Goal: Task Accomplishment & Management: Complete application form

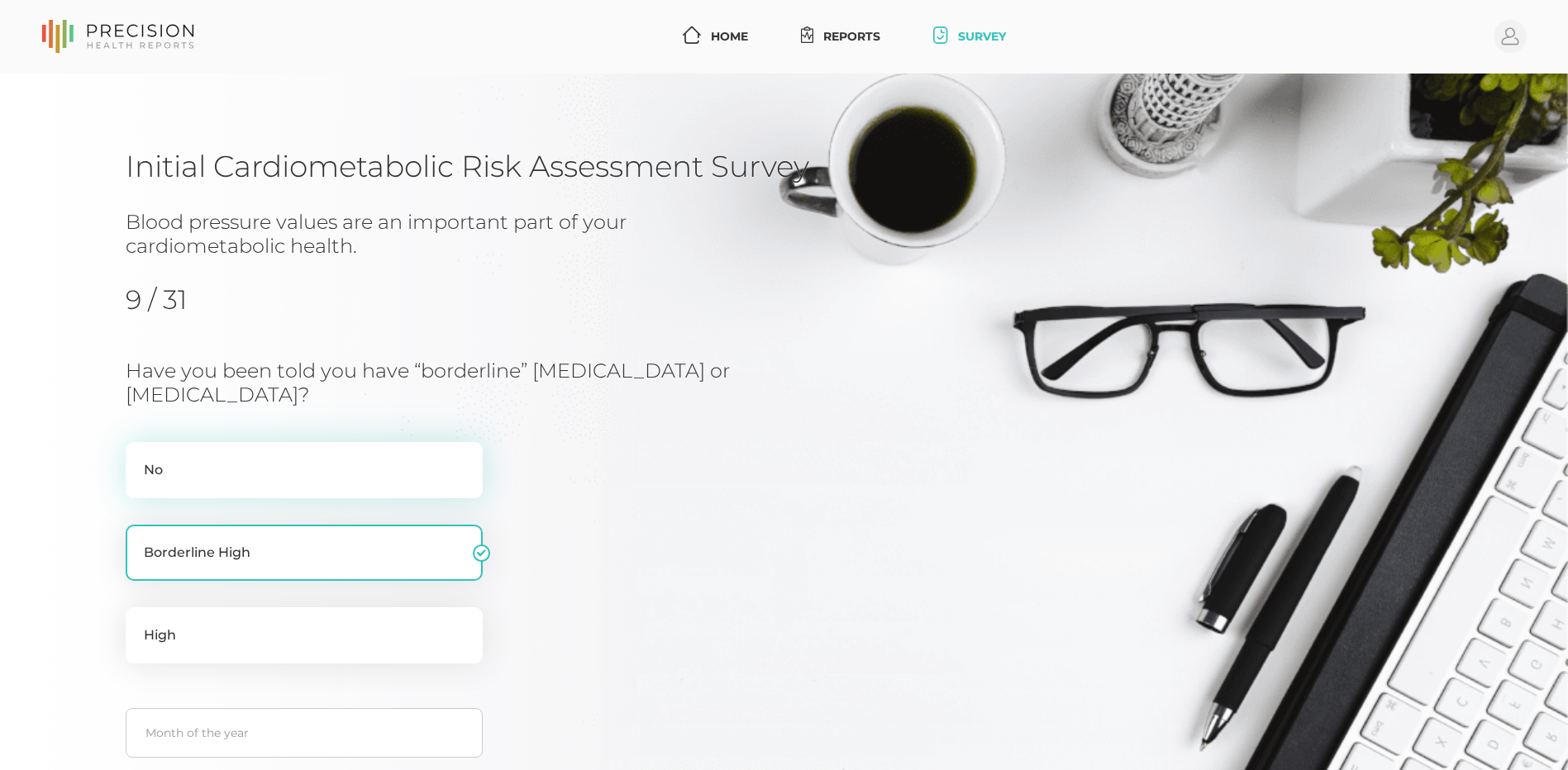
click at [226, 471] on label "No" at bounding box center [304, 470] width 357 height 57
click at [139, 459] on input "No" at bounding box center [132, 450] width 13 height 16
radio input "true"
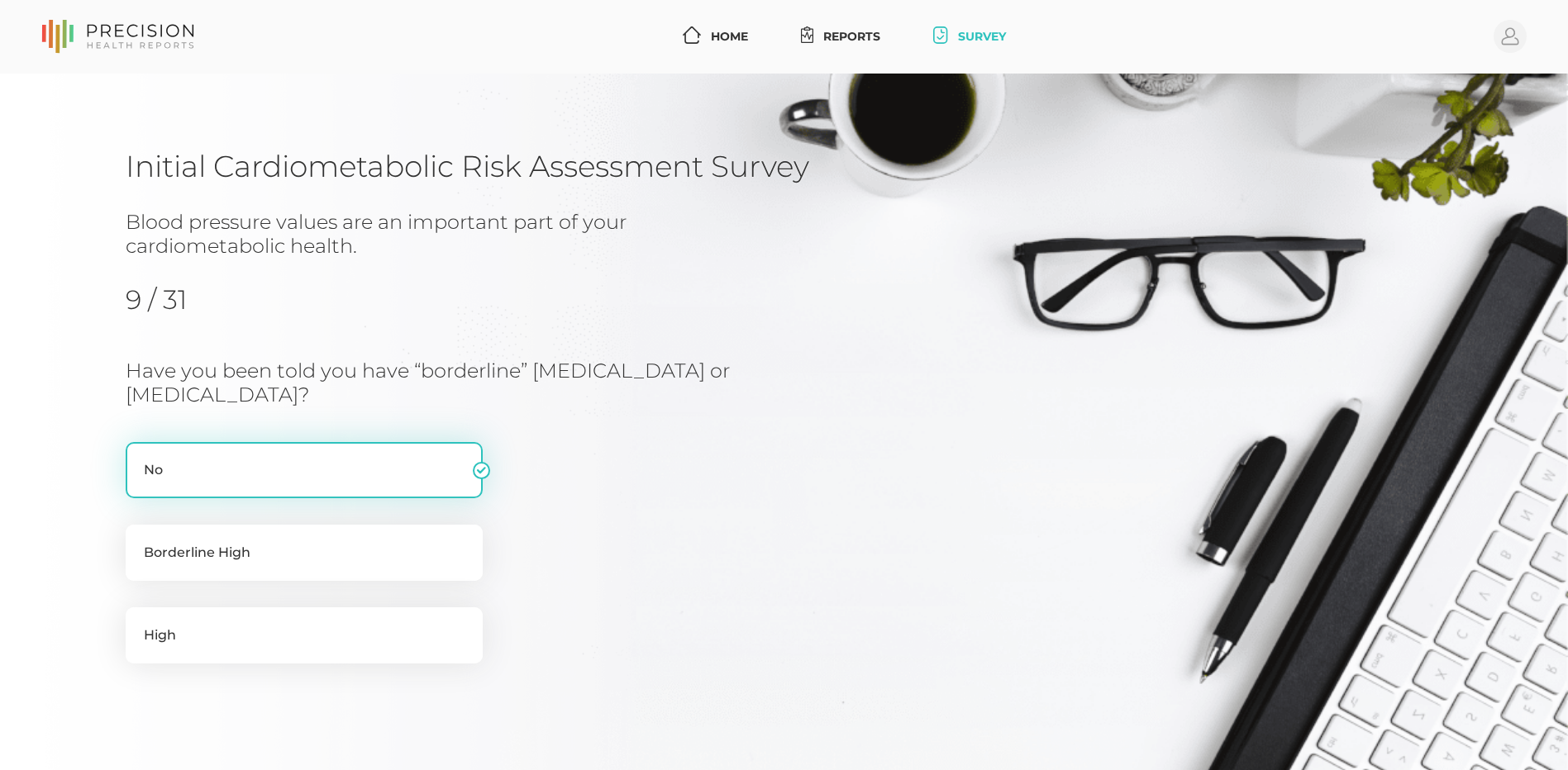
click at [478, 475] on label "No" at bounding box center [304, 470] width 357 height 57
click at [139, 459] on input "No" at bounding box center [132, 450] width 13 height 16
click at [478, 475] on label "No" at bounding box center [304, 470] width 357 height 57
click at [139, 459] on input "No" at bounding box center [132, 450] width 13 height 16
click at [476, 475] on label "No" at bounding box center [304, 470] width 357 height 57
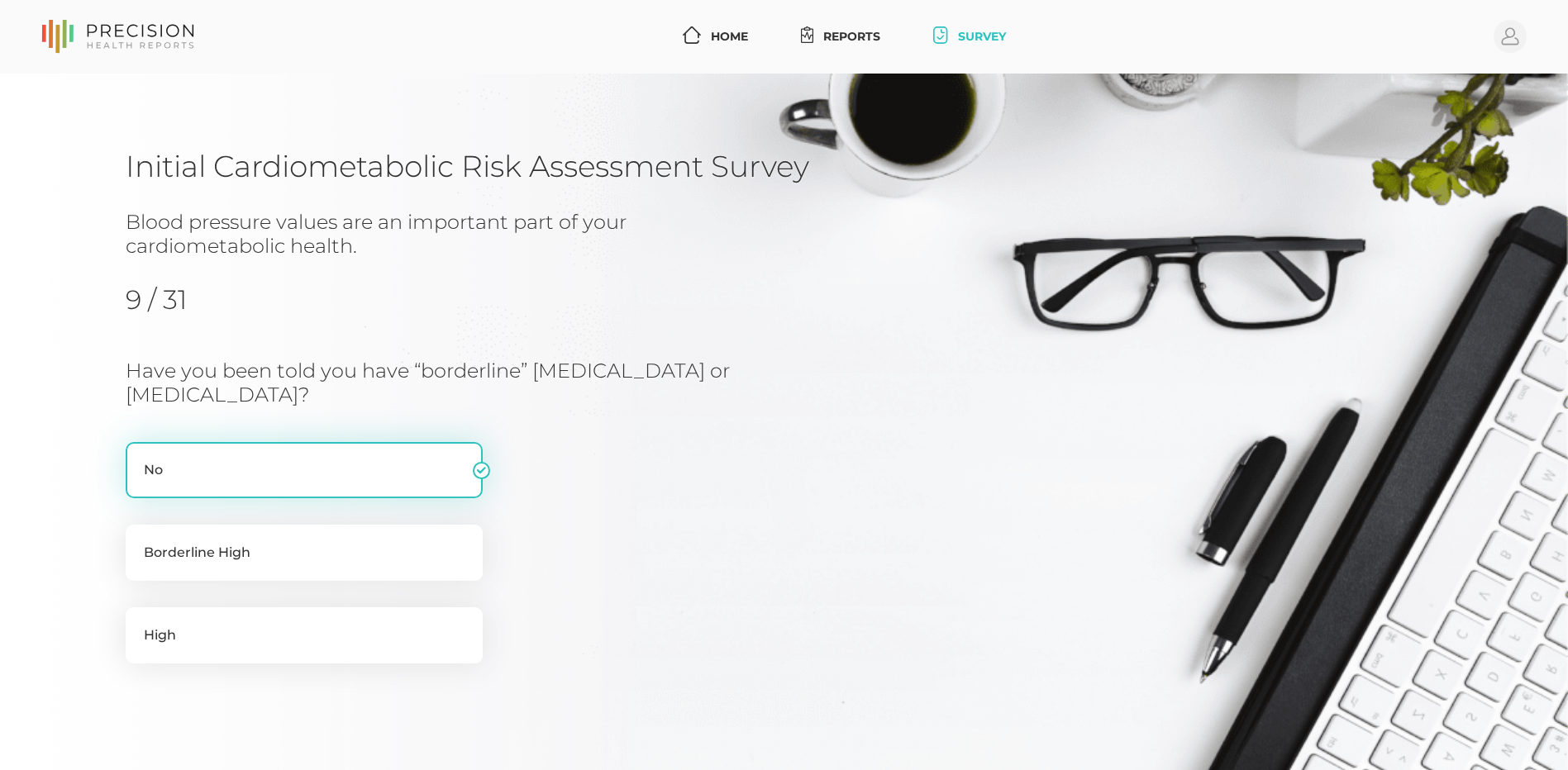
click at [139, 459] on input "No" at bounding box center [132, 450] width 13 height 16
click at [481, 474] on label "No" at bounding box center [304, 470] width 357 height 57
click at [139, 459] on input "No" at bounding box center [132, 450] width 13 height 16
click at [361, 456] on label "No" at bounding box center [304, 470] width 357 height 57
click at [139, 456] on input "No" at bounding box center [132, 450] width 13 height 16
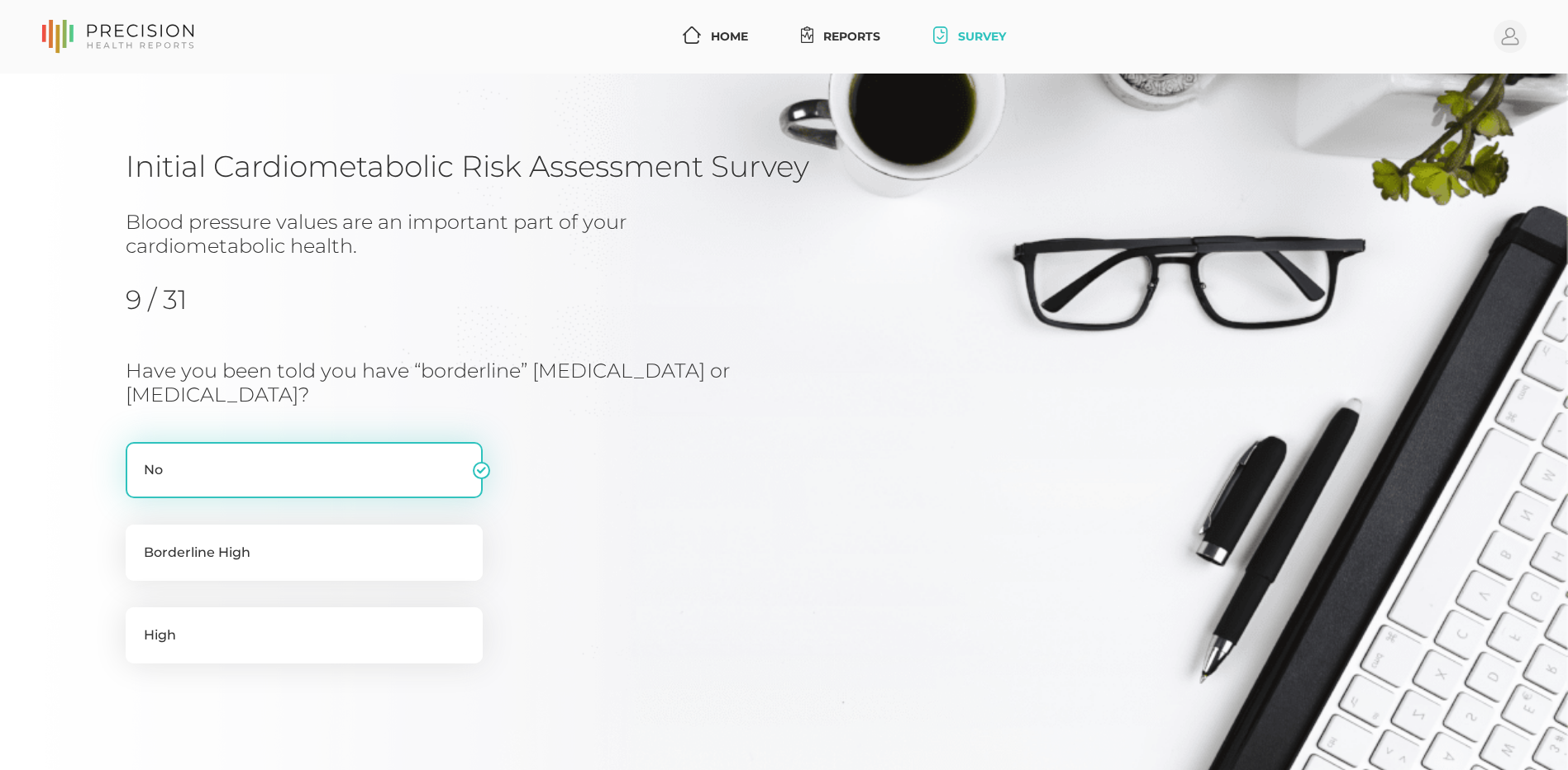
click at [353, 458] on label "No" at bounding box center [304, 470] width 357 height 57
click at [139, 458] on input "No" at bounding box center [132, 450] width 13 height 16
click at [199, 569] on label "Borderline High" at bounding box center [304, 554] width 357 height 57
click at [139, 542] on input "Borderline High" at bounding box center [132, 533] width 13 height 16
radio input "true"
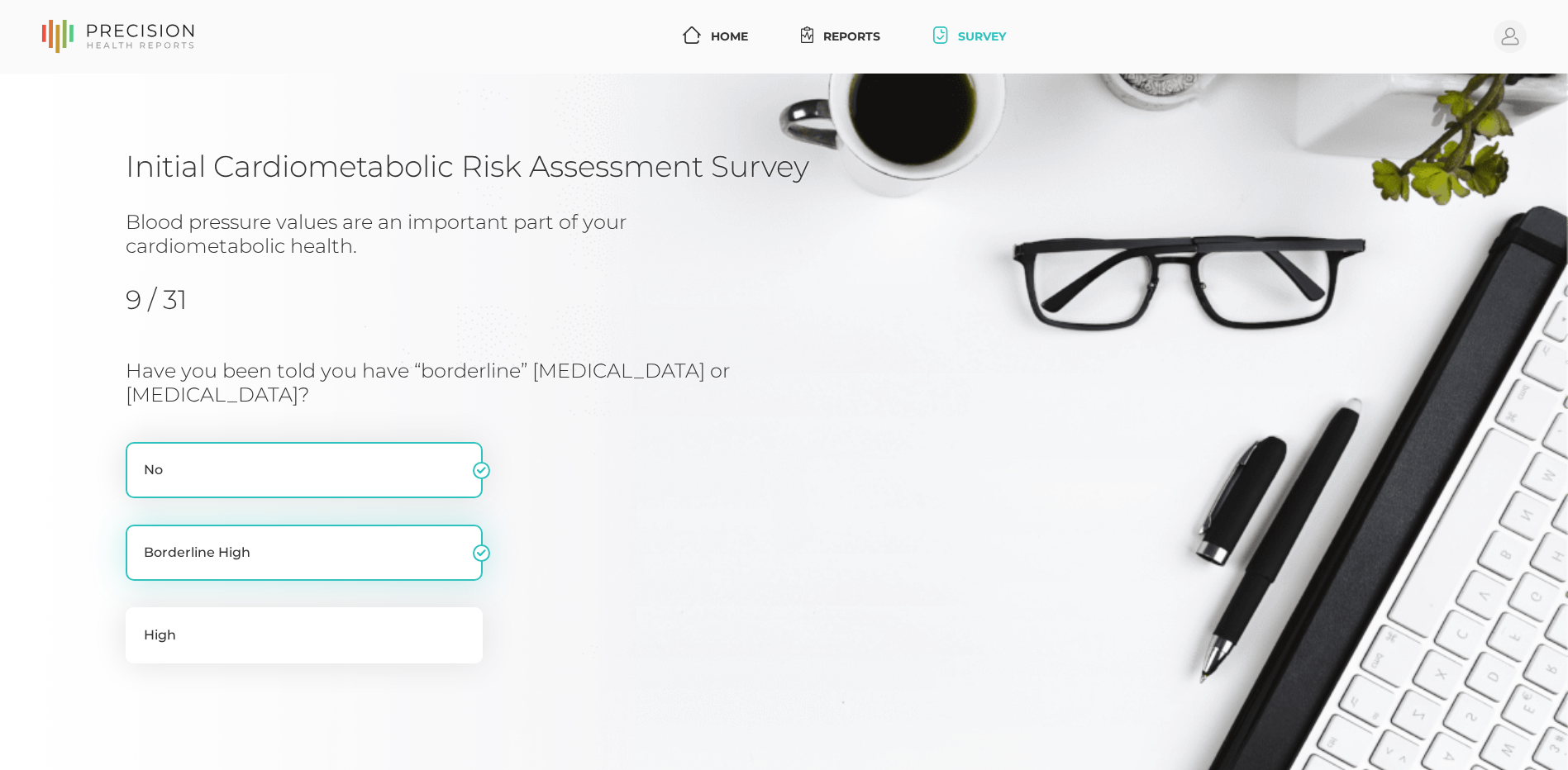
radio input "false"
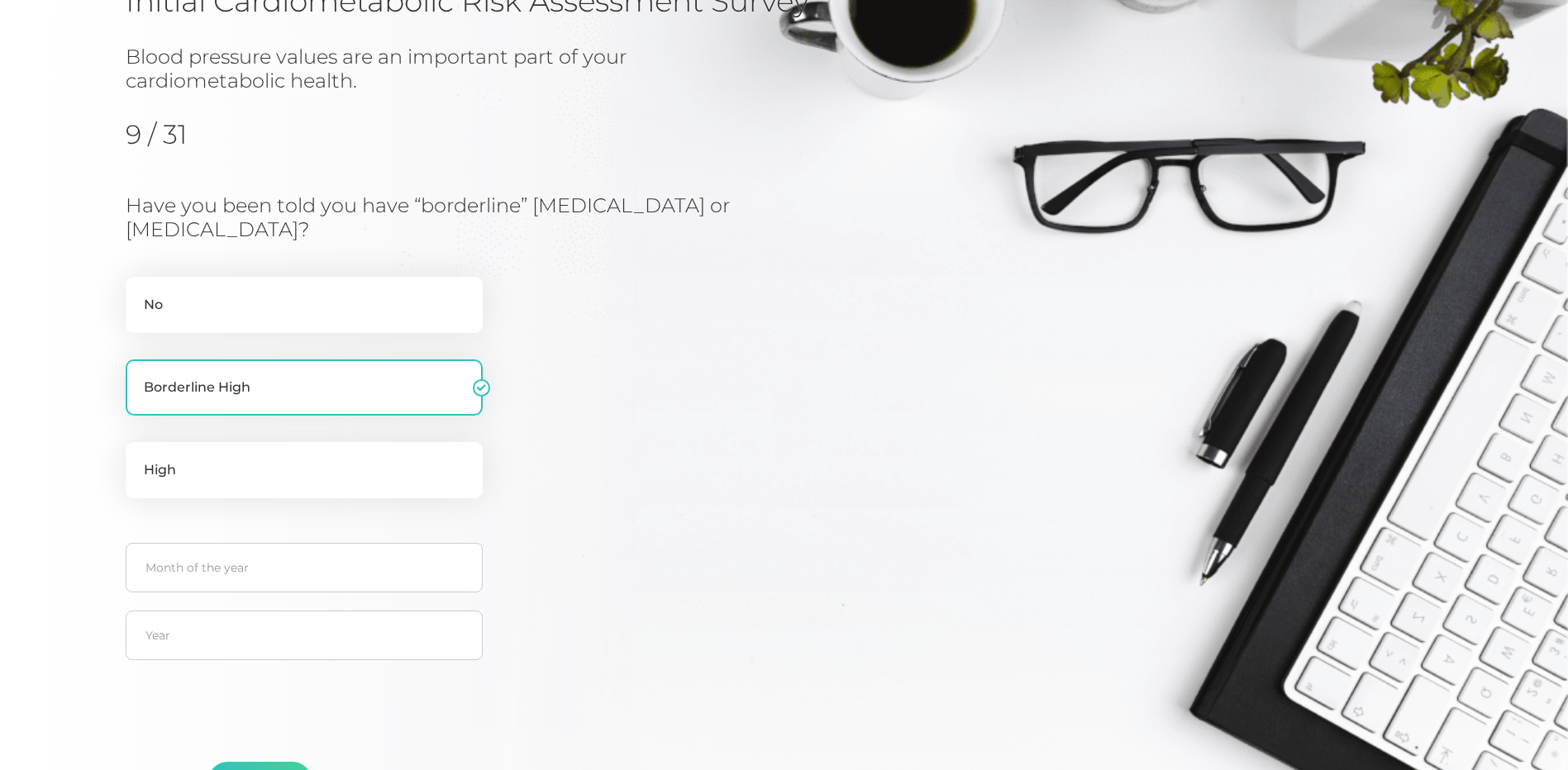
scroll to position [248, 0]
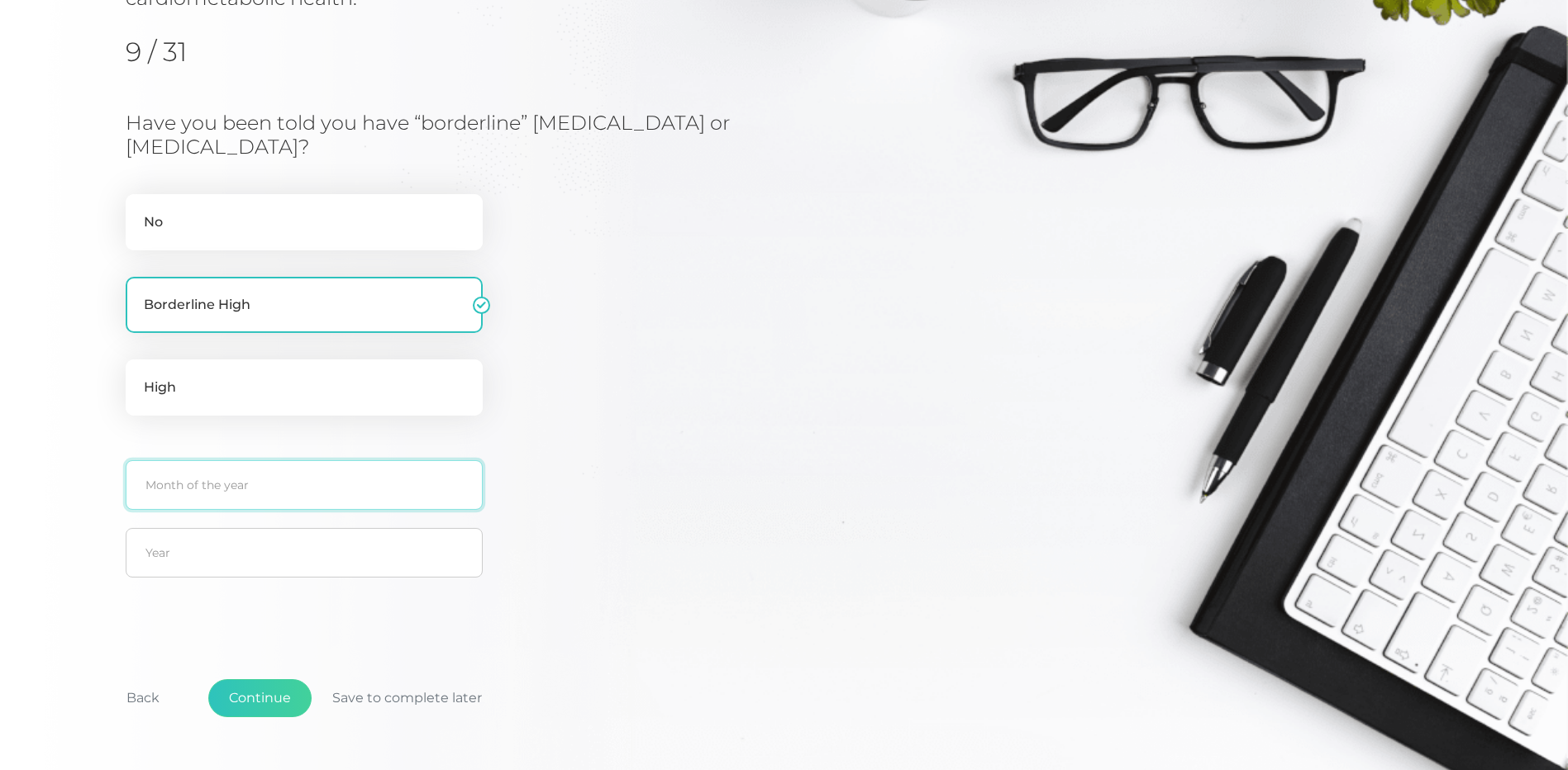
click at [259, 489] on input "text" at bounding box center [304, 485] width 357 height 49
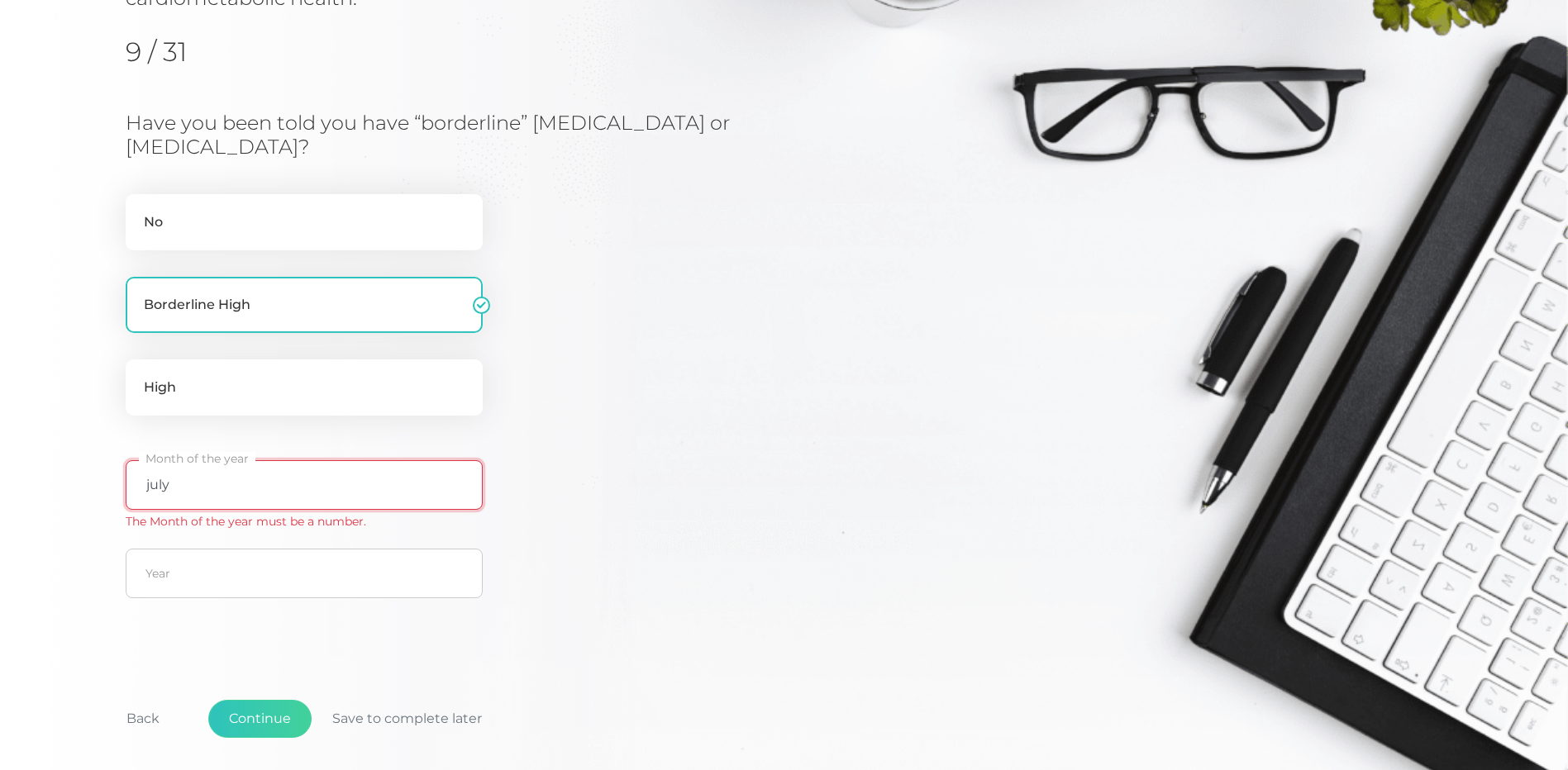
type input "july"
click at [199, 578] on input "text" at bounding box center [304, 574] width 357 height 49
type input "2020"
click at [272, 708] on button "Continue" at bounding box center [259, 719] width 103 height 38
drag, startPoint x: 195, startPoint y: 487, endPoint x: 37, endPoint y: 474, distance: 158.5
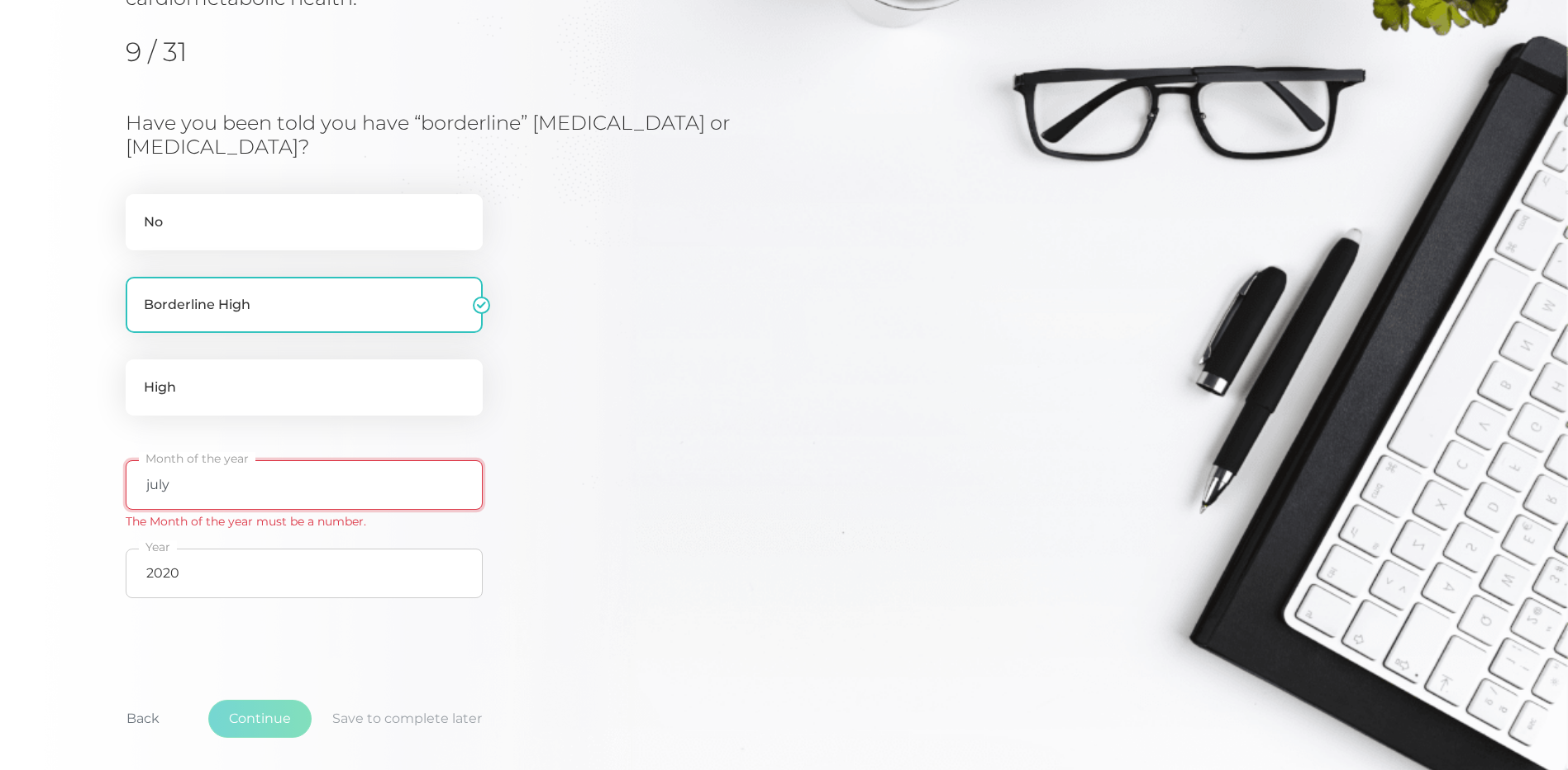
click at [36, 474] on div "Initial Cardiometabolic Risk Assessment Survey Blood pressure values are an imp…" at bounding box center [784, 311] width 1568 height 973
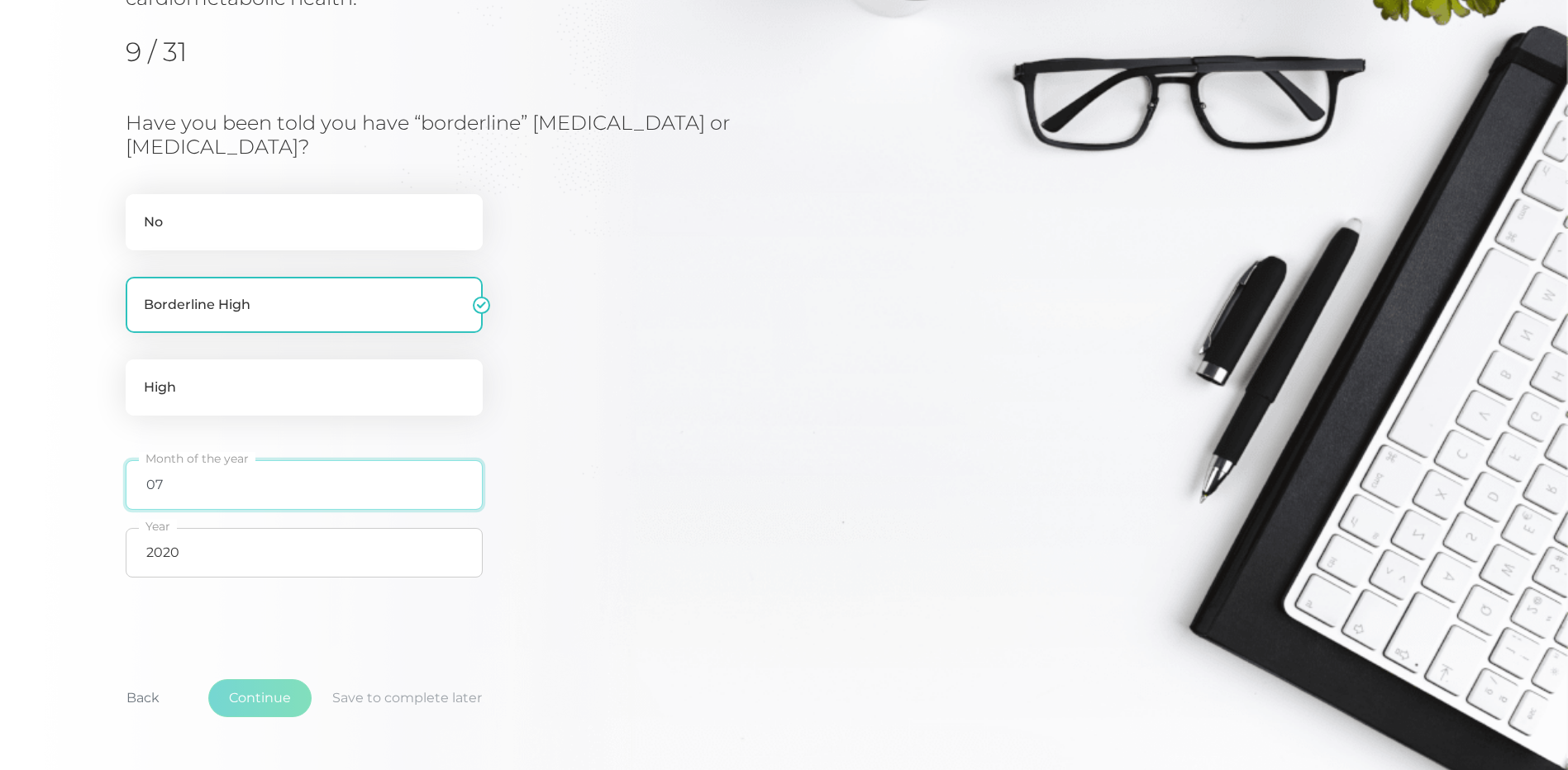
click at [241, 491] on input "07" at bounding box center [304, 485] width 357 height 49
click at [151, 485] on input "07" at bounding box center [304, 485] width 357 height 49
click at [141, 490] on input "07" at bounding box center [304, 485] width 357 height 49
type input "7"
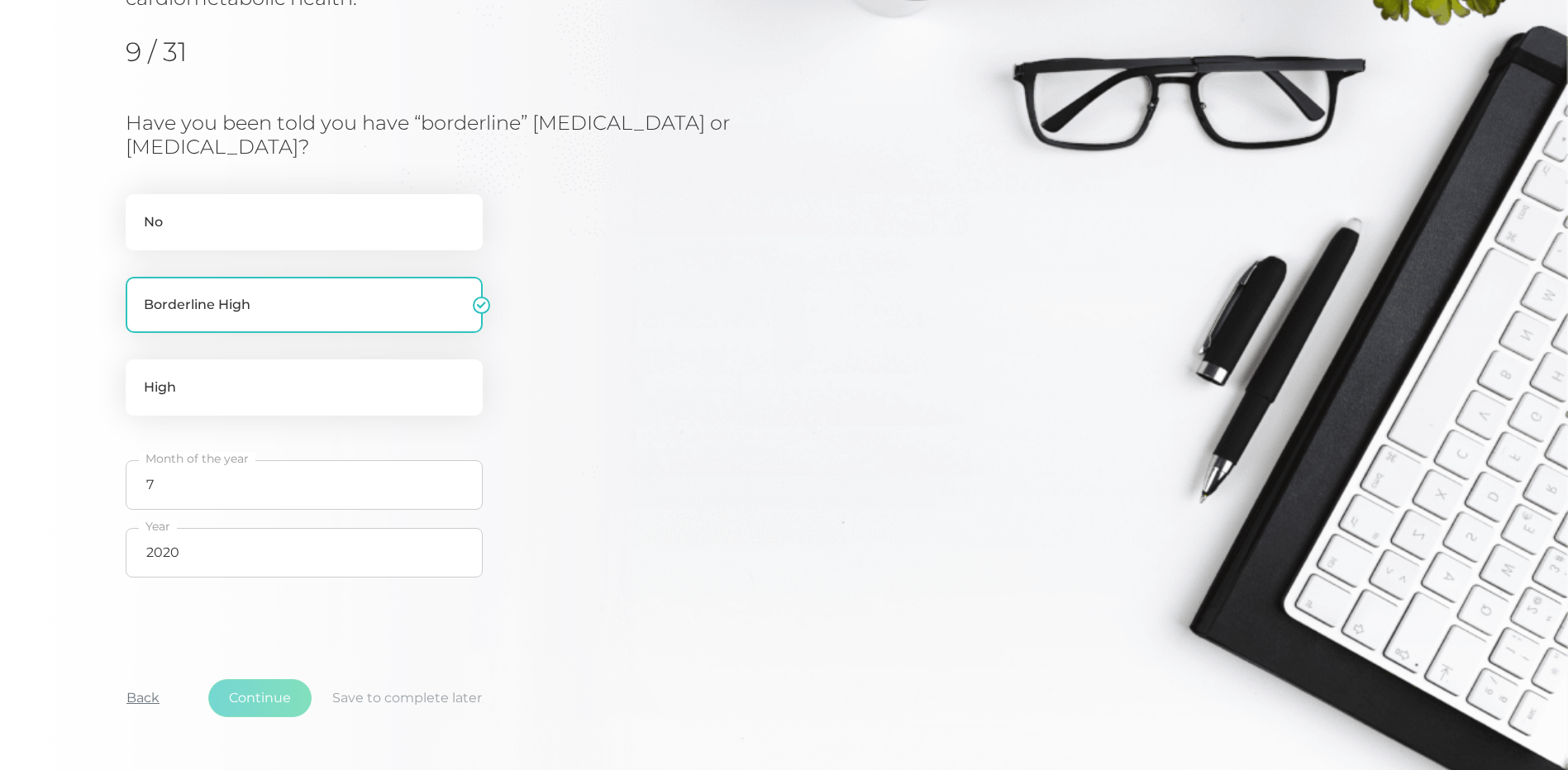
click at [142, 697] on button "Back" at bounding box center [142, 699] width 74 height 38
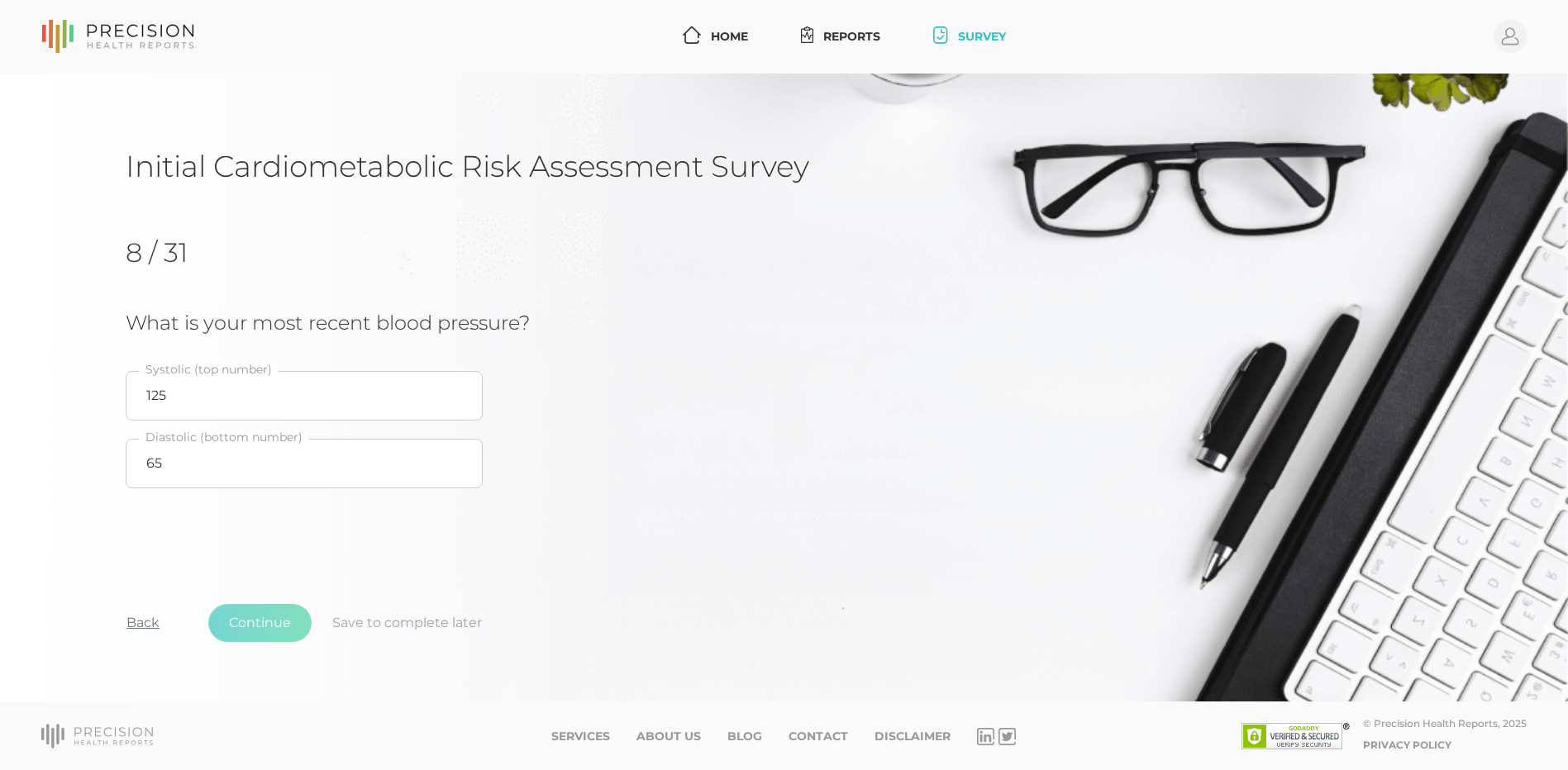
scroll to position [0, 0]
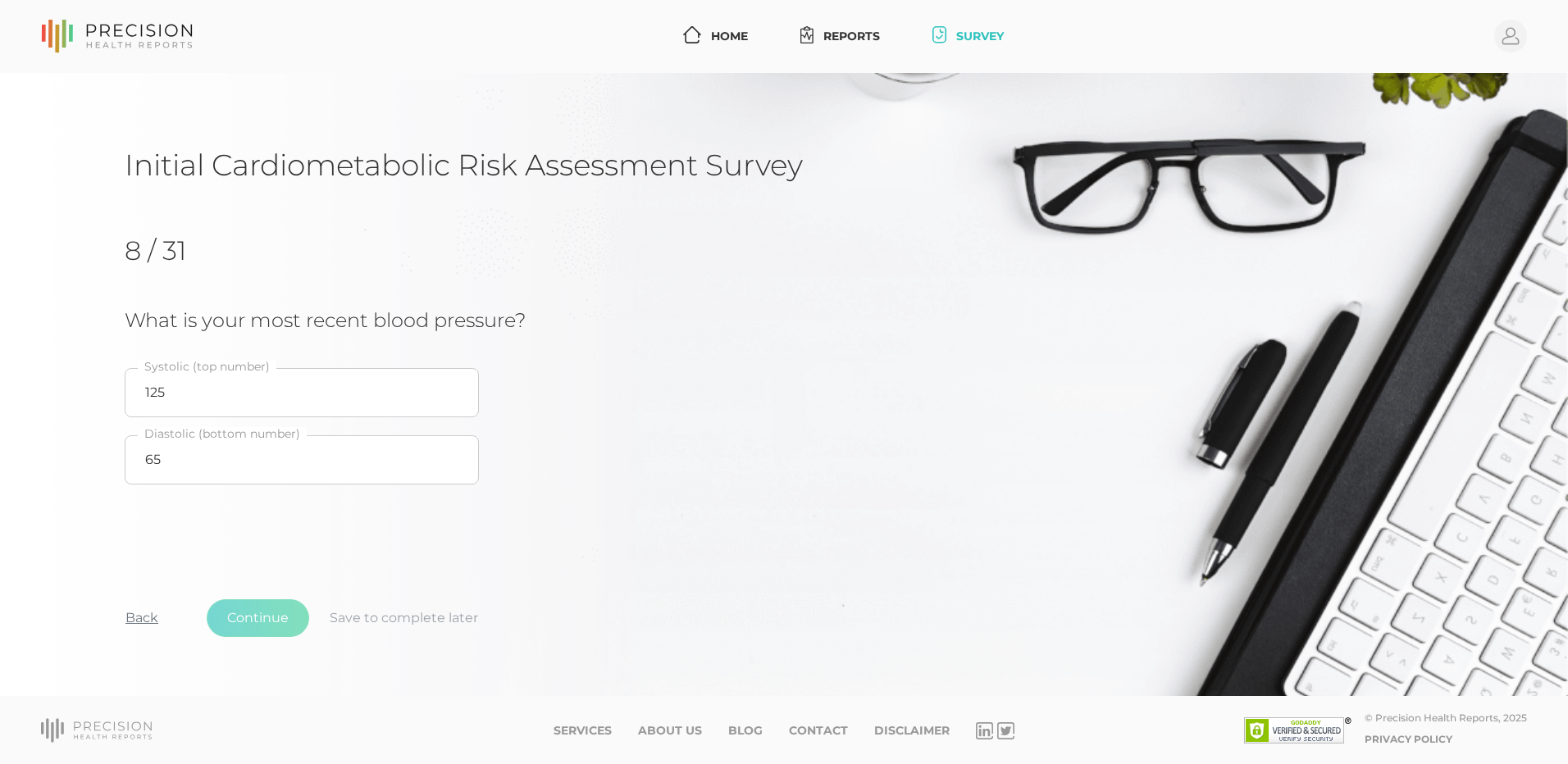
click at [140, 618] on button "Back" at bounding box center [141, 618] width 73 height 38
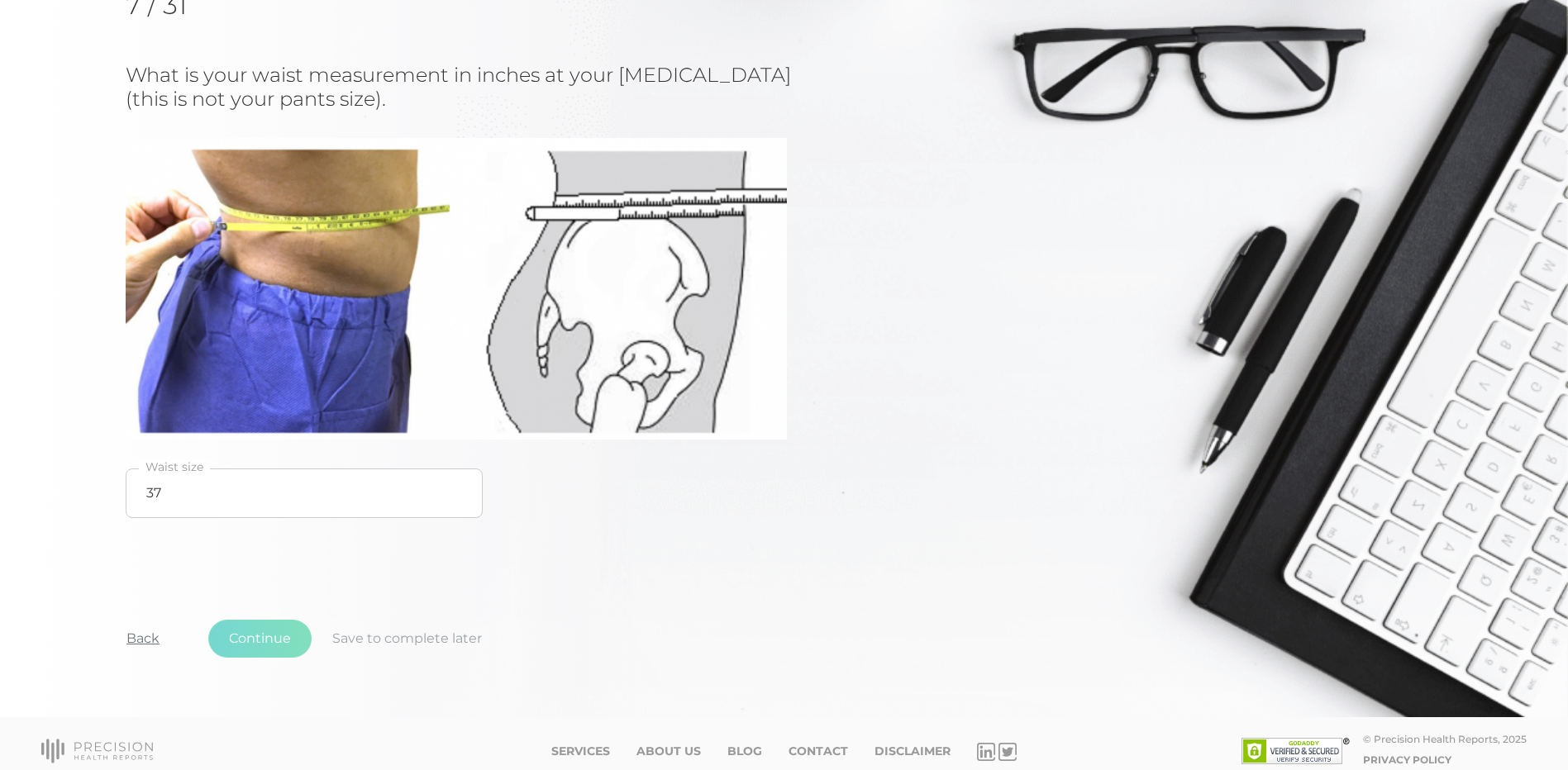
scroll to position [263, 0]
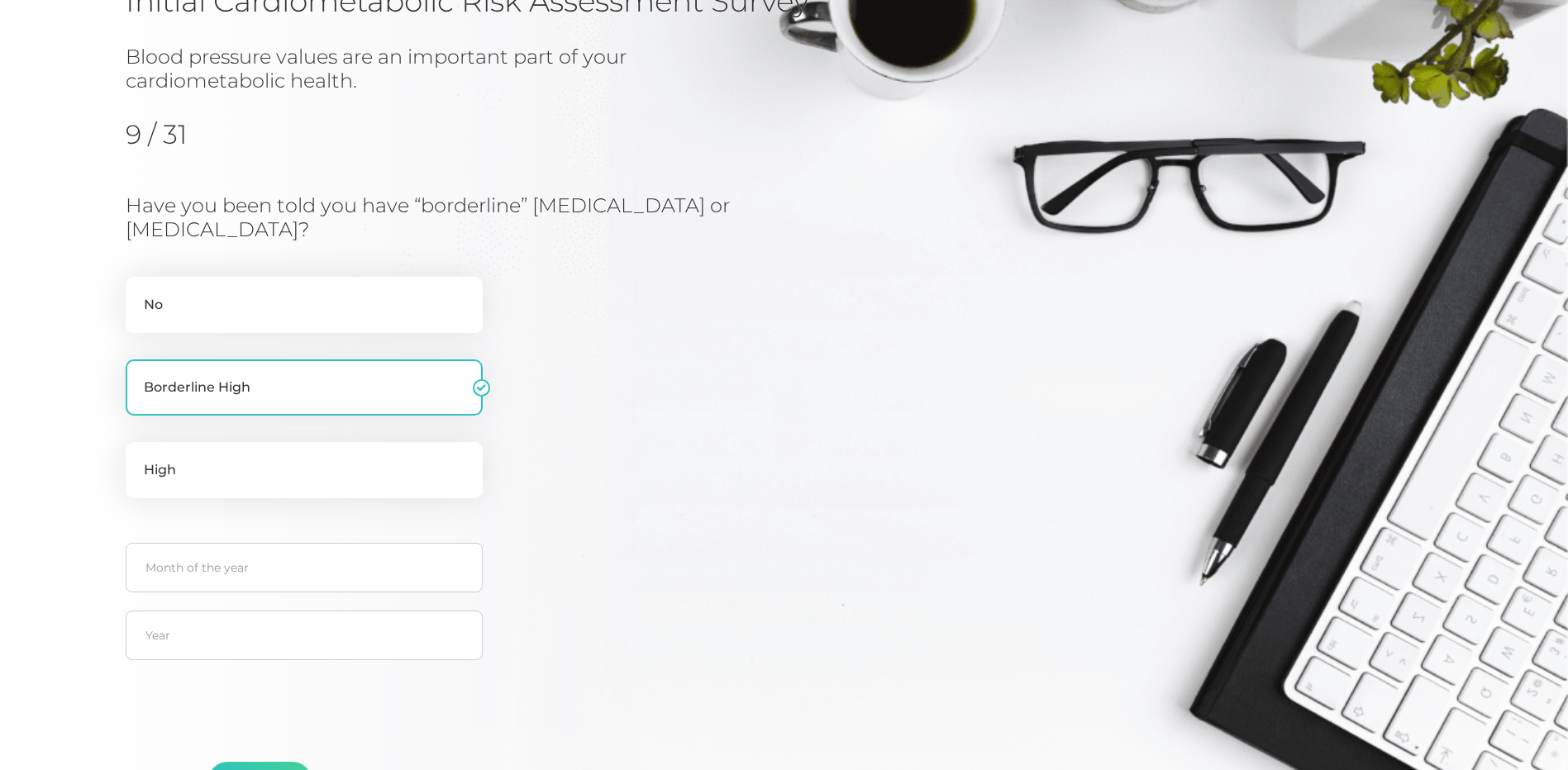
scroll to position [323, 0]
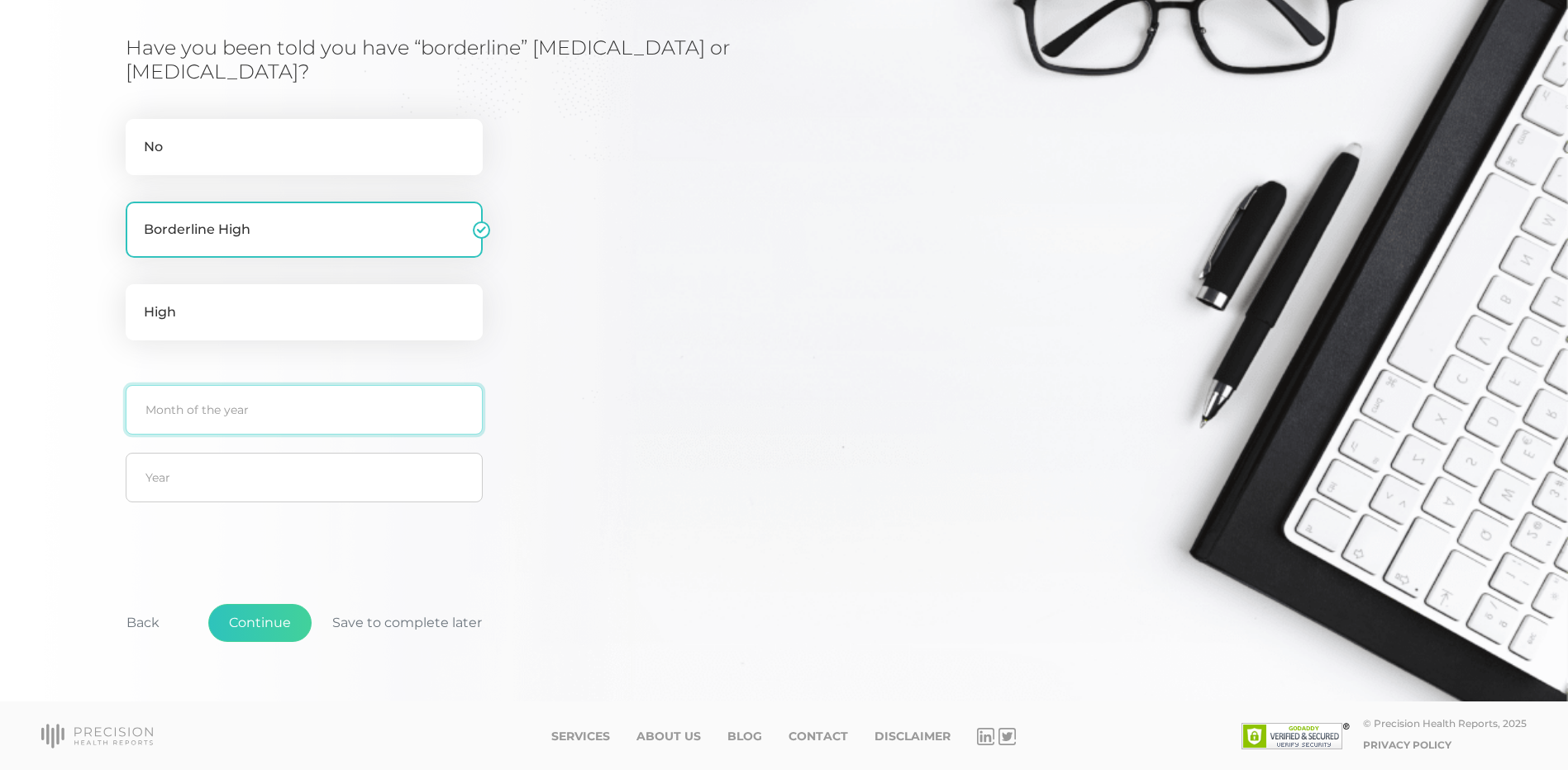
click at [182, 404] on input "text" at bounding box center [304, 410] width 357 height 49
type input "7"
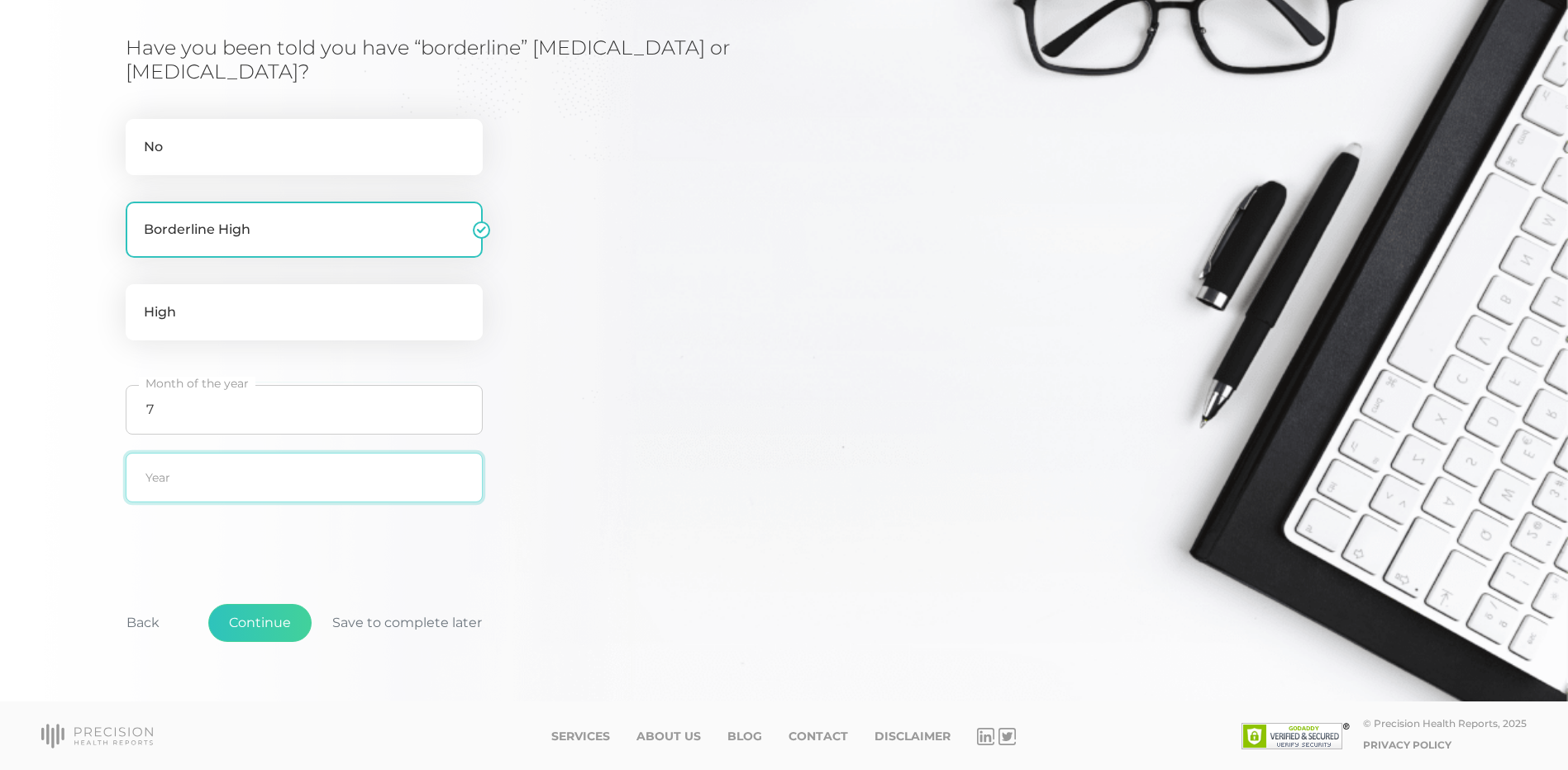
click at [183, 479] on input "text" at bounding box center [304, 478] width 357 height 49
type input "2020"
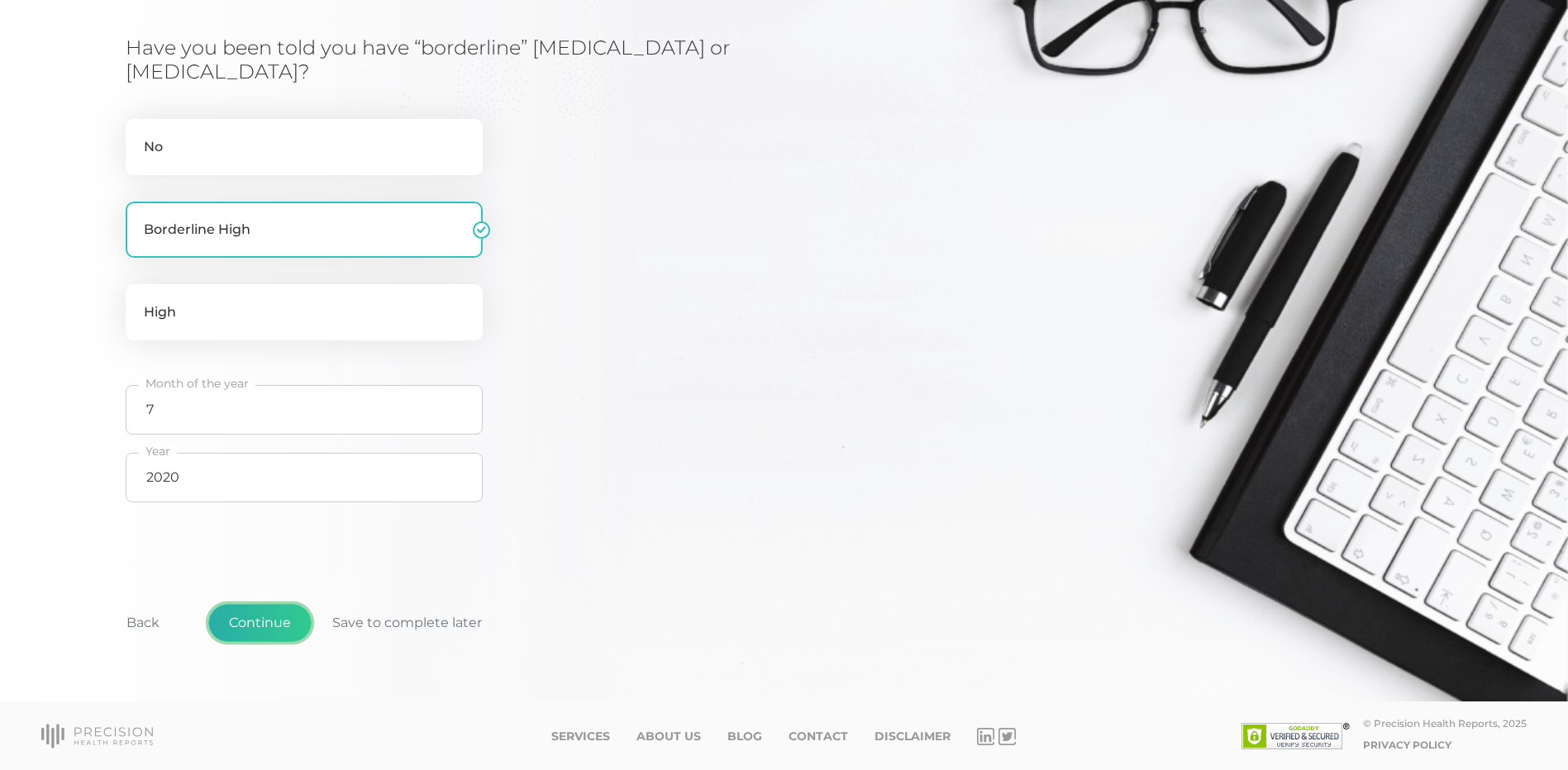
click at [285, 621] on button "Continue" at bounding box center [259, 623] width 103 height 38
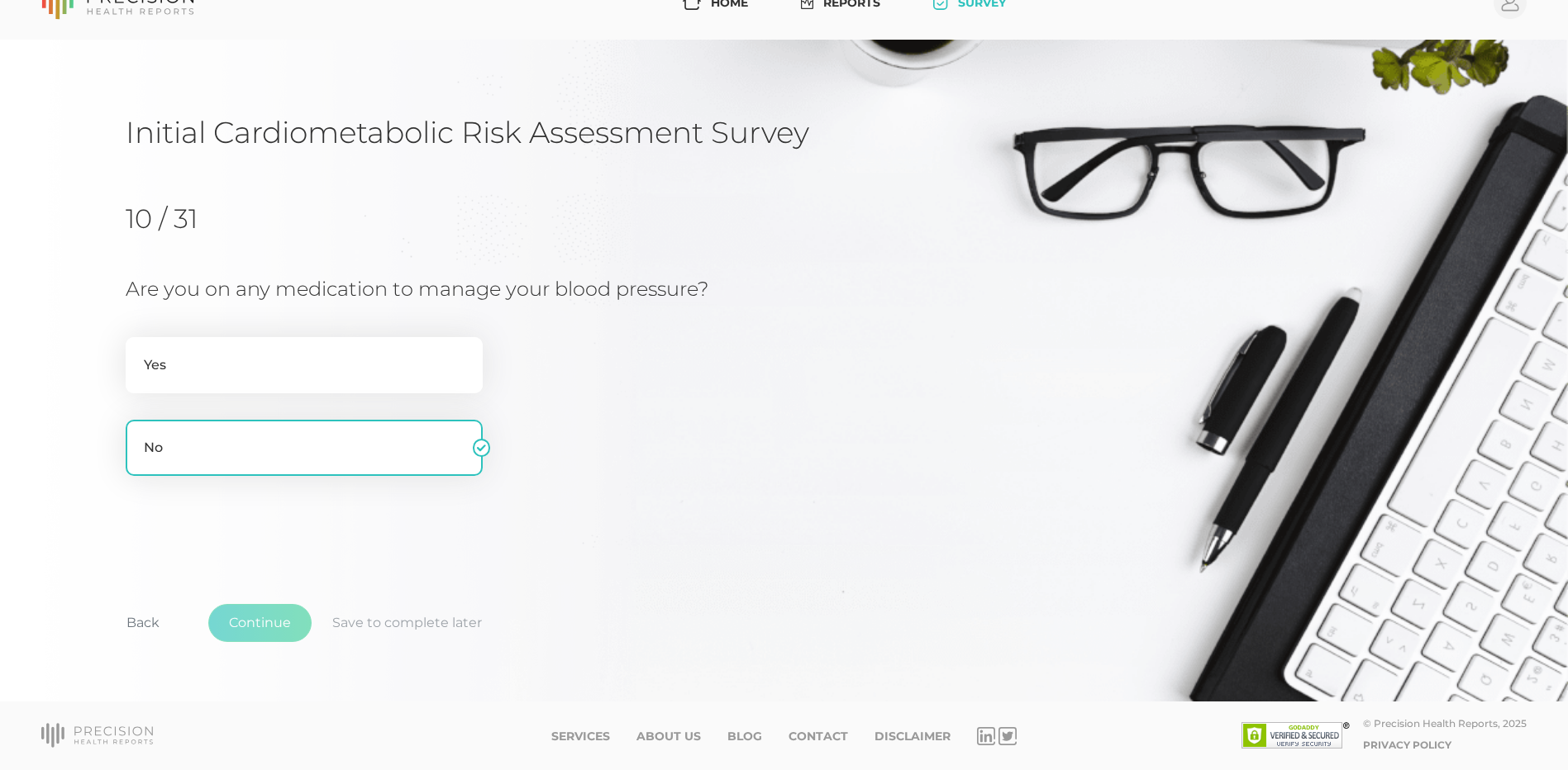
scroll to position [34, 0]
click at [290, 351] on label "Yes" at bounding box center [304, 365] width 357 height 57
click at [139, 351] on input "Yes" at bounding box center [132, 345] width 13 height 16
radio input "true"
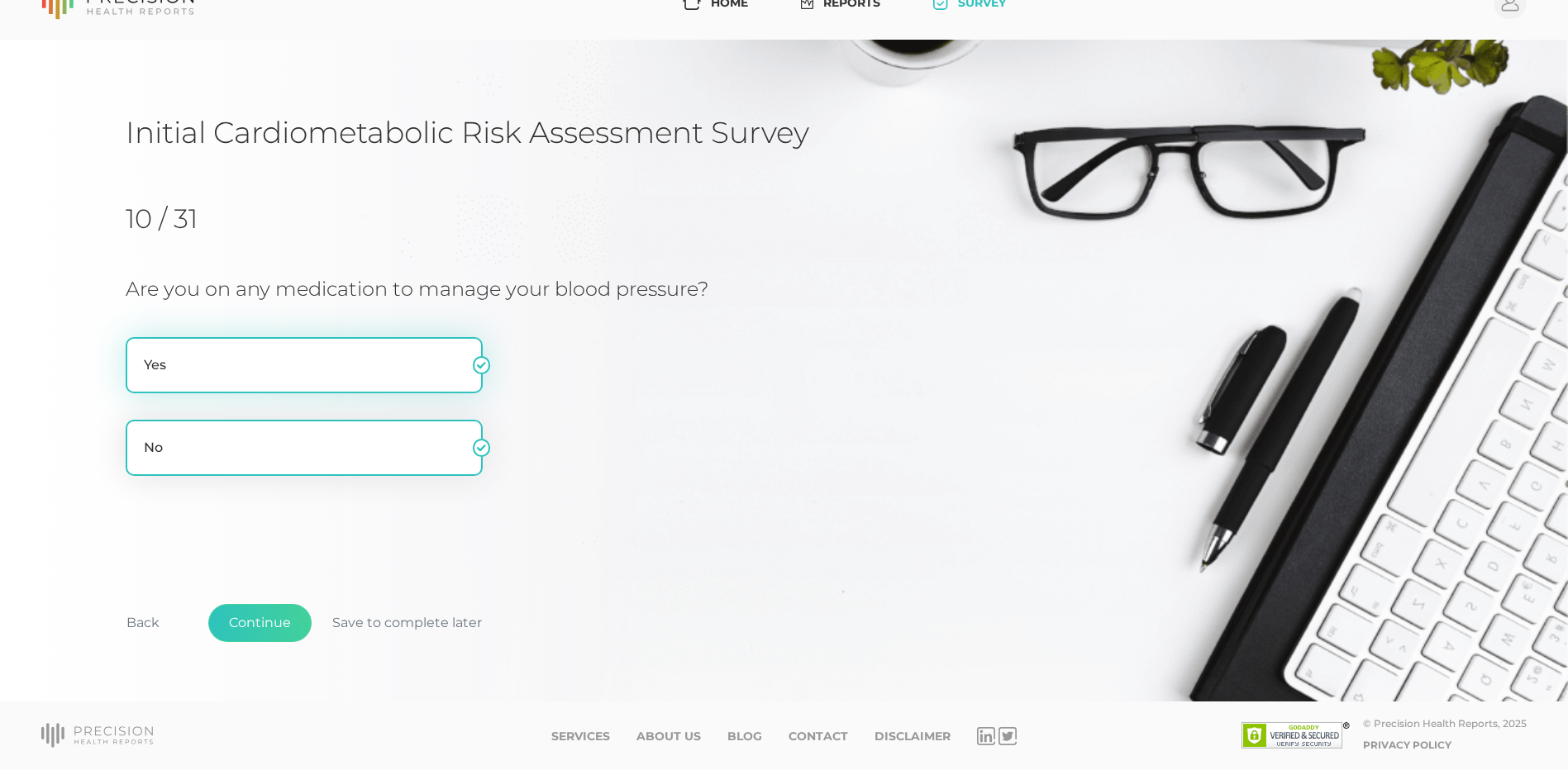
radio input "false"
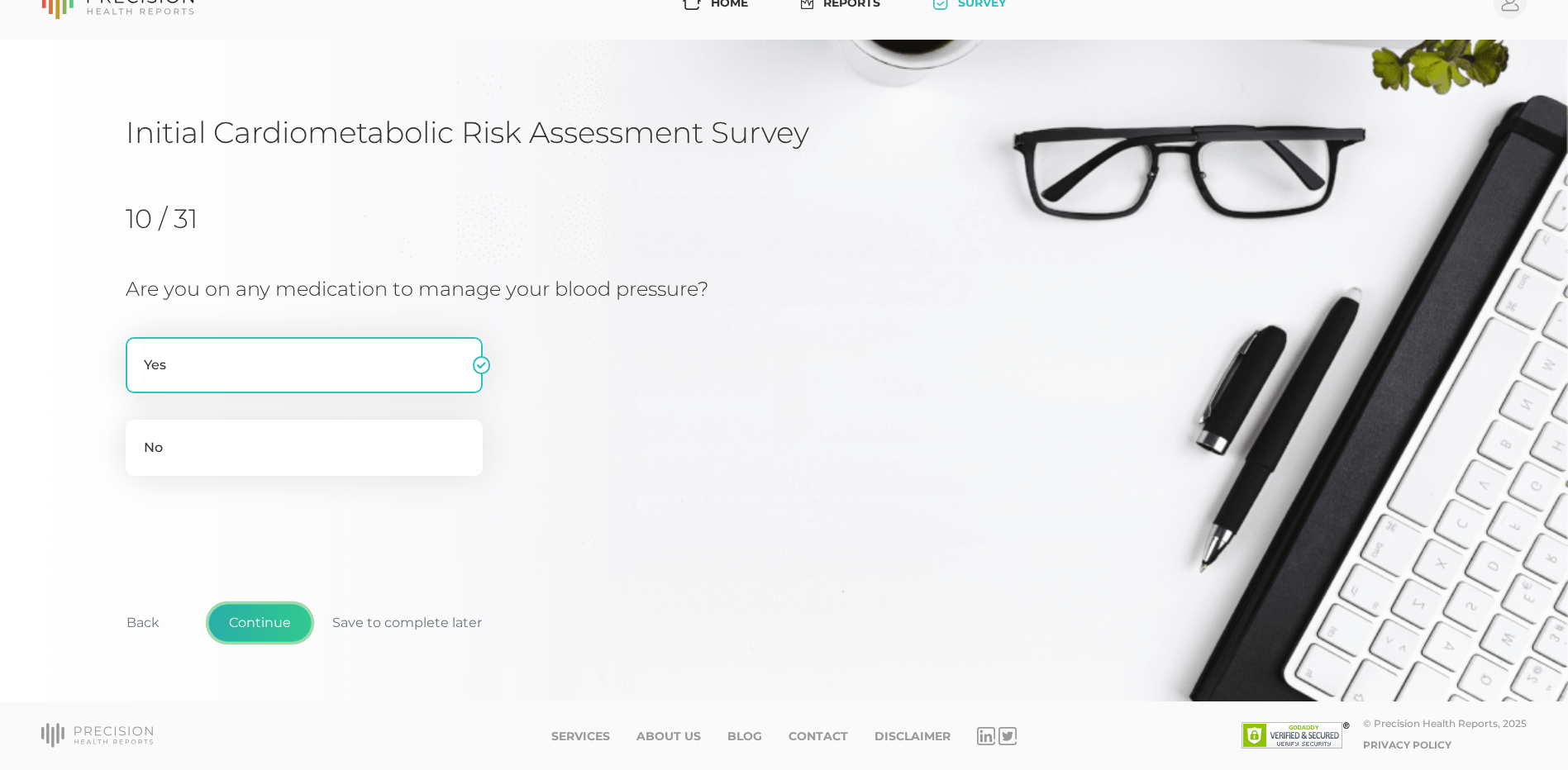
click at [248, 621] on button "Continue" at bounding box center [259, 623] width 103 height 38
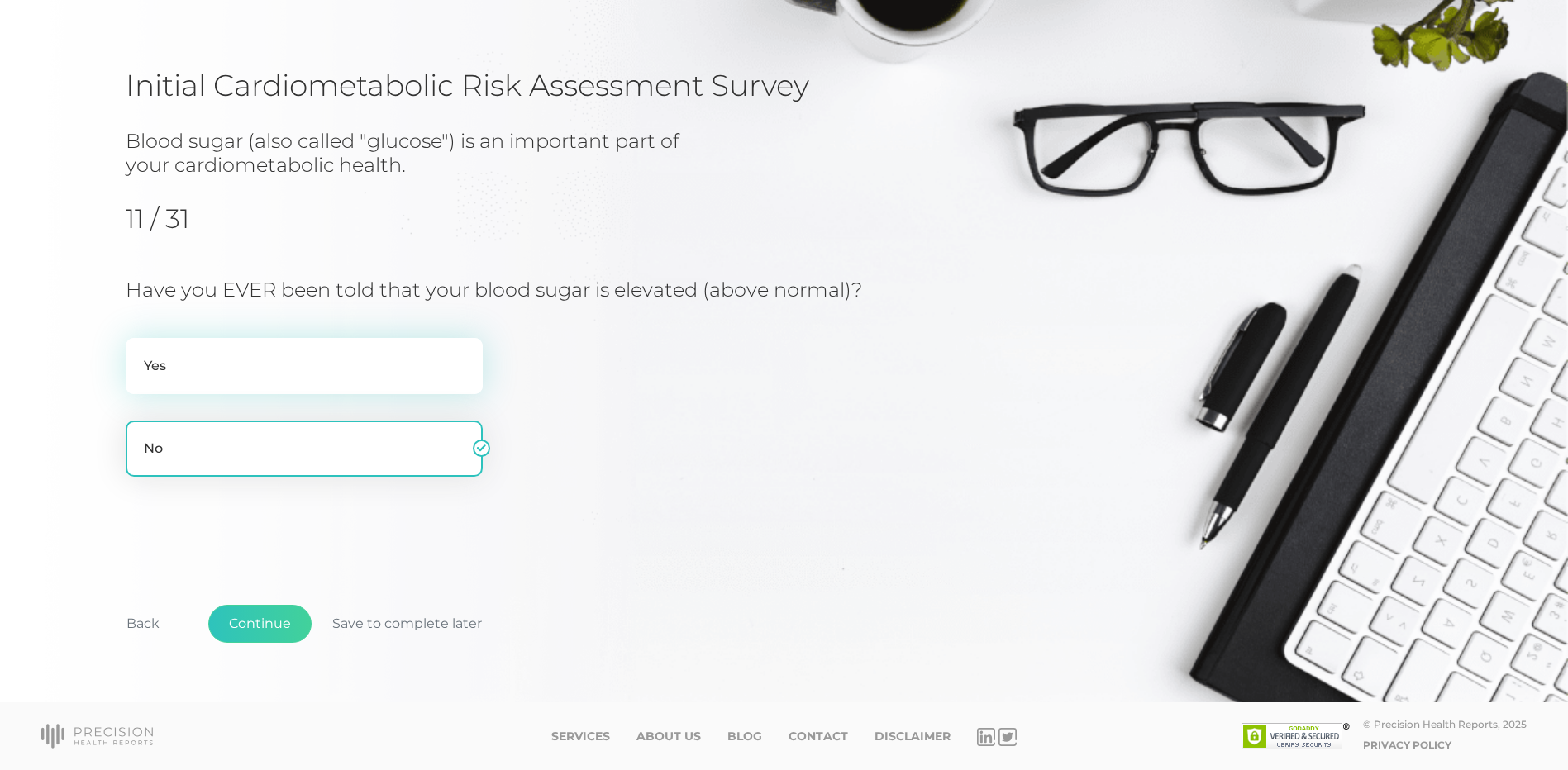
click at [208, 346] on label "Yes" at bounding box center [304, 366] width 357 height 57
click at [139, 346] on input "Yes" at bounding box center [132, 346] width 13 height 16
radio input "true"
radio input "false"
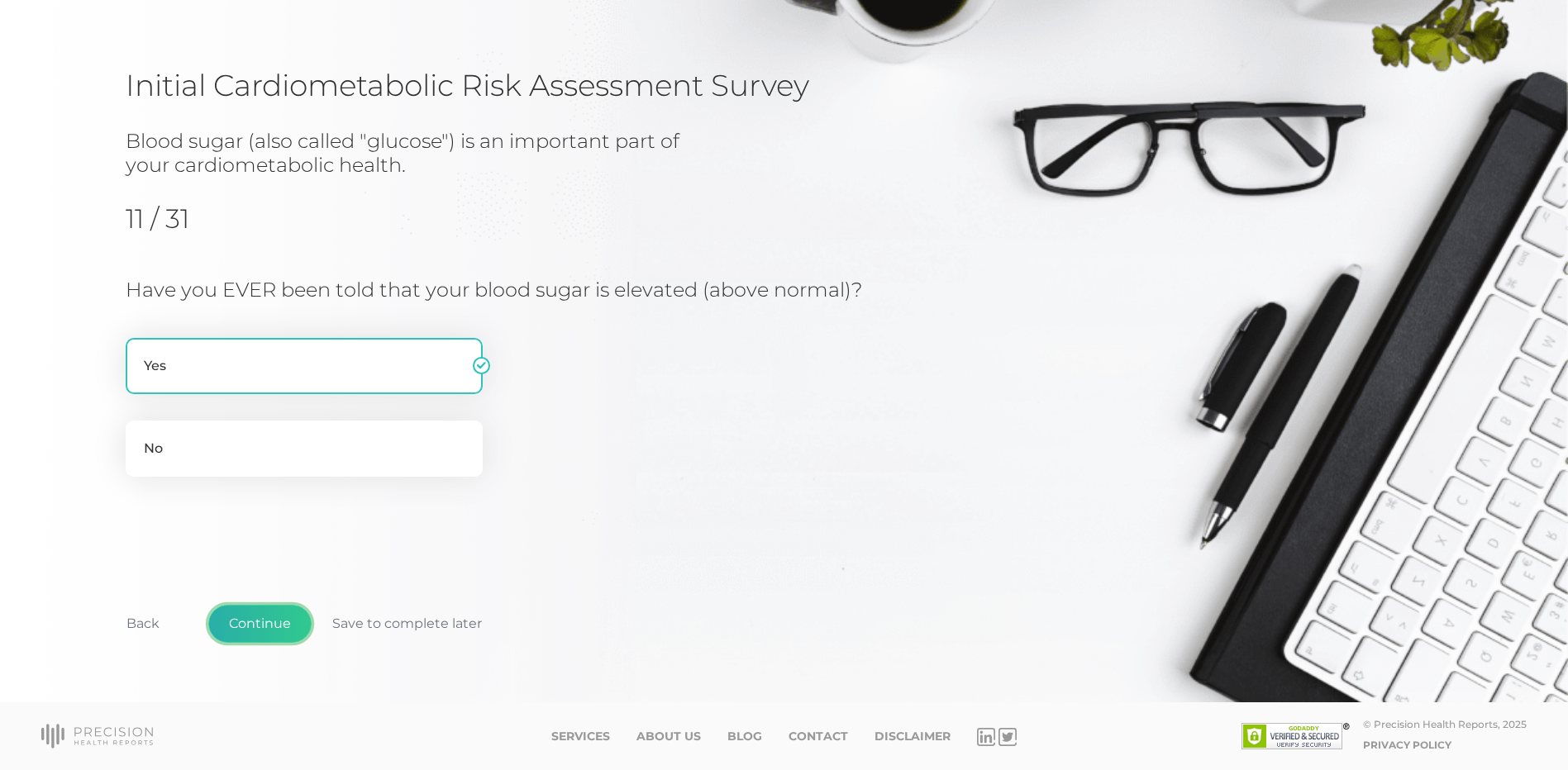
click at [247, 617] on button "Continue" at bounding box center [259, 624] width 103 height 38
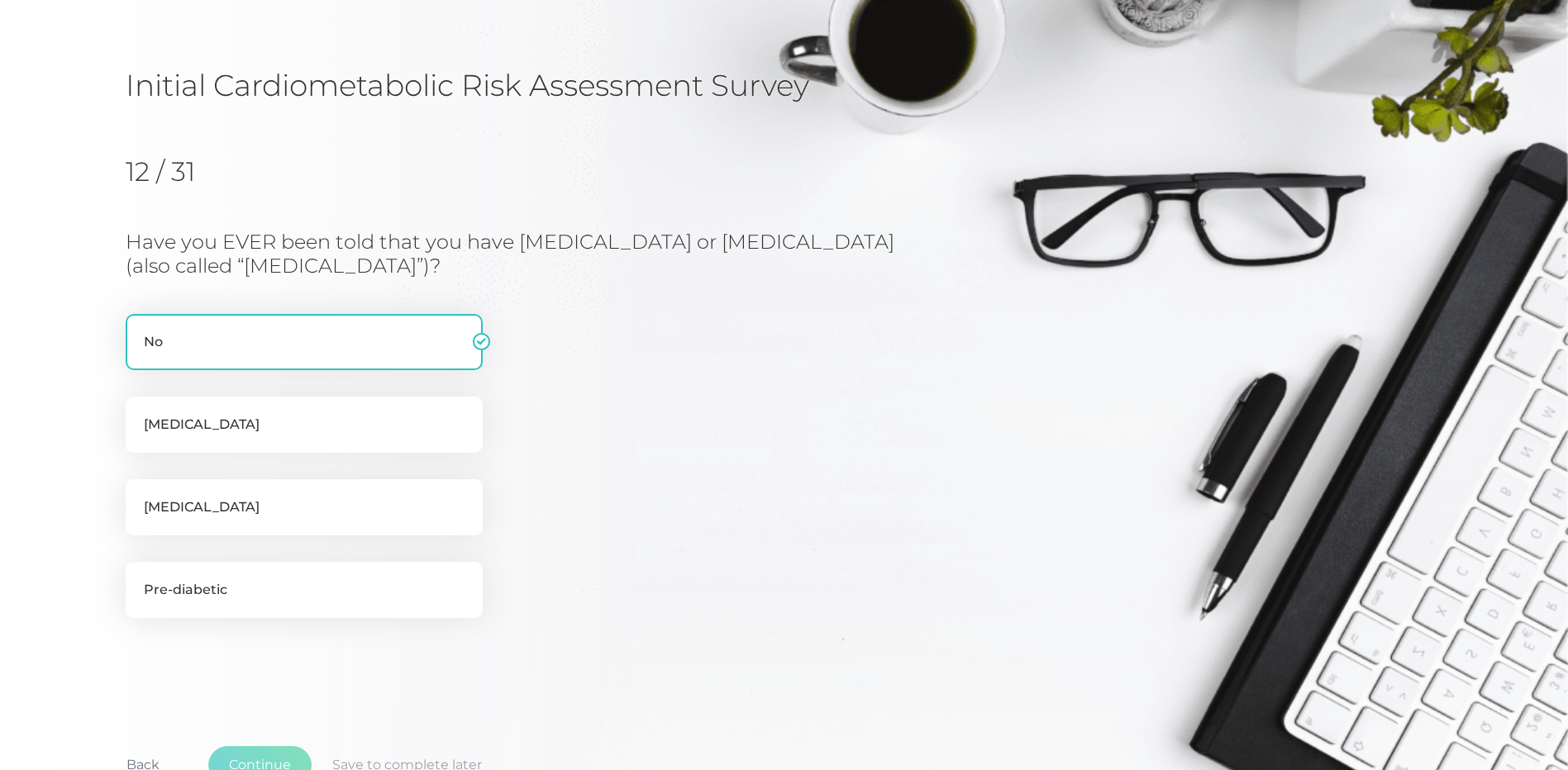
scroll to position [211, 0]
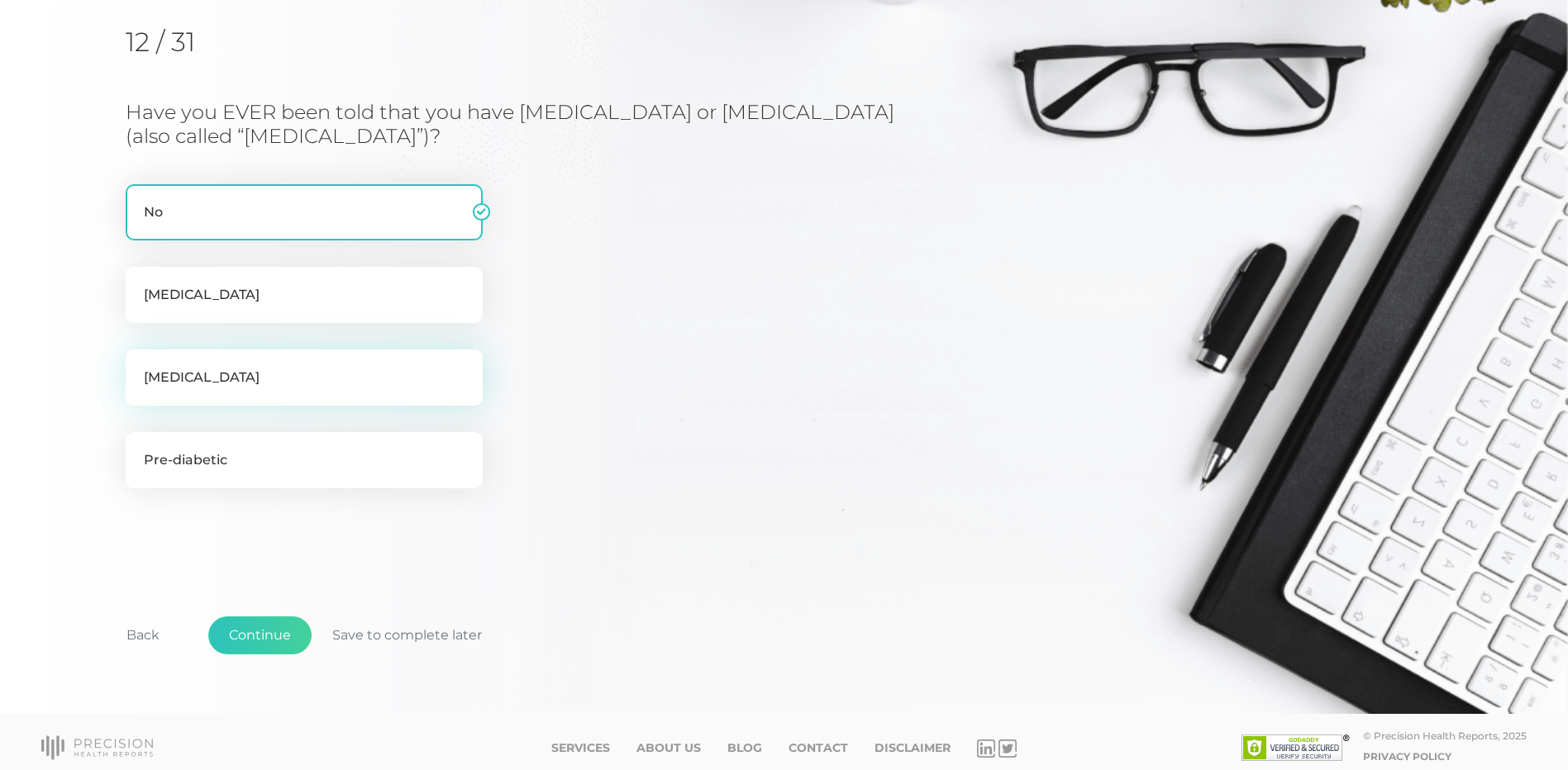
click at [205, 365] on label "[MEDICAL_DATA]" at bounding box center [304, 378] width 357 height 57
click at [139, 365] on input "[MEDICAL_DATA]" at bounding box center [132, 358] width 13 height 16
checkbox input "true"
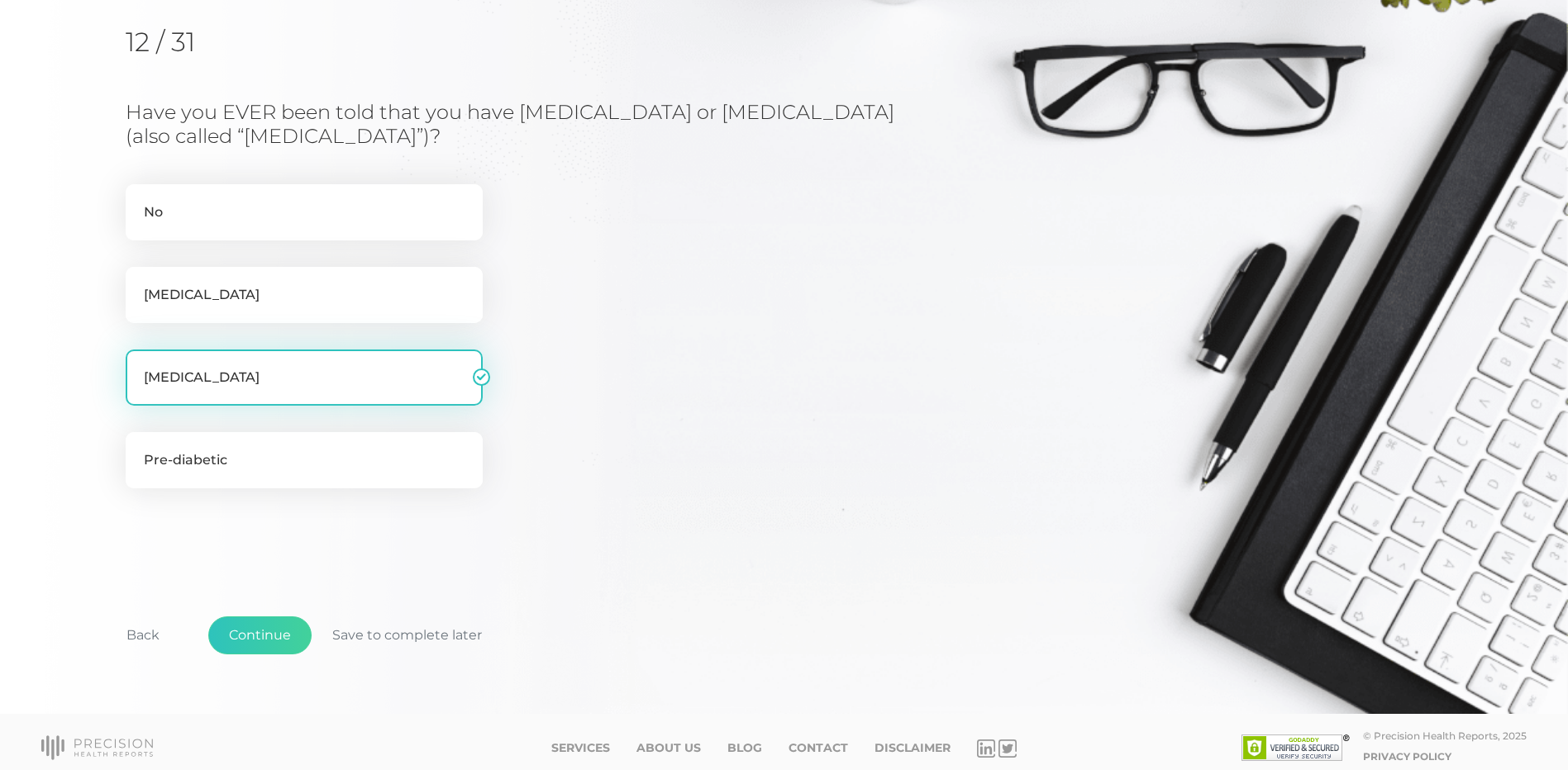
checkbox input "false"
click at [256, 633] on button "Continue" at bounding box center [259, 636] width 103 height 38
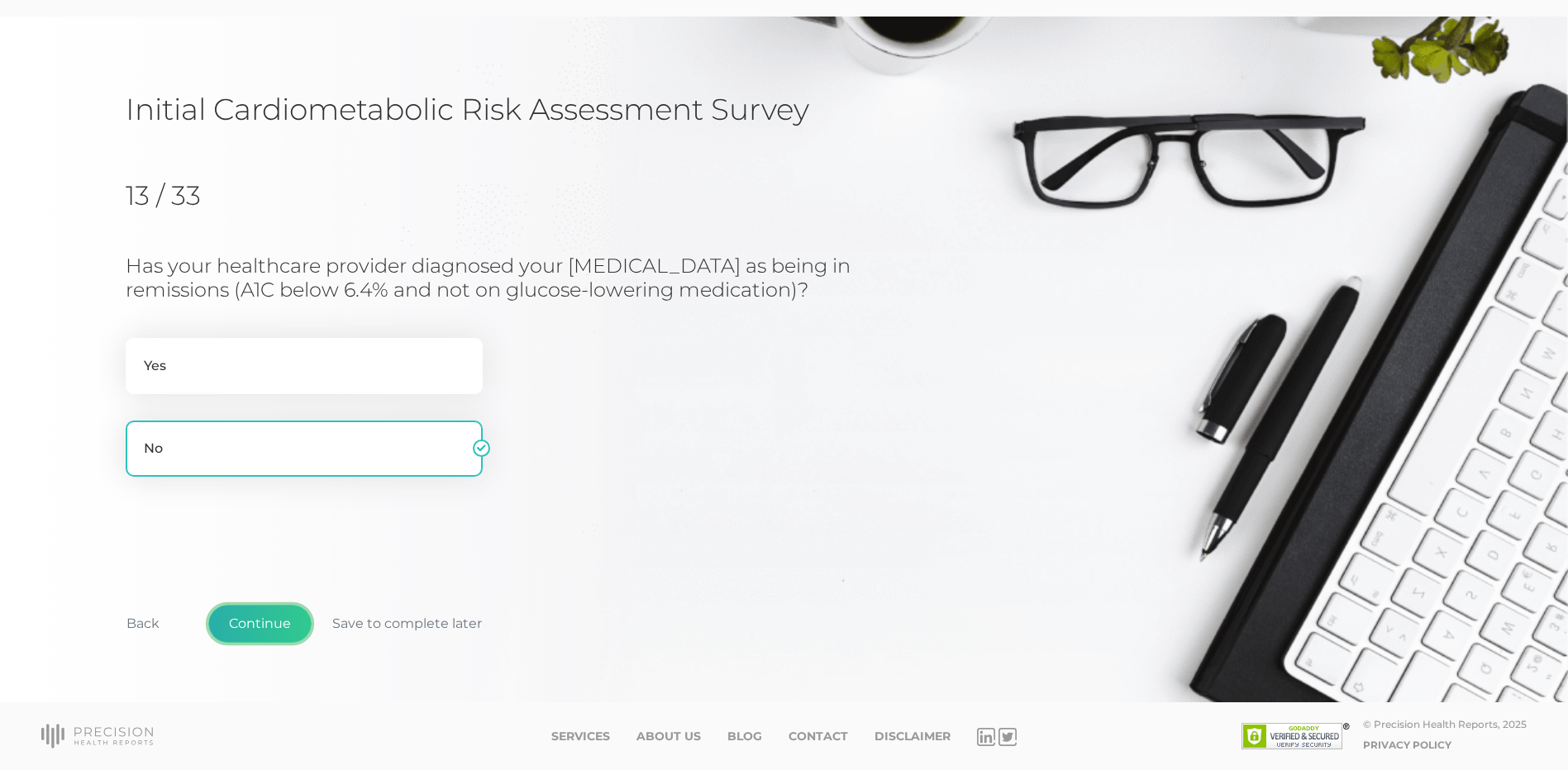
click at [253, 621] on button "Continue" at bounding box center [259, 624] width 103 height 38
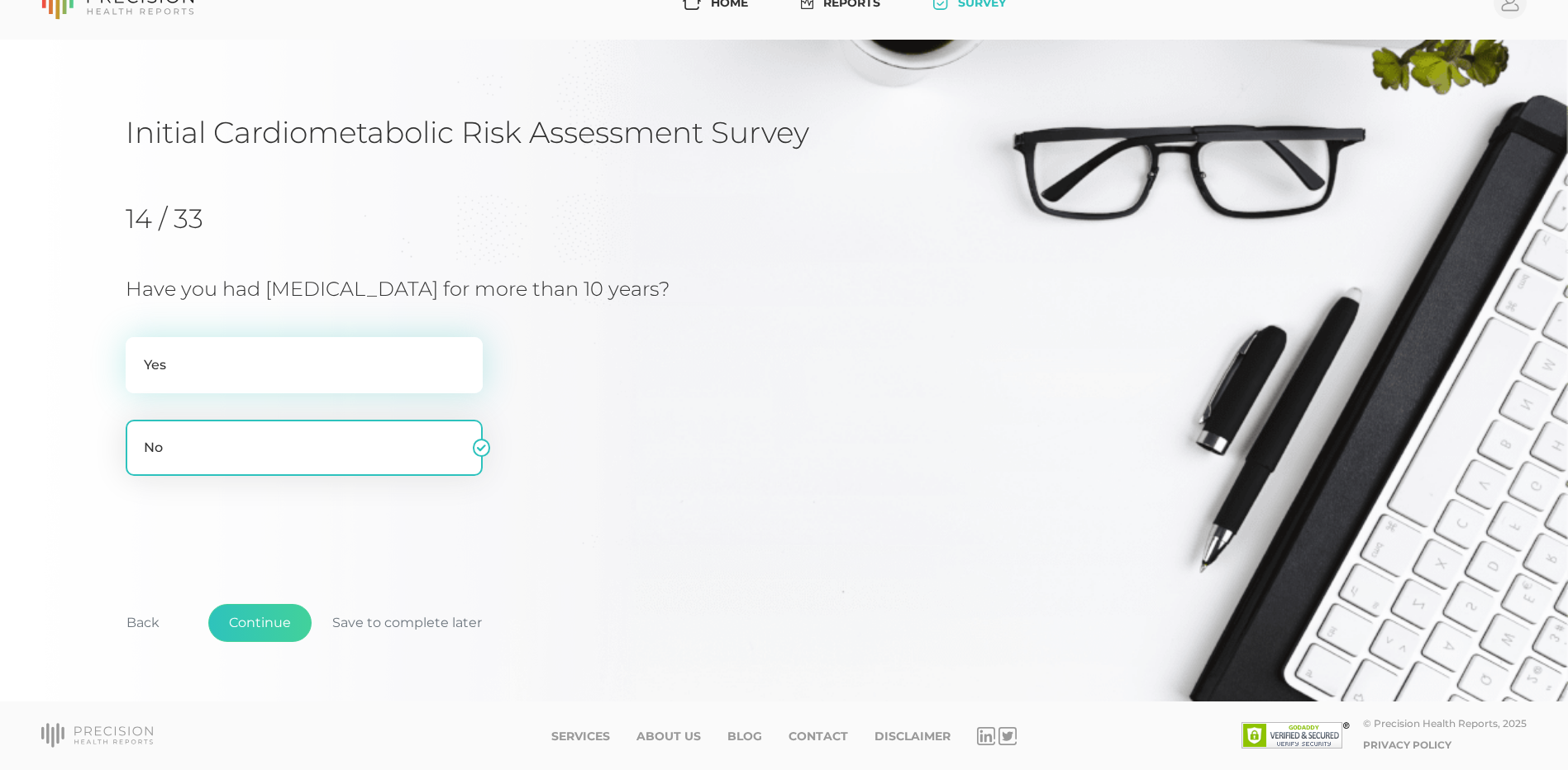
click at [232, 377] on label "Yes" at bounding box center [304, 365] width 357 height 57
click at [139, 353] on input "Yes" at bounding box center [132, 345] width 13 height 16
radio input "true"
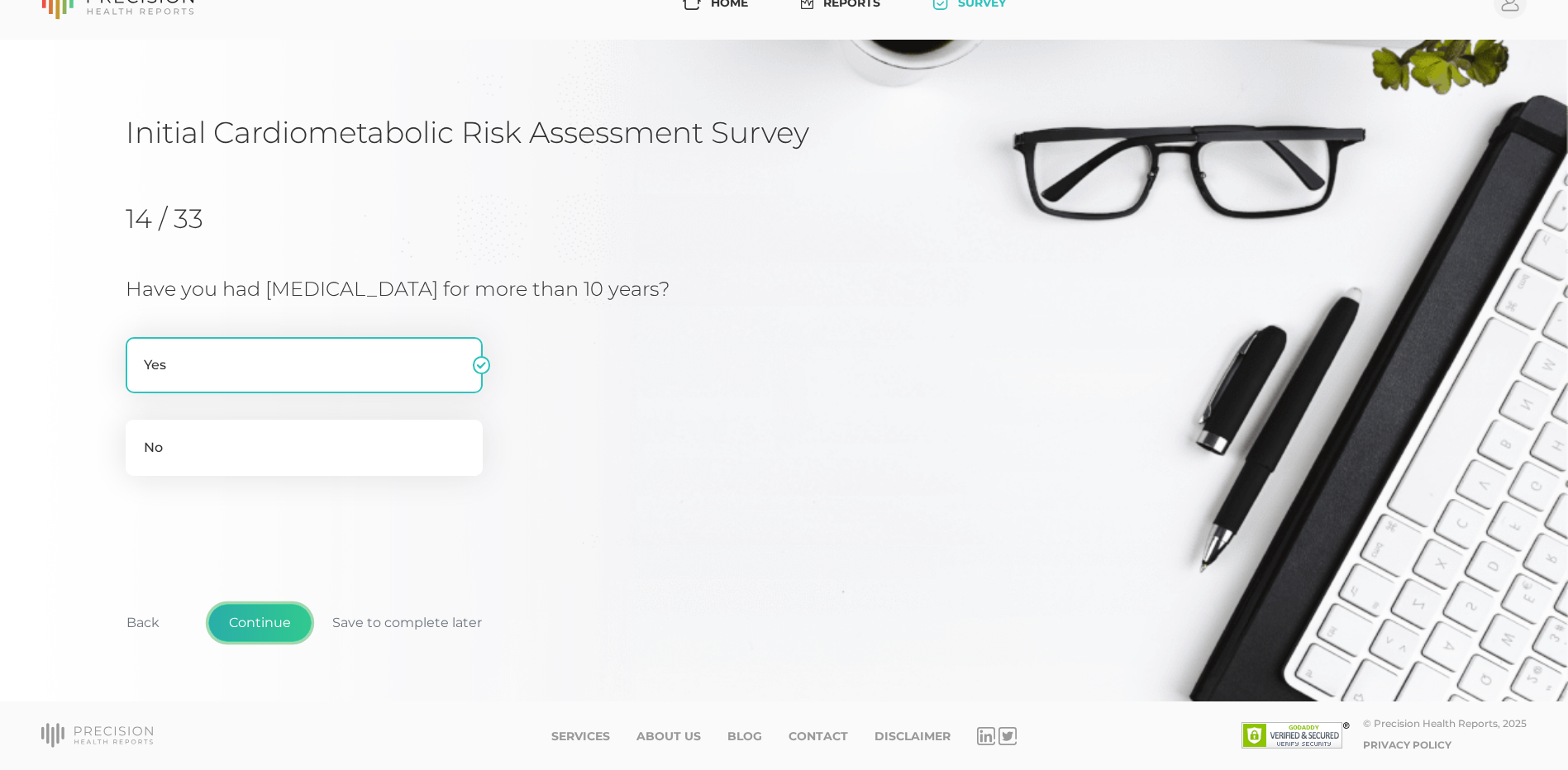
click at [248, 621] on button "Continue" at bounding box center [259, 623] width 103 height 38
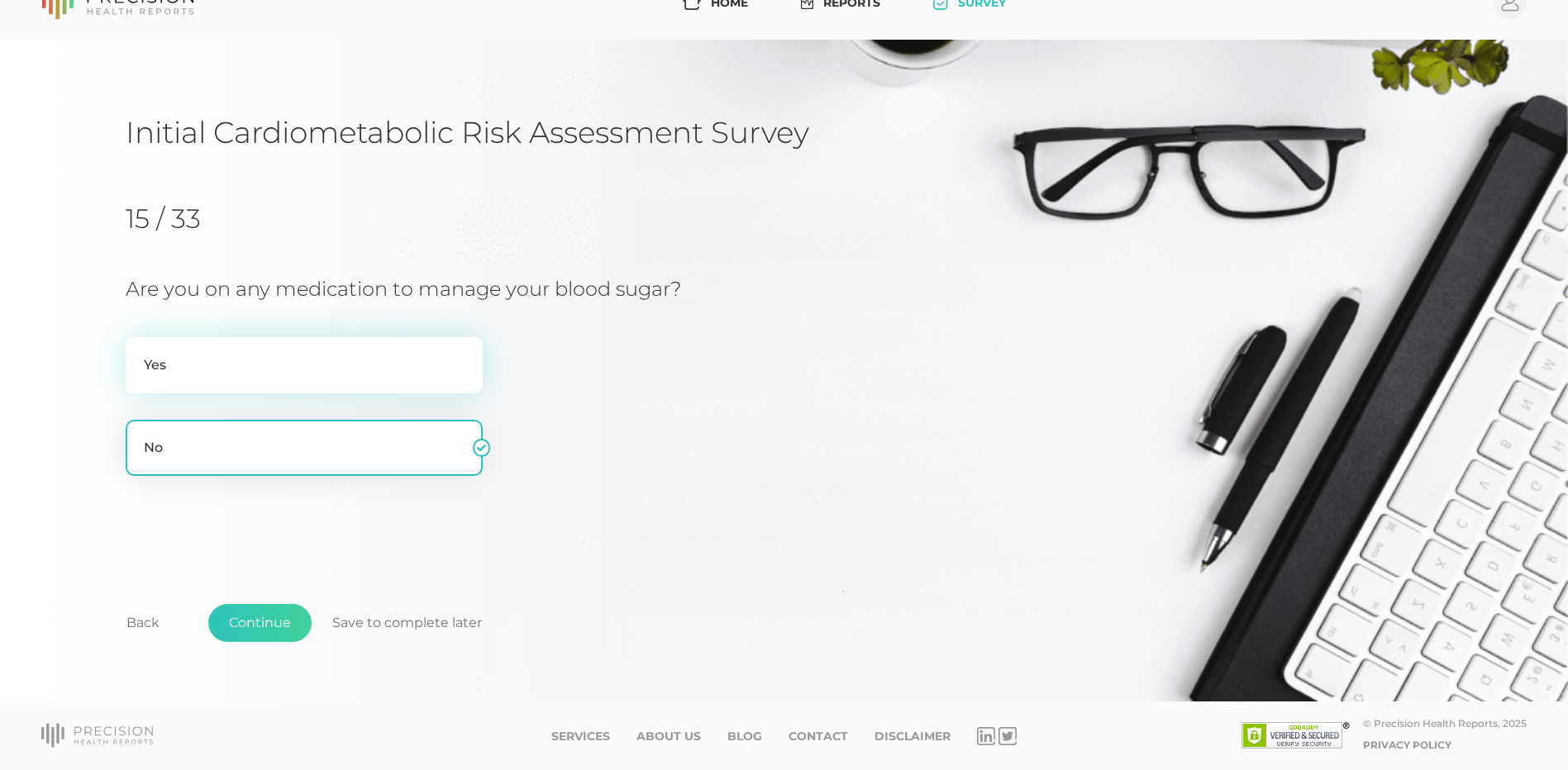
click at [226, 374] on label "Yes" at bounding box center [304, 365] width 357 height 57
click at [139, 353] on input "Yes" at bounding box center [132, 345] width 13 height 16
radio input "true"
radio input "false"
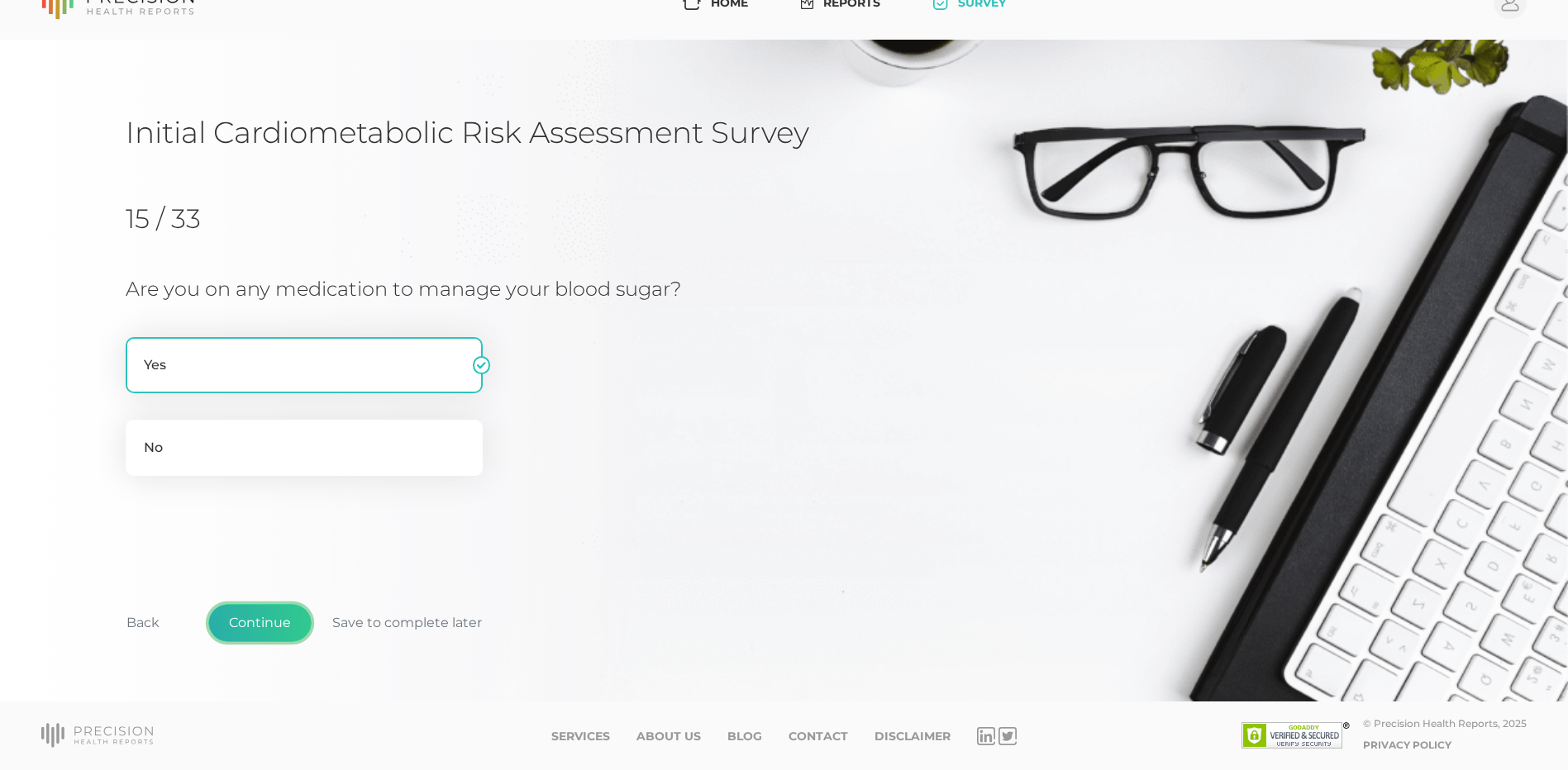
click at [257, 625] on button "Continue" at bounding box center [259, 623] width 103 height 38
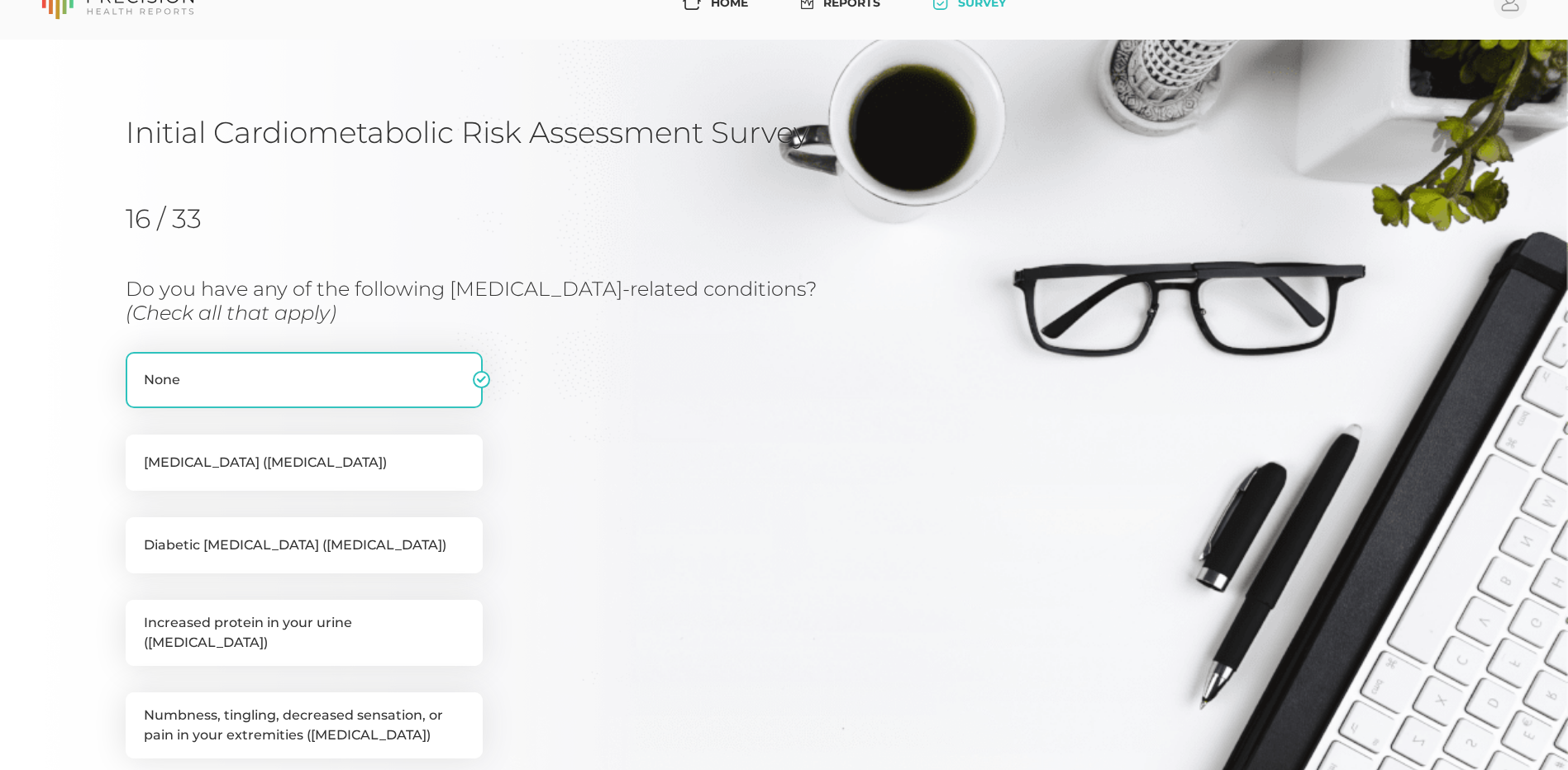
scroll to position [211, 0]
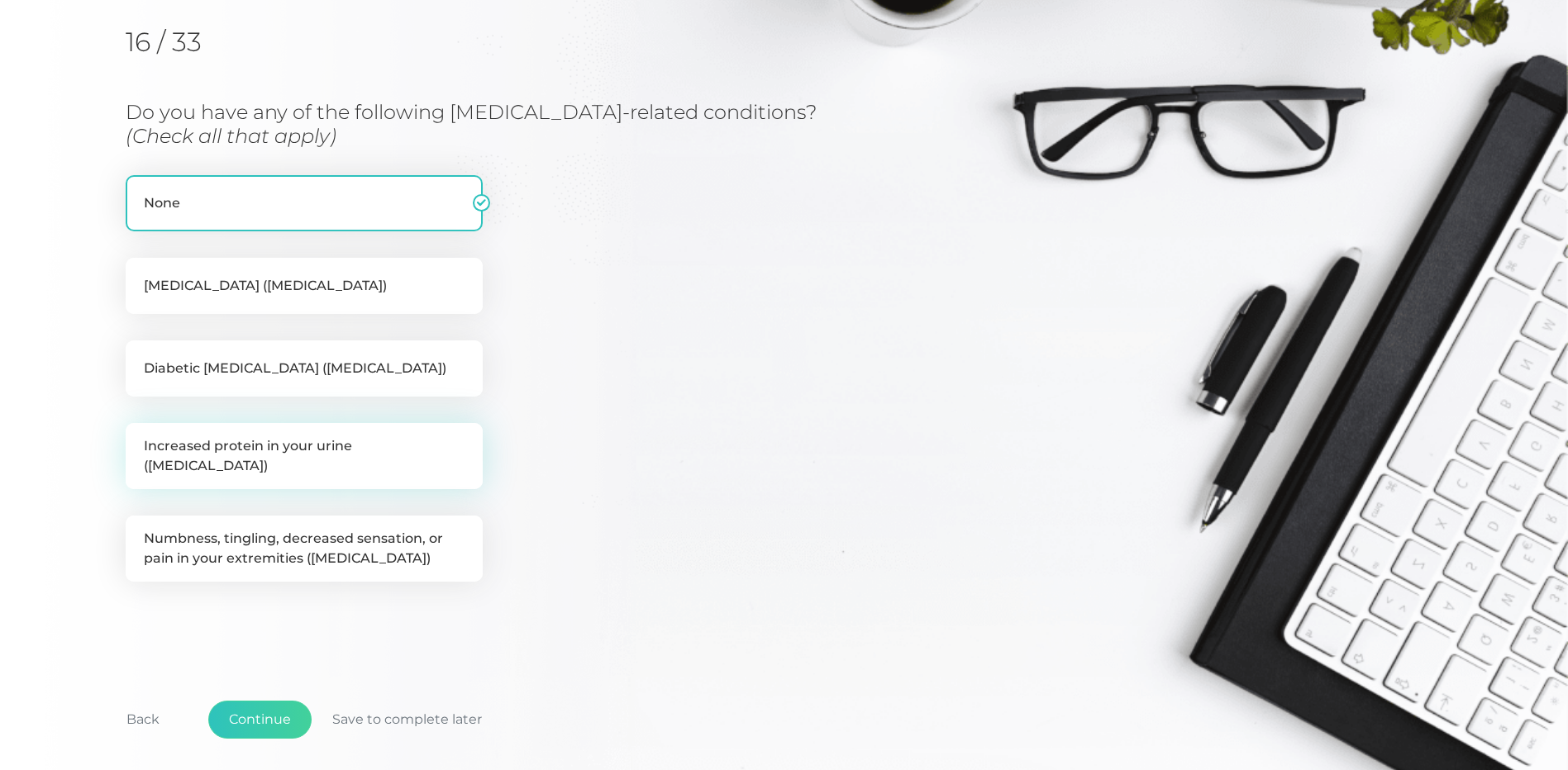
click at [234, 452] on label "Increased protein in your urine ([MEDICAL_DATA])" at bounding box center [304, 456] width 357 height 66
click at [139, 439] on input "Increased protein in your urine ([MEDICAL_DATA])" at bounding box center [132, 431] width 13 height 16
checkbox input "true"
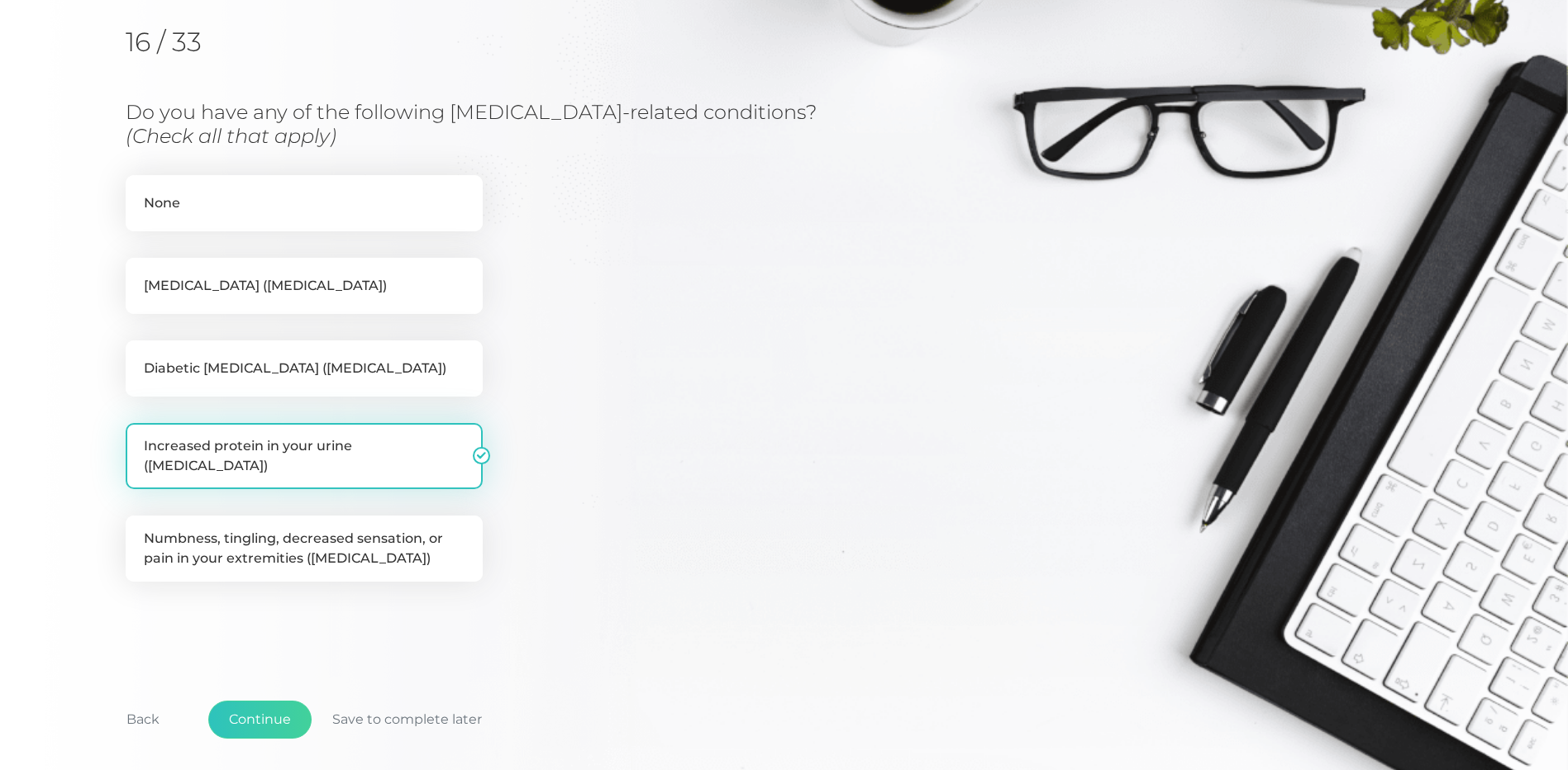
checkbox input "false"
click at [255, 701] on button "Continue" at bounding box center [259, 720] width 103 height 38
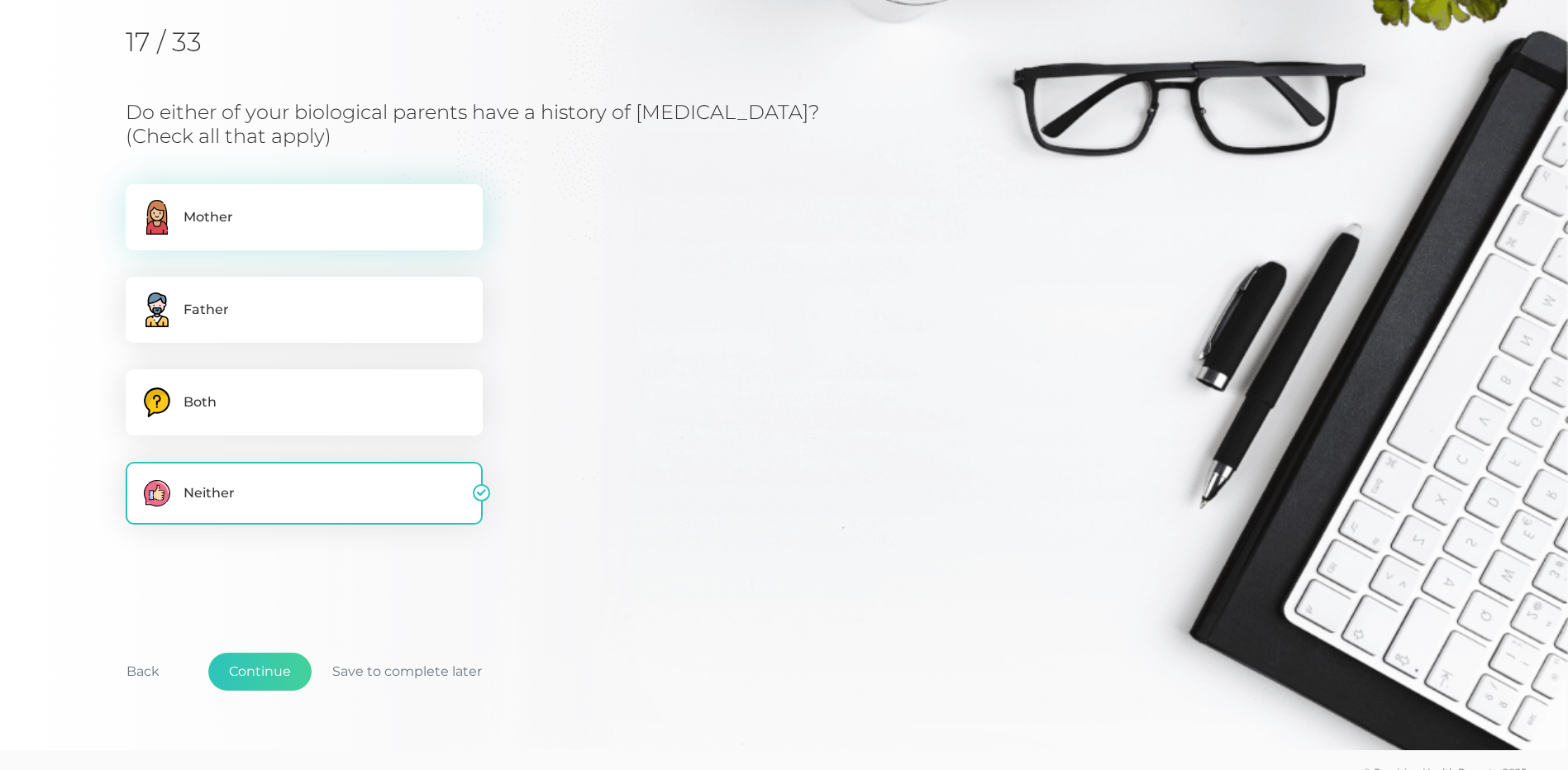
click at [235, 206] on label "Mother" at bounding box center [304, 217] width 357 height 66
click at [139, 201] on input "Mother" at bounding box center [132, 193] width 13 height 16
checkbox input "true"
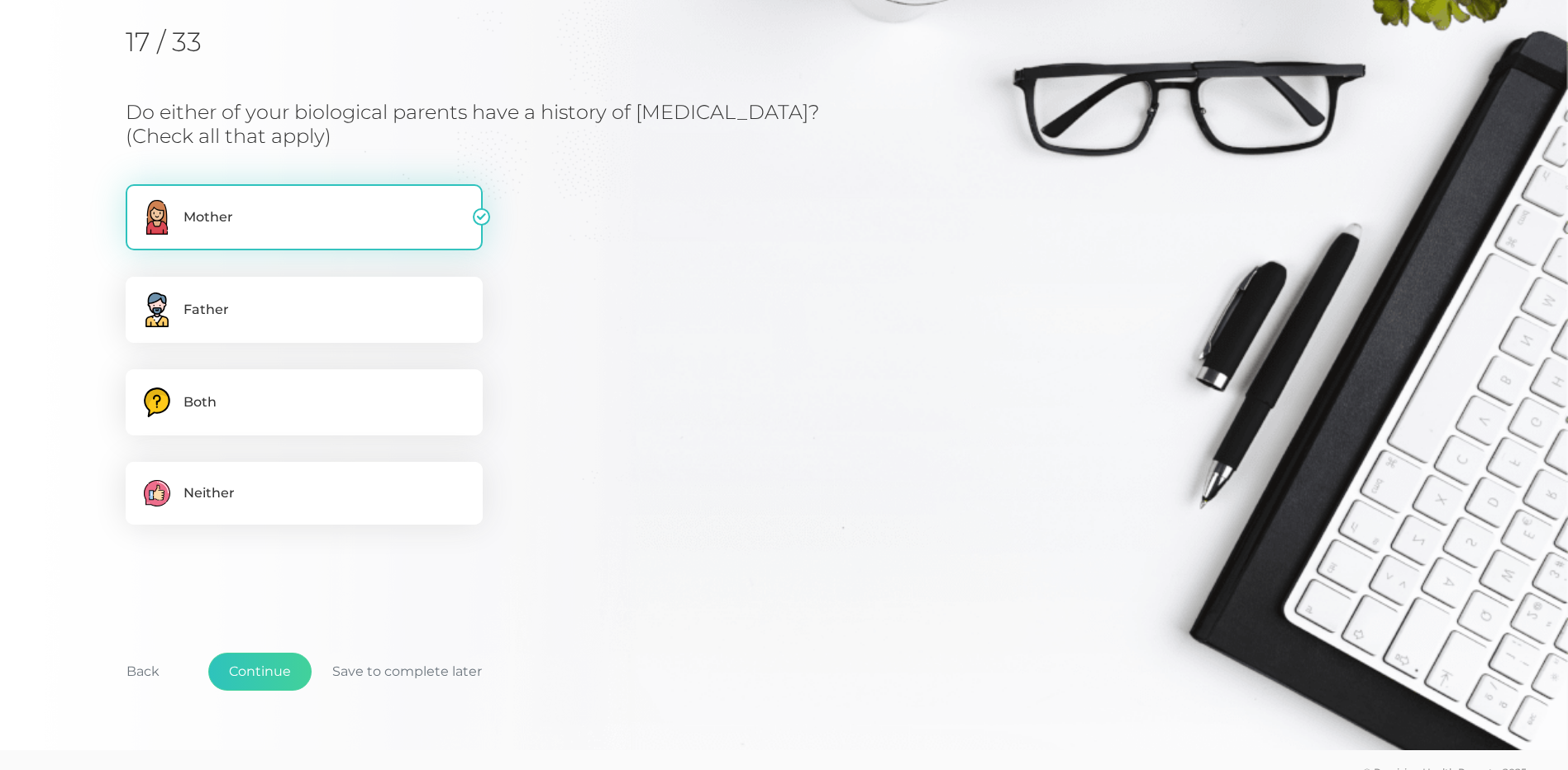
checkbox input "false"
click at [281, 665] on button "Continue" at bounding box center [259, 672] width 103 height 38
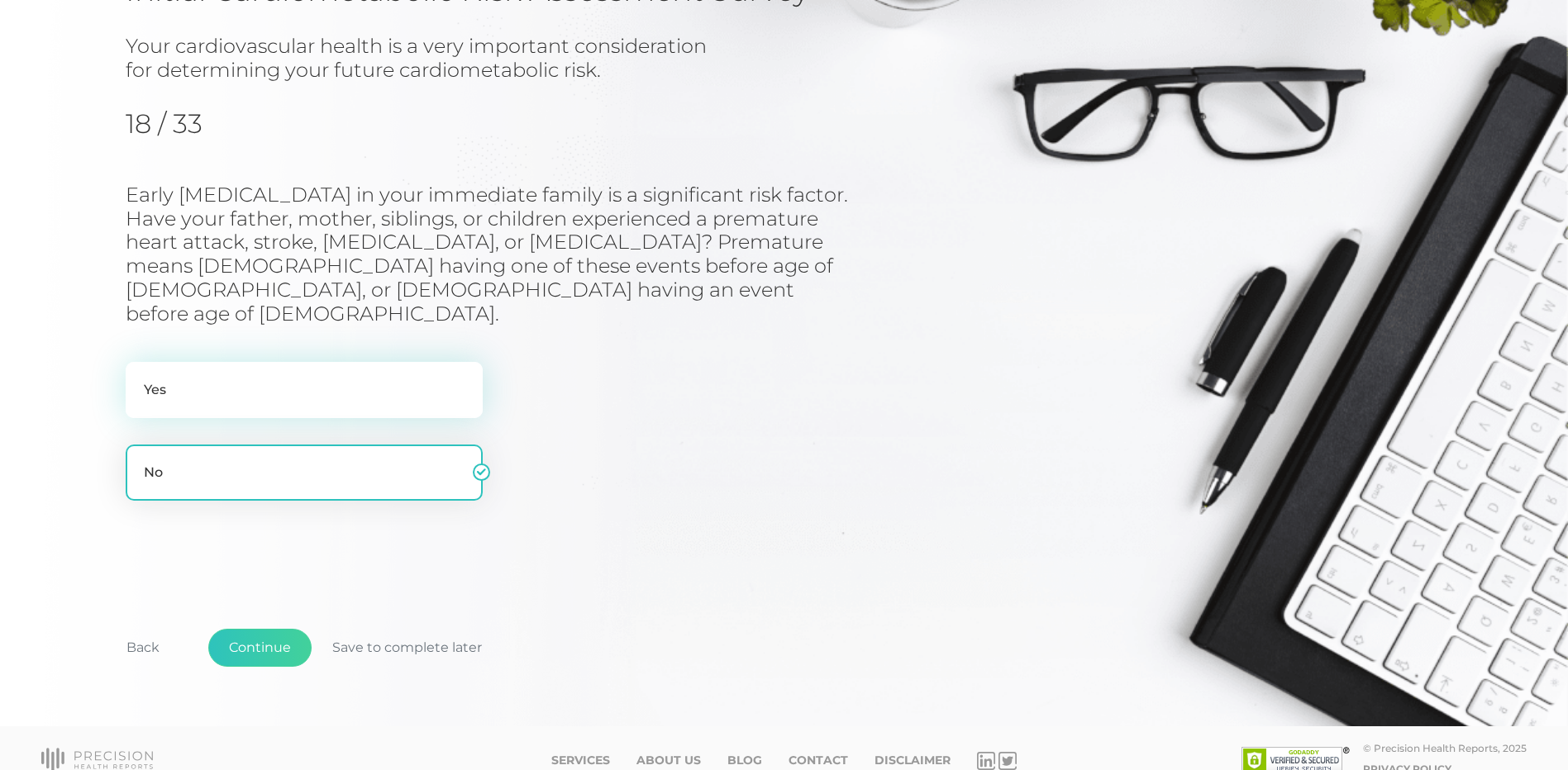
click at [191, 362] on label "Yes" at bounding box center [304, 390] width 357 height 57
click at [139, 362] on input "Yes" at bounding box center [132, 370] width 13 height 16
radio input "true"
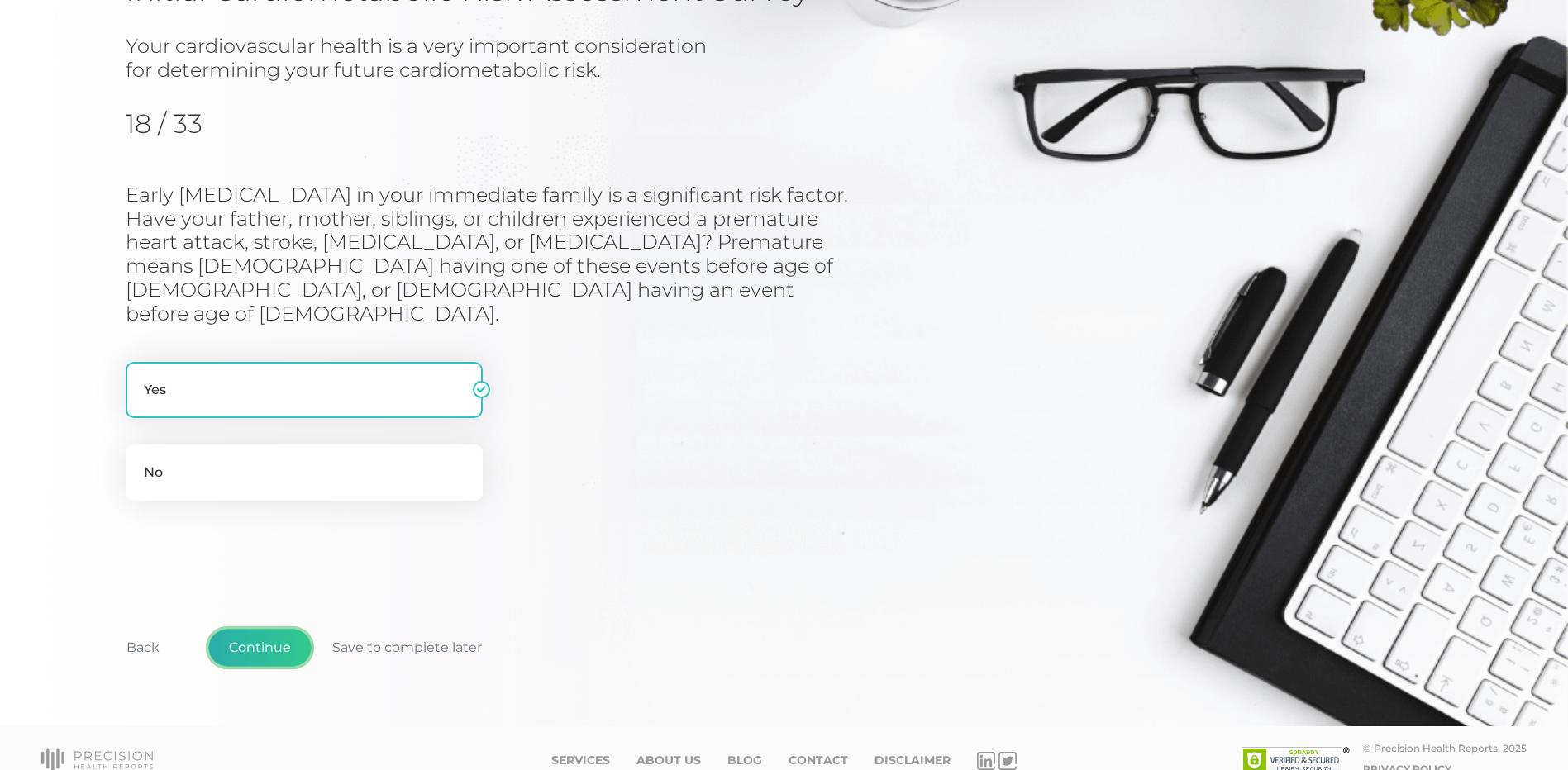
click at [255, 629] on button "Continue" at bounding box center [259, 649] width 103 height 38
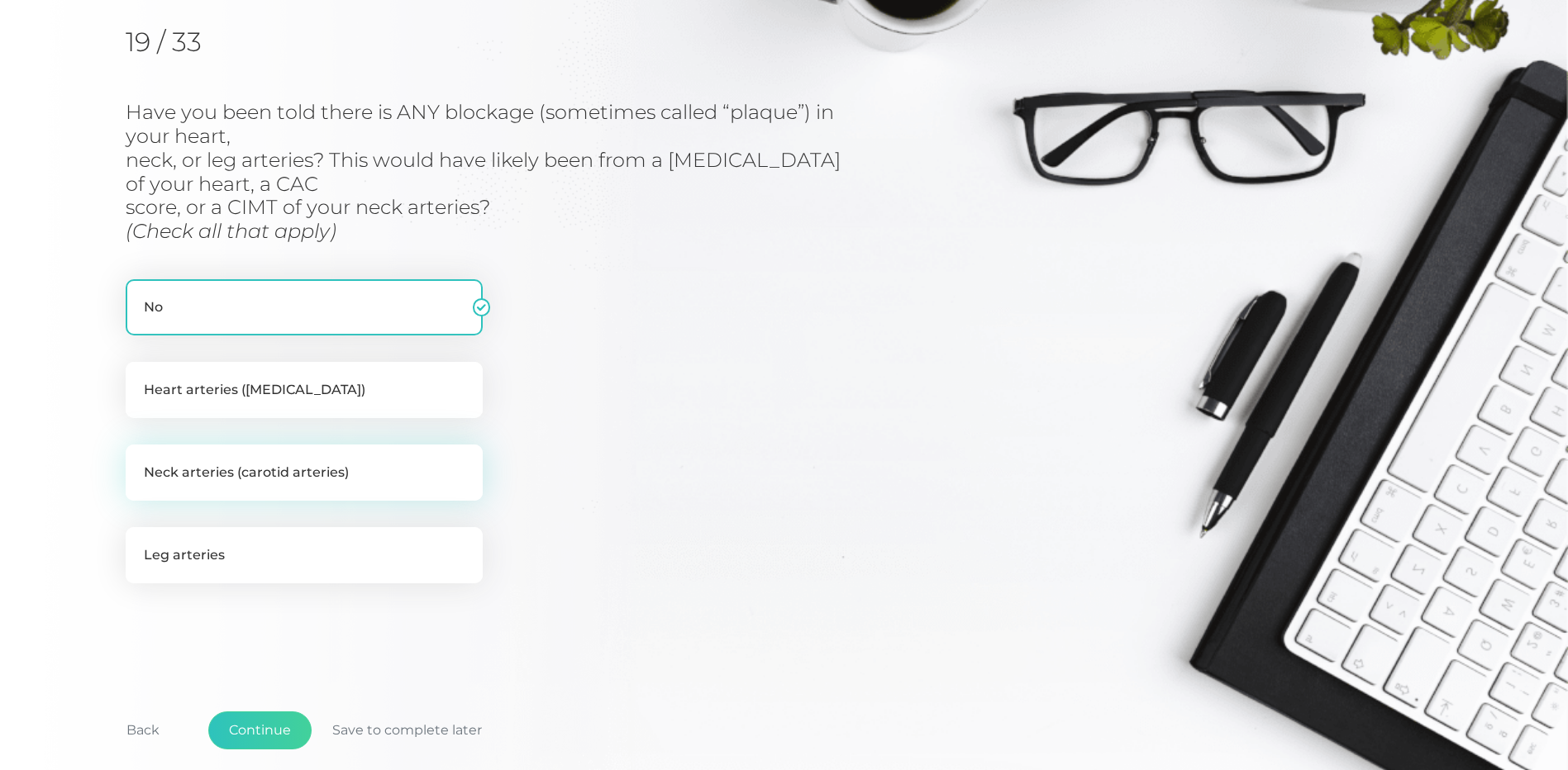
click at [271, 478] on label "Neck arteries (carotid arteries)" at bounding box center [304, 473] width 357 height 57
click at [139, 461] on input "Neck arteries (carotid arteries)" at bounding box center [132, 453] width 13 height 16
checkbox input "true"
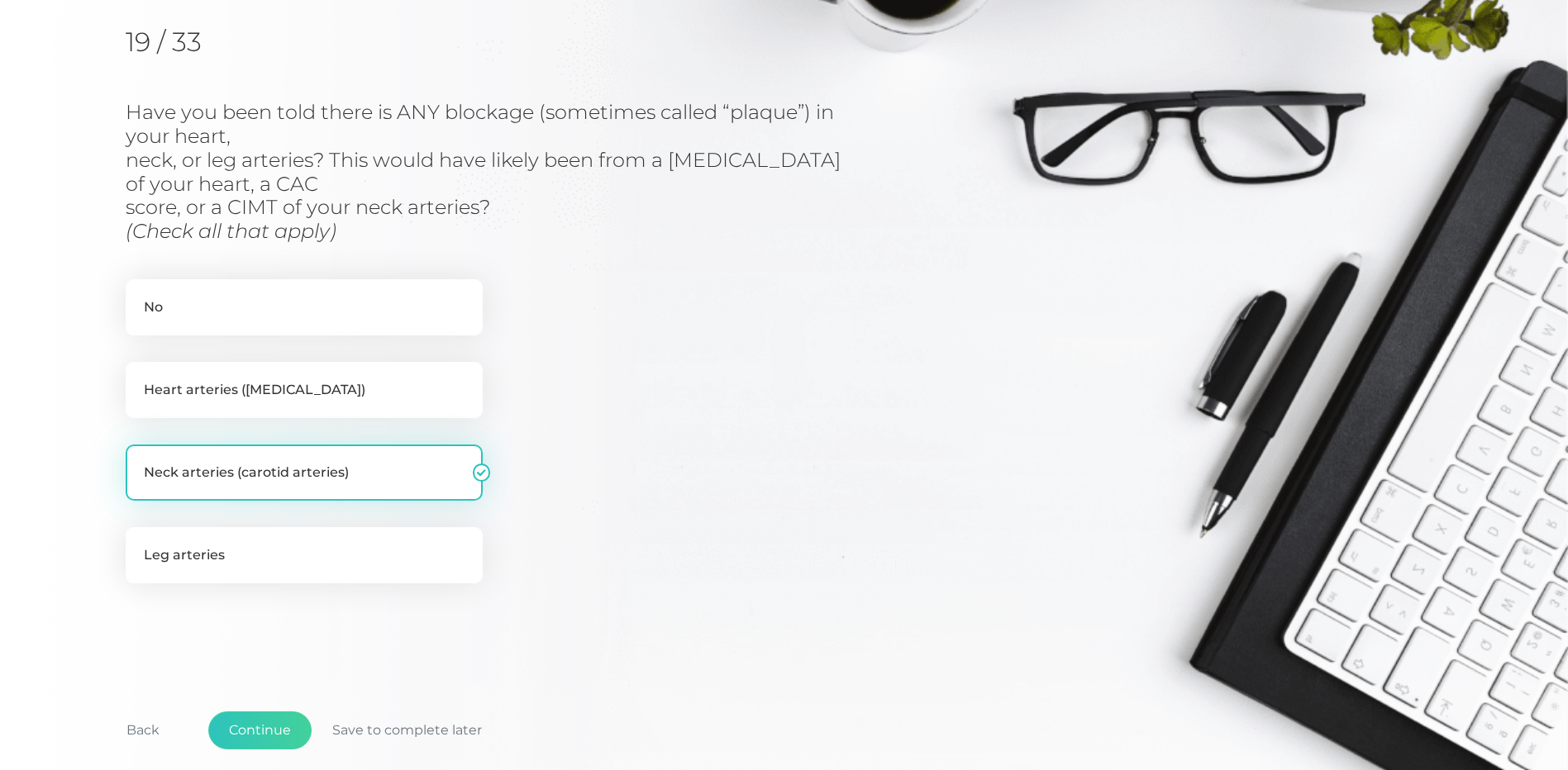
checkbox input "false"
click at [274, 723] on button "Continue" at bounding box center [259, 731] width 103 height 38
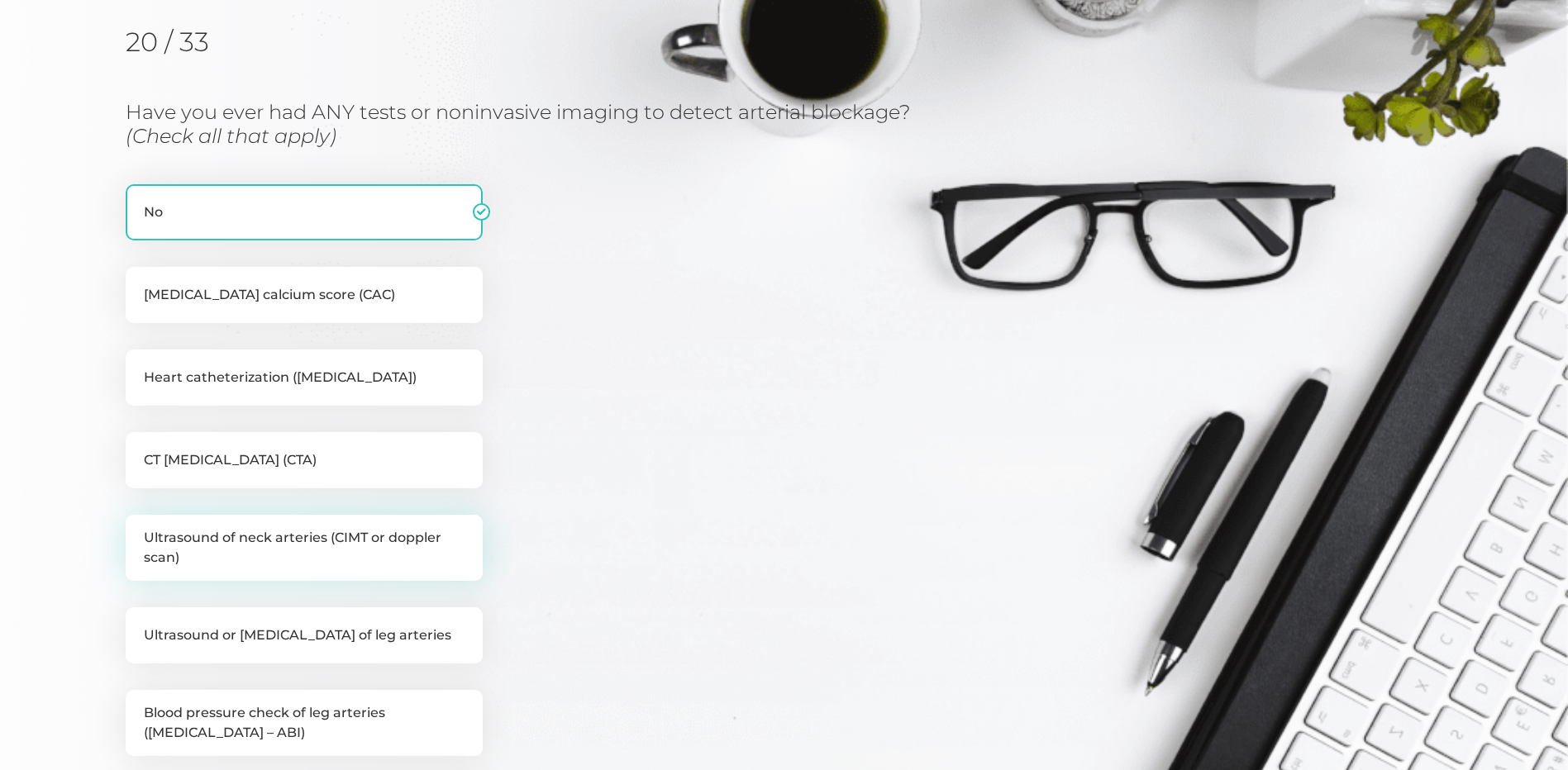
click at [243, 543] on label "Ultrasound of neck arteries (CIMT or doppler scan)" at bounding box center [304, 548] width 357 height 66
click at [139, 532] on input "Ultrasound of neck arteries (CIMT or doppler scan)" at bounding box center [132, 523] width 13 height 16
checkbox input "true"
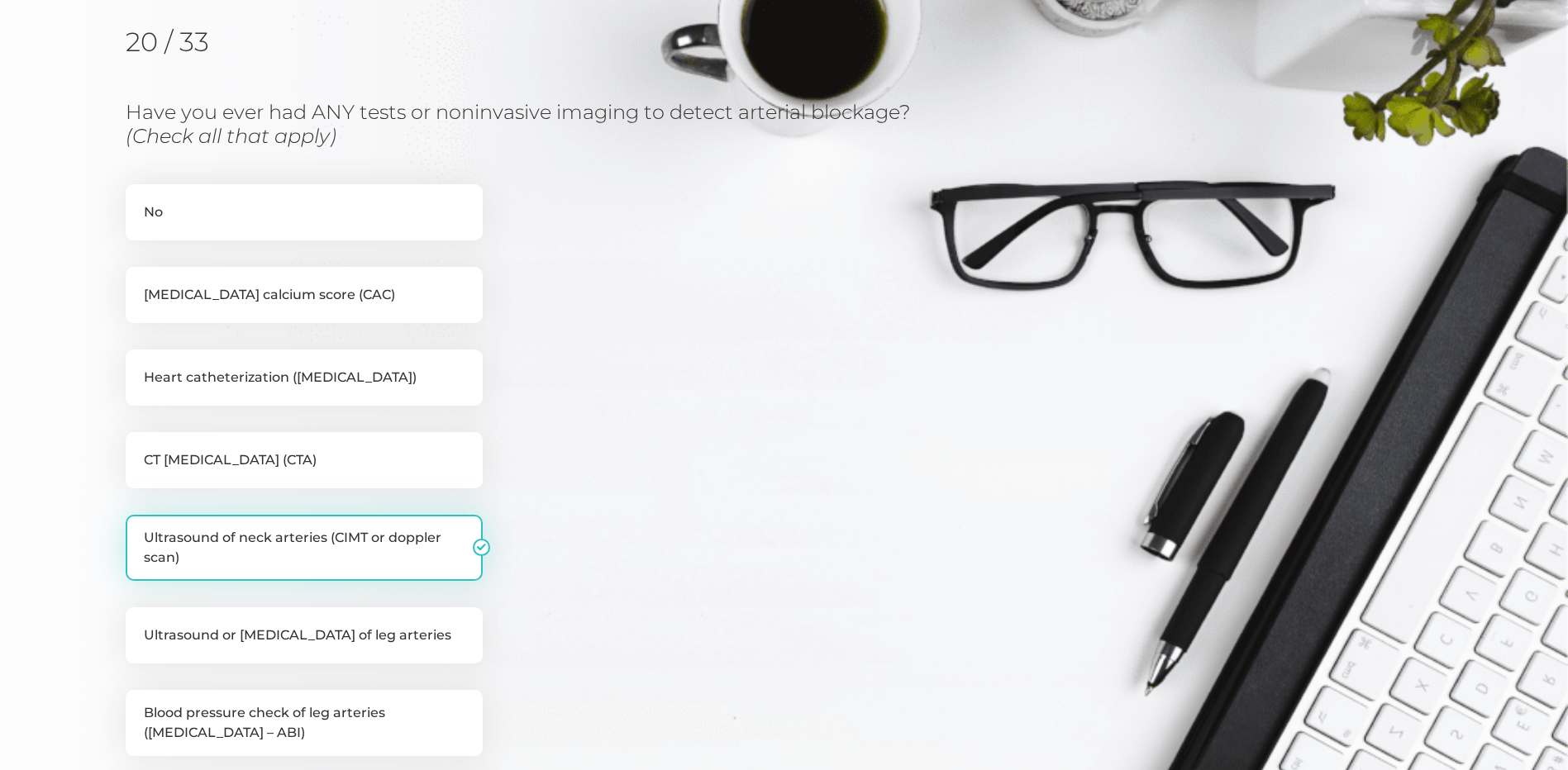
checkbox input "false"
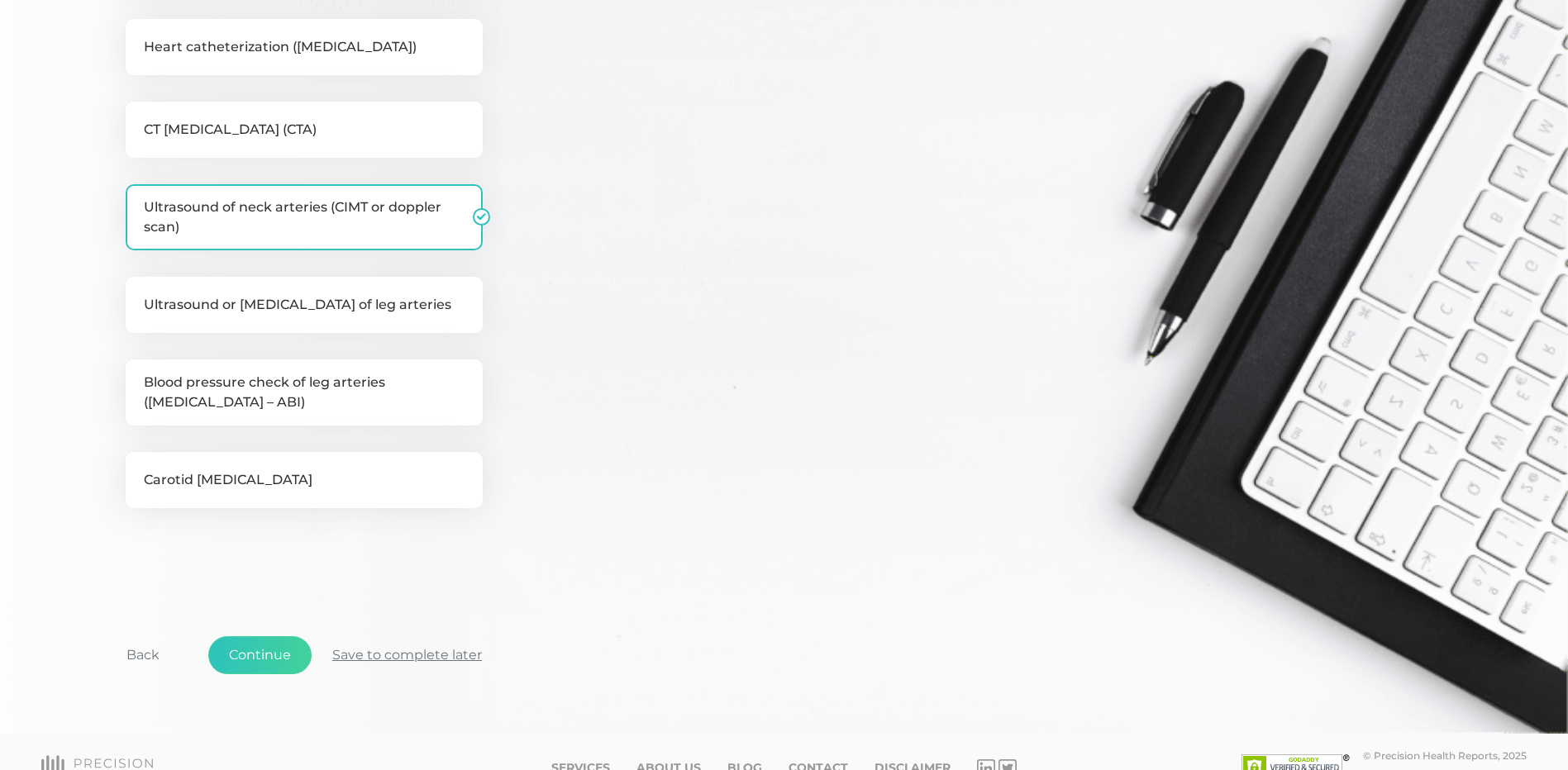
scroll to position [573, 0]
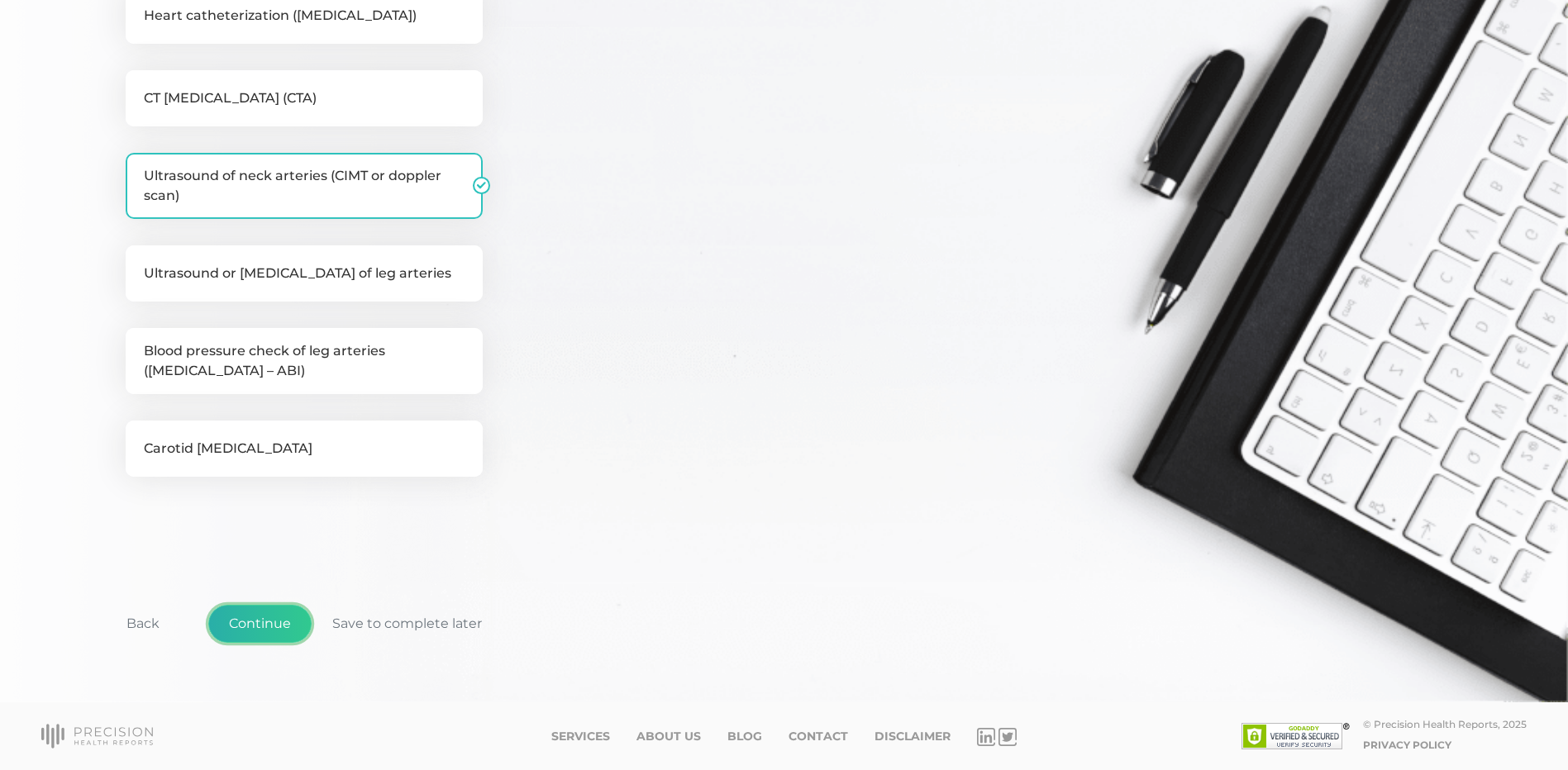
click at [268, 620] on button "Continue" at bounding box center [259, 624] width 103 height 38
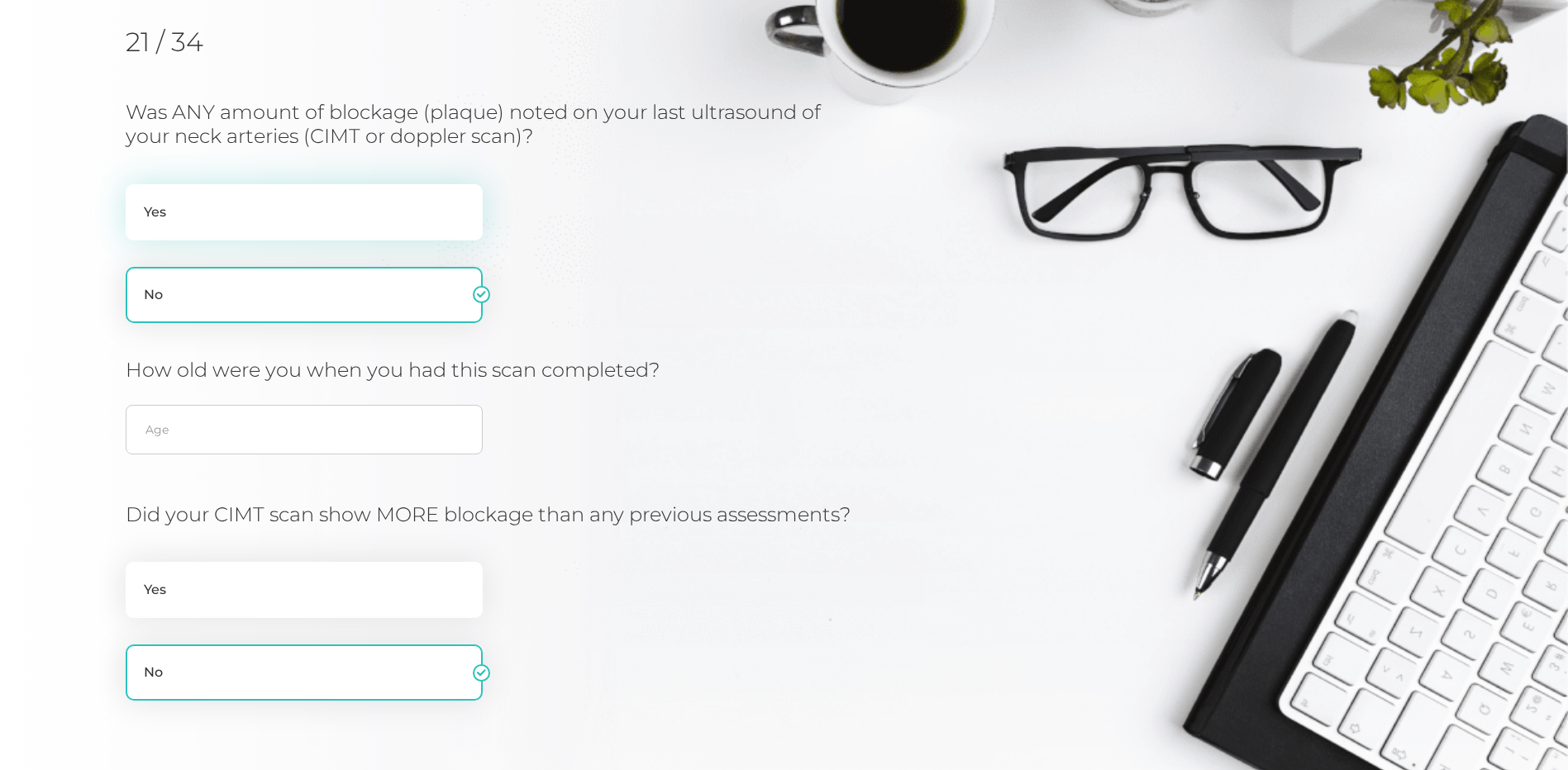
click at [288, 207] on label "Yes" at bounding box center [304, 213] width 357 height 57
click at [139, 201] on input "Yes" at bounding box center [132, 193] width 13 height 16
radio input "true"
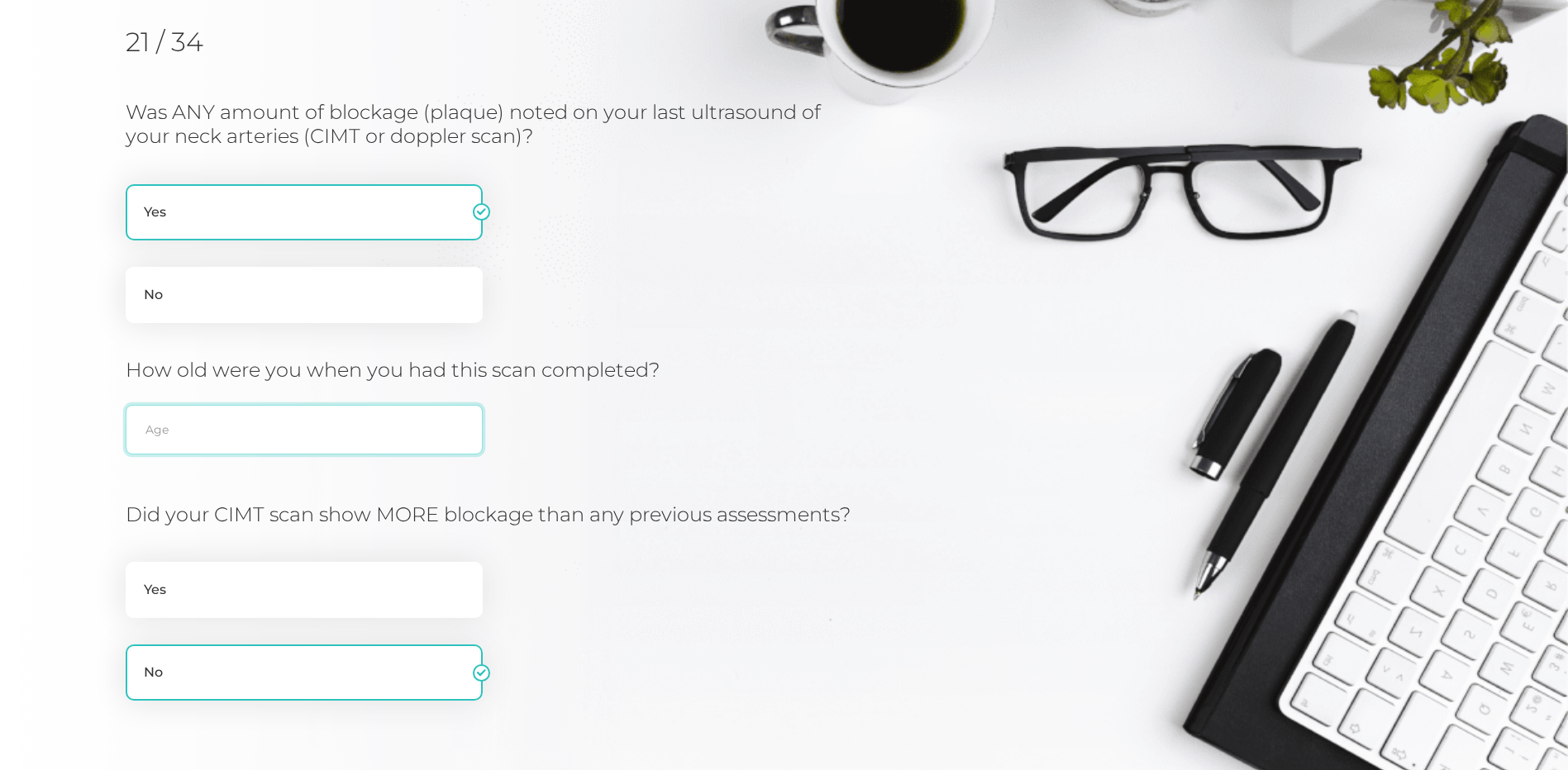
click at [216, 436] on input "text" at bounding box center [304, 429] width 357 height 49
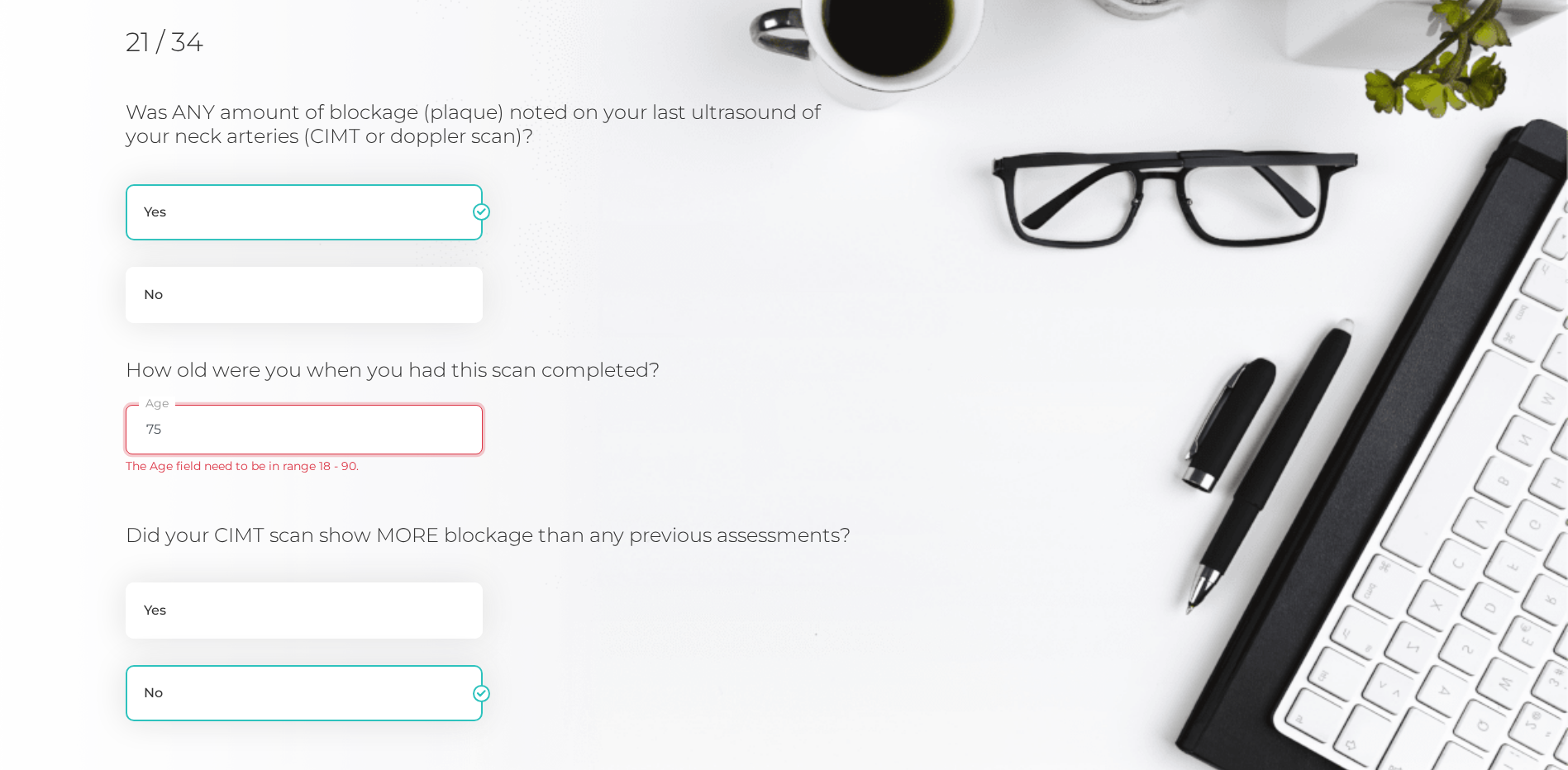
type input "5"
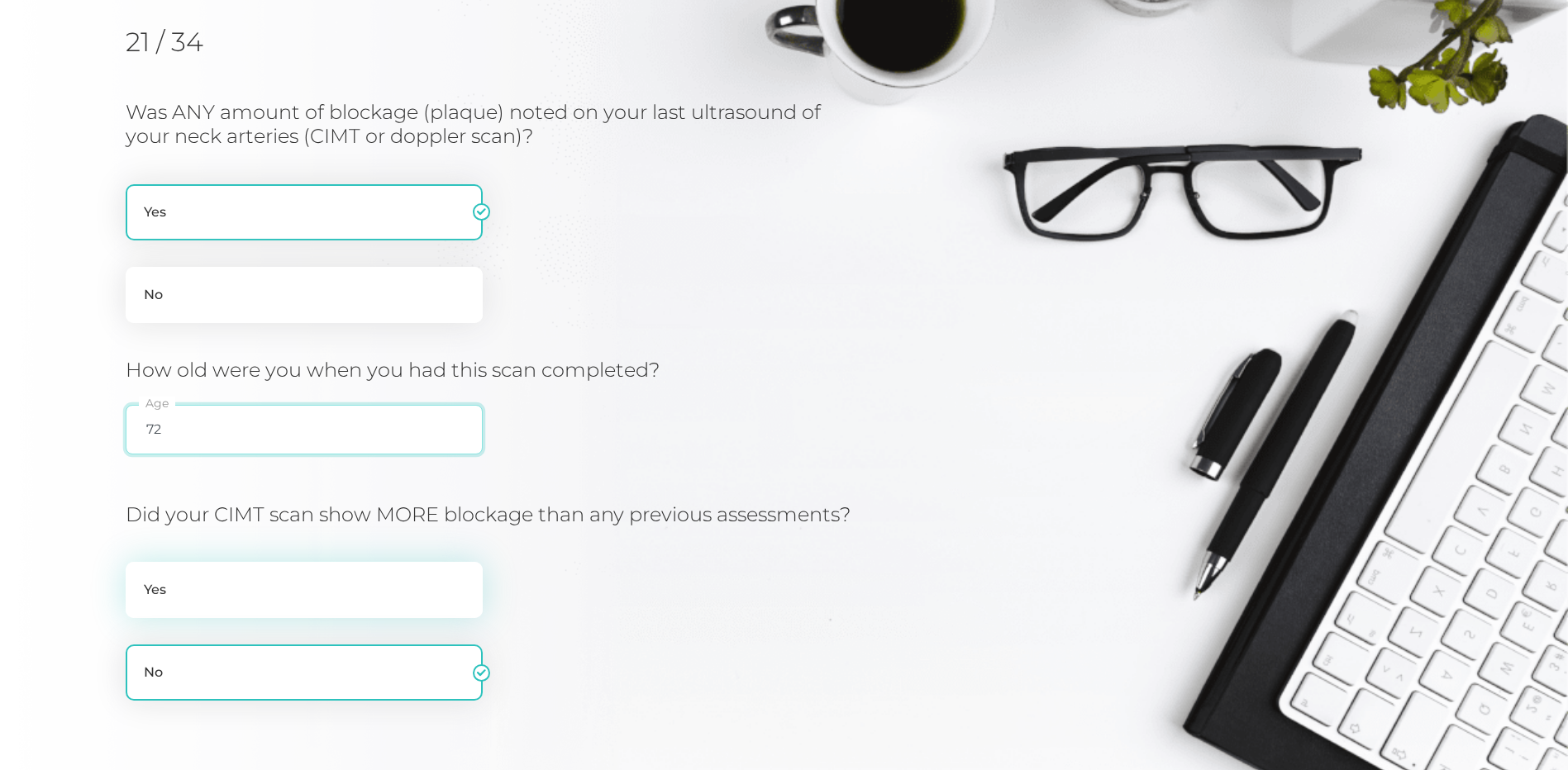
type input "72"
click at [194, 618] on label "Yes" at bounding box center [304, 590] width 357 height 57
click at [139, 578] on input "Yes" at bounding box center [132, 570] width 13 height 16
radio input "true"
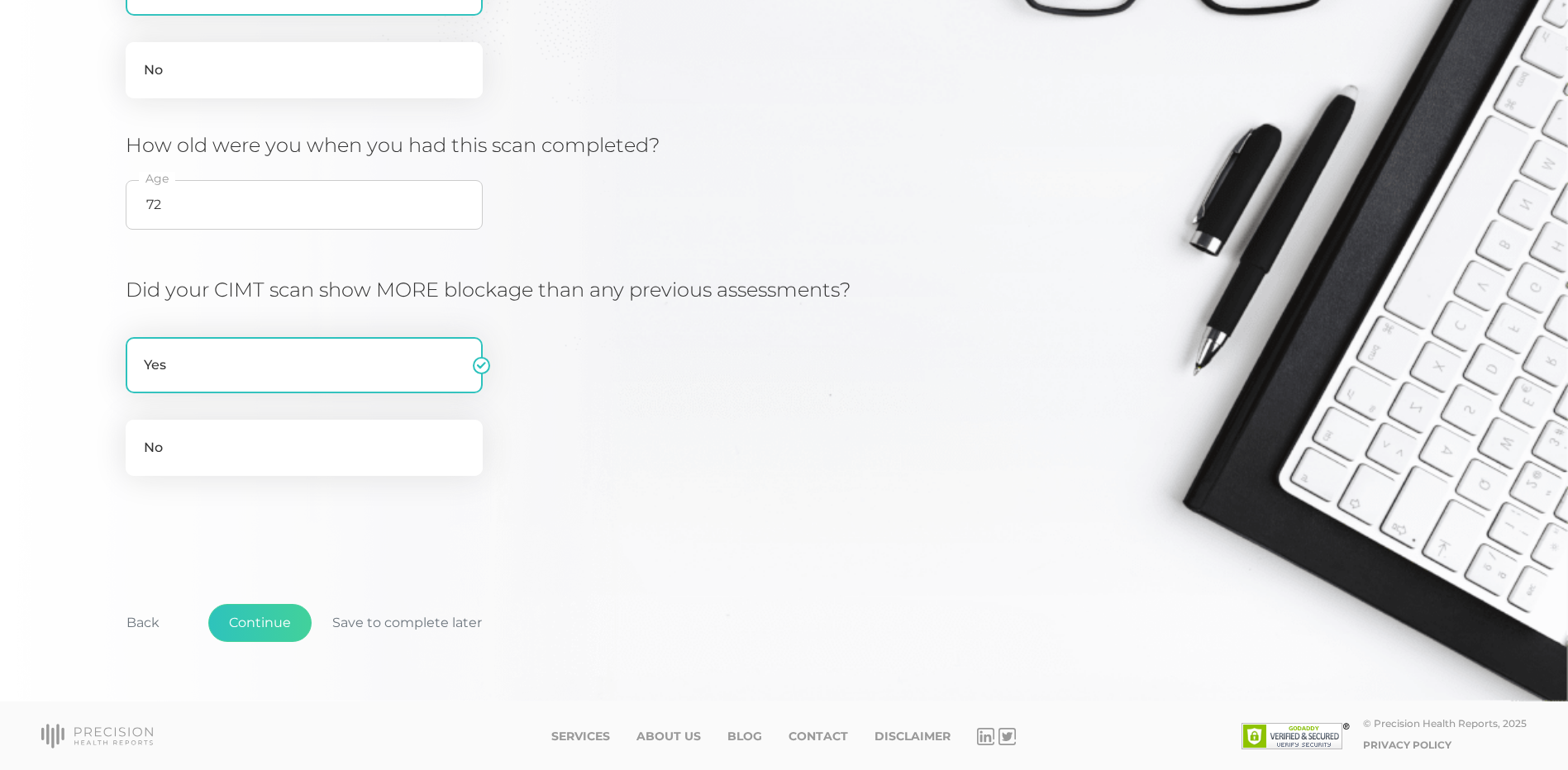
scroll to position [459, 0]
click at [252, 623] on button "Continue" at bounding box center [259, 623] width 103 height 38
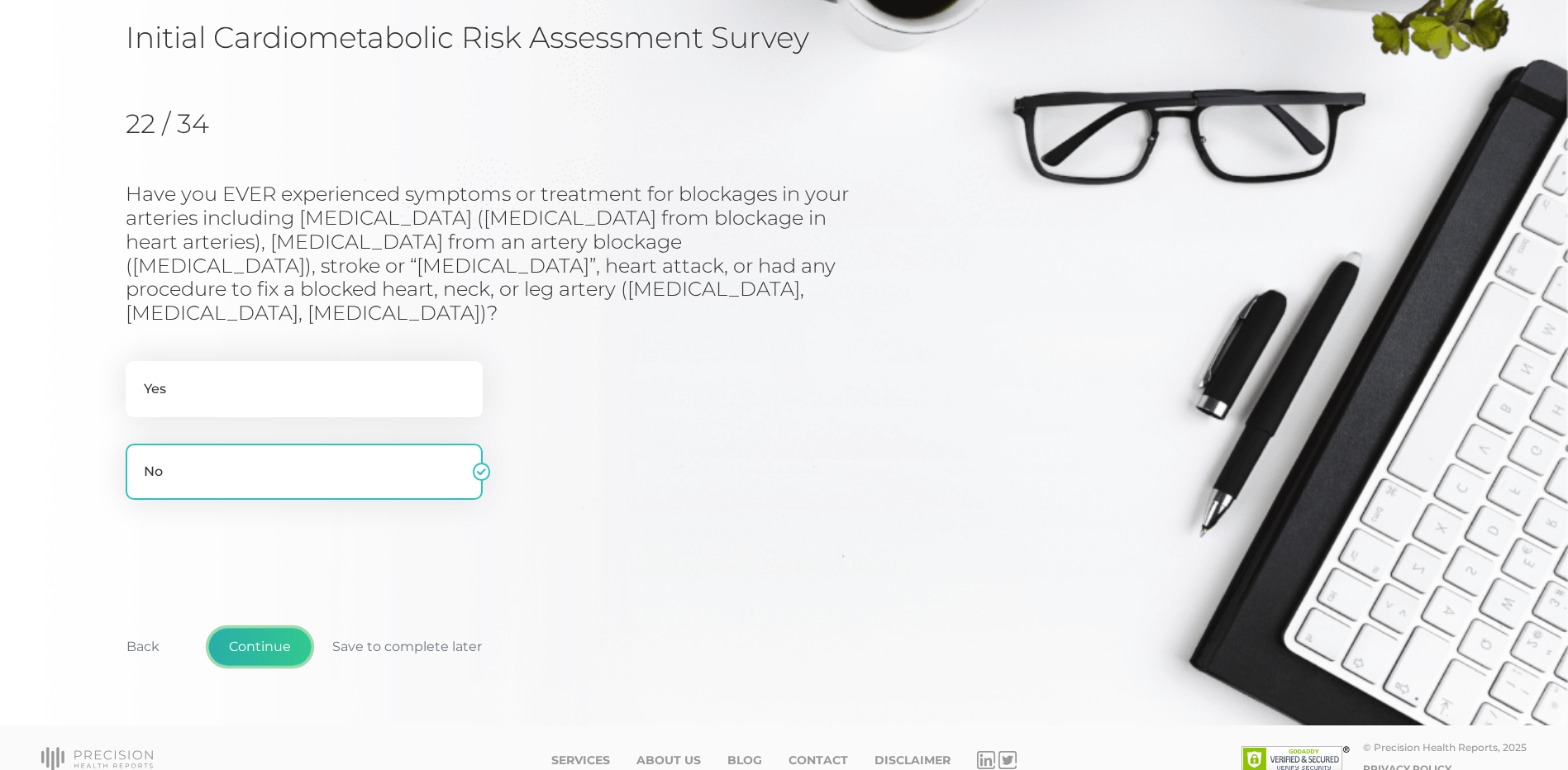
click at [239, 628] on button "Continue" at bounding box center [259, 648] width 103 height 38
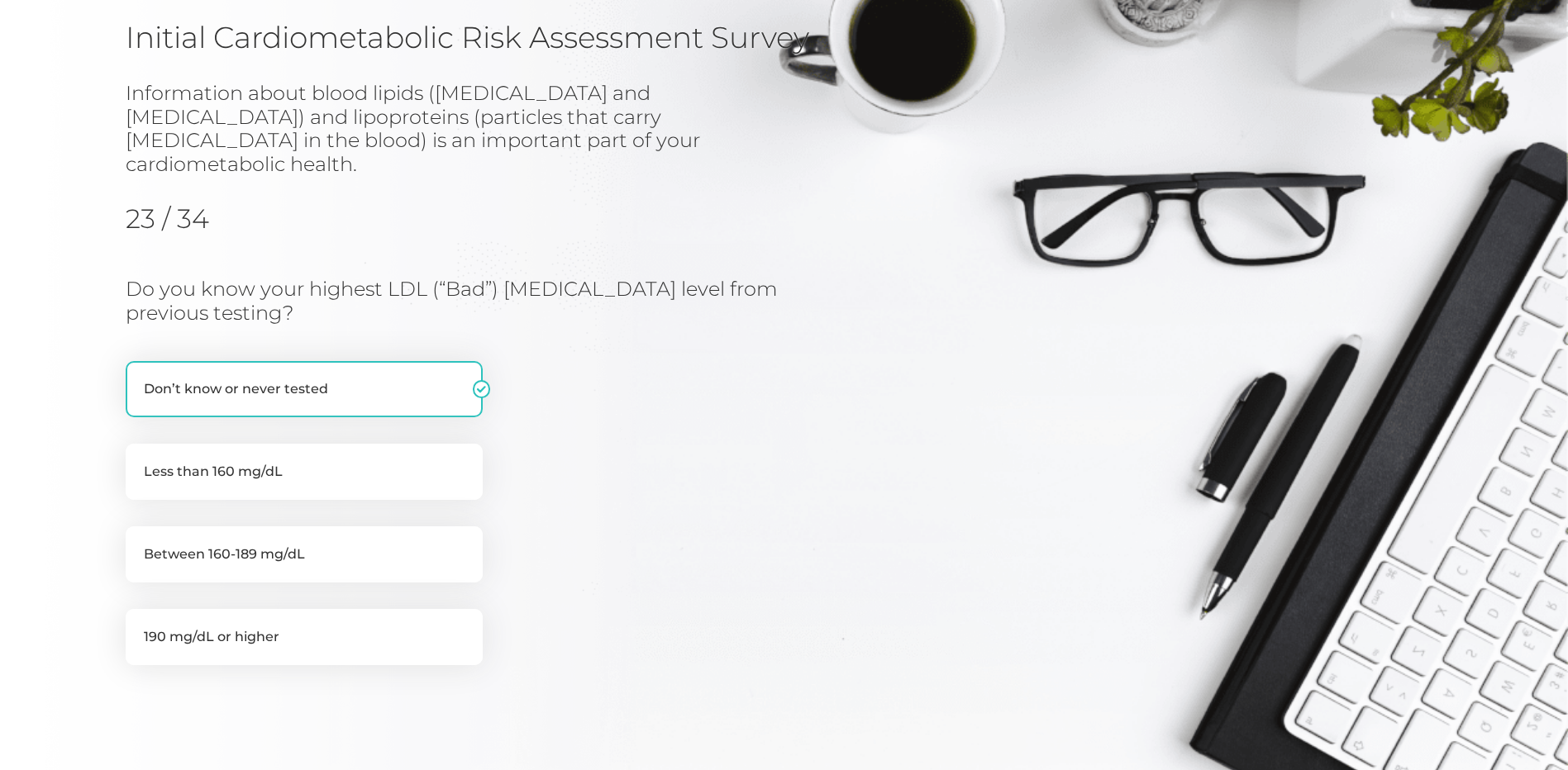
scroll to position [211, 0]
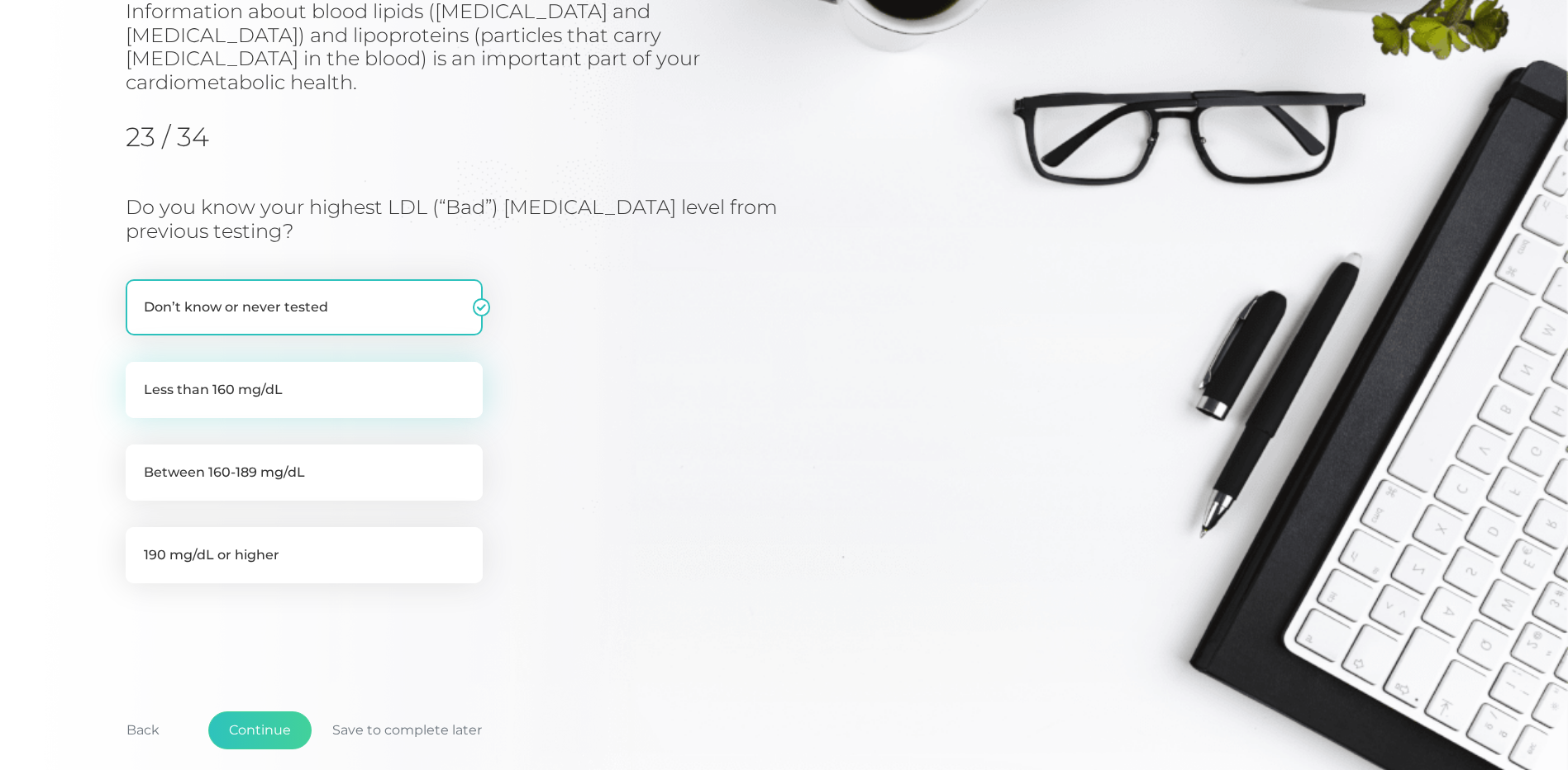
click at [253, 364] on label "Less than 160 mg/dL" at bounding box center [304, 390] width 357 height 57
click at [139, 364] on input "Less than 160 mg/dL" at bounding box center [132, 370] width 13 height 16
radio input "true"
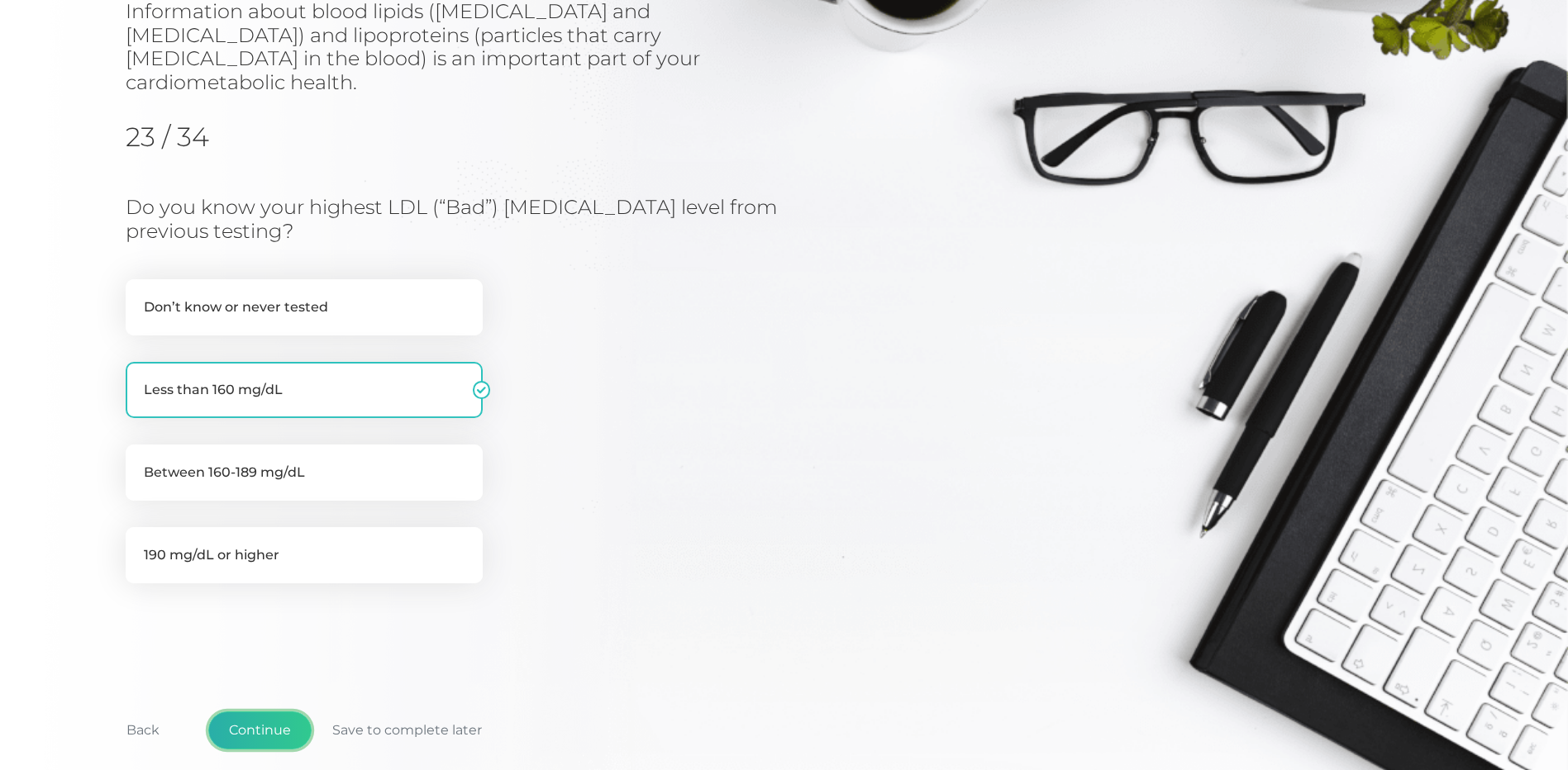
click at [261, 712] on button "Continue" at bounding box center [259, 731] width 103 height 38
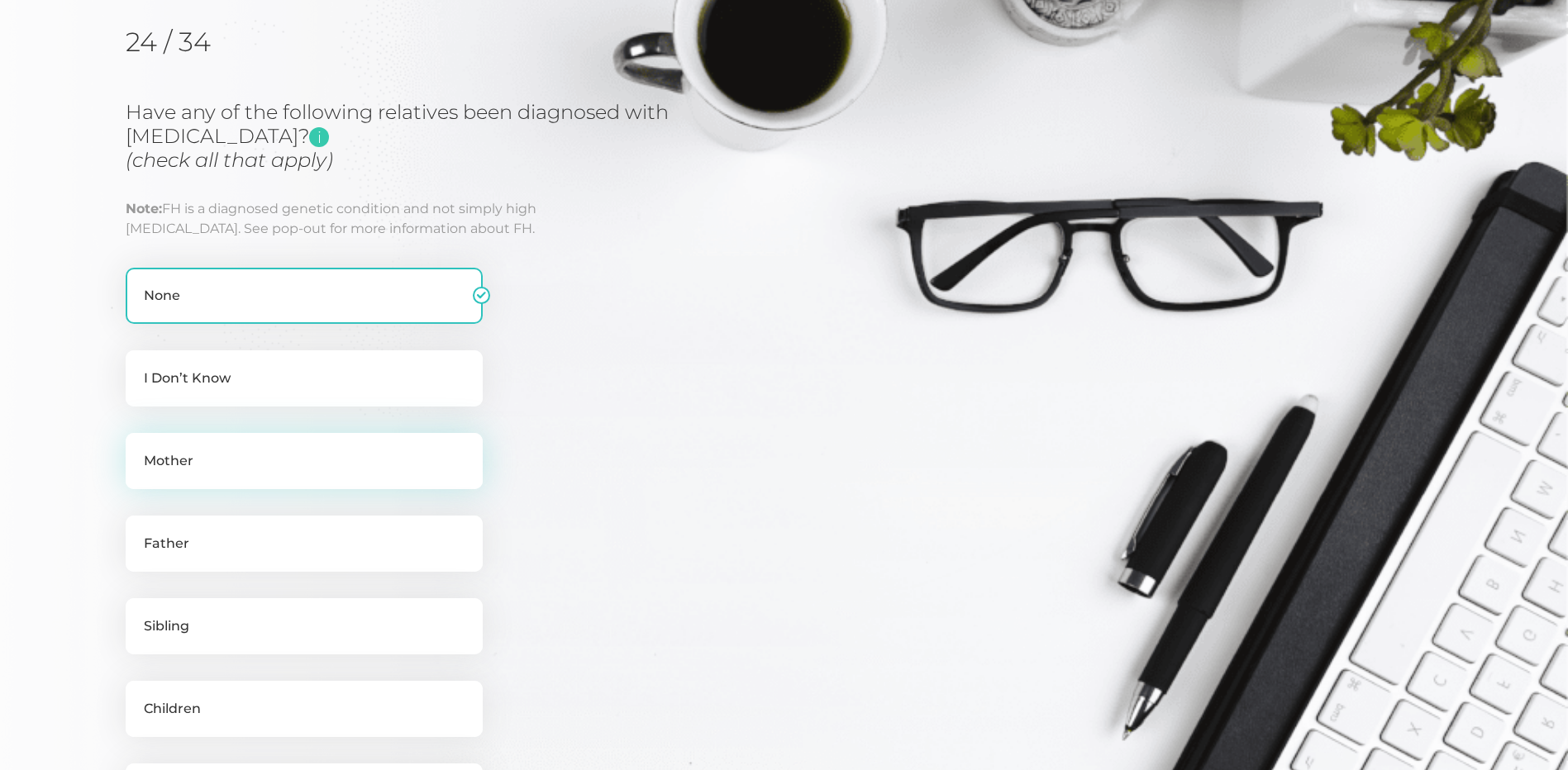
click at [216, 456] on label "Mother" at bounding box center [304, 461] width 357 height 57
click at [139, 449] on input "Mother" at bounding box center [132, 441] width 13 height 16
checkbox input "true"
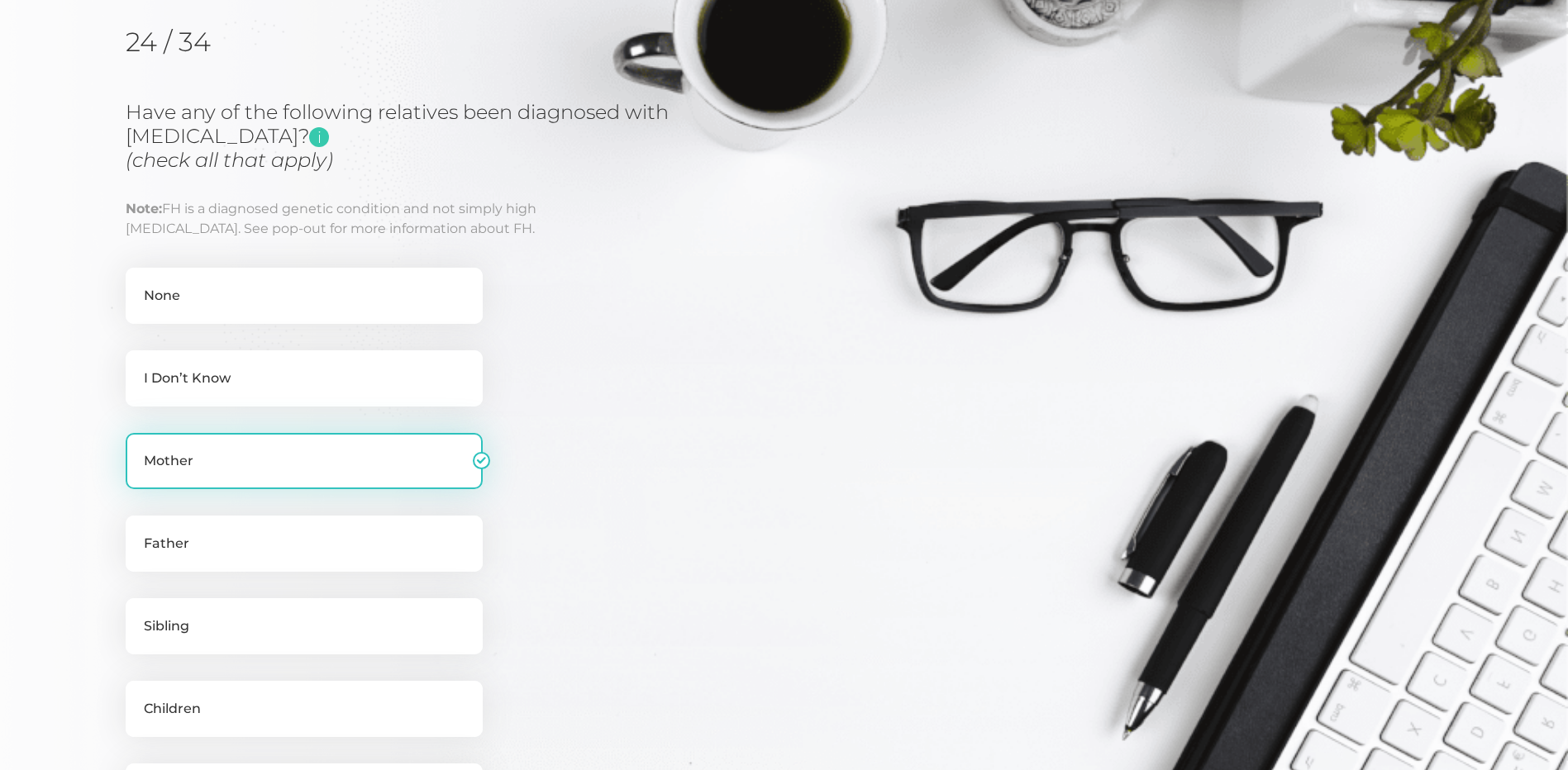
checkbox input "false"
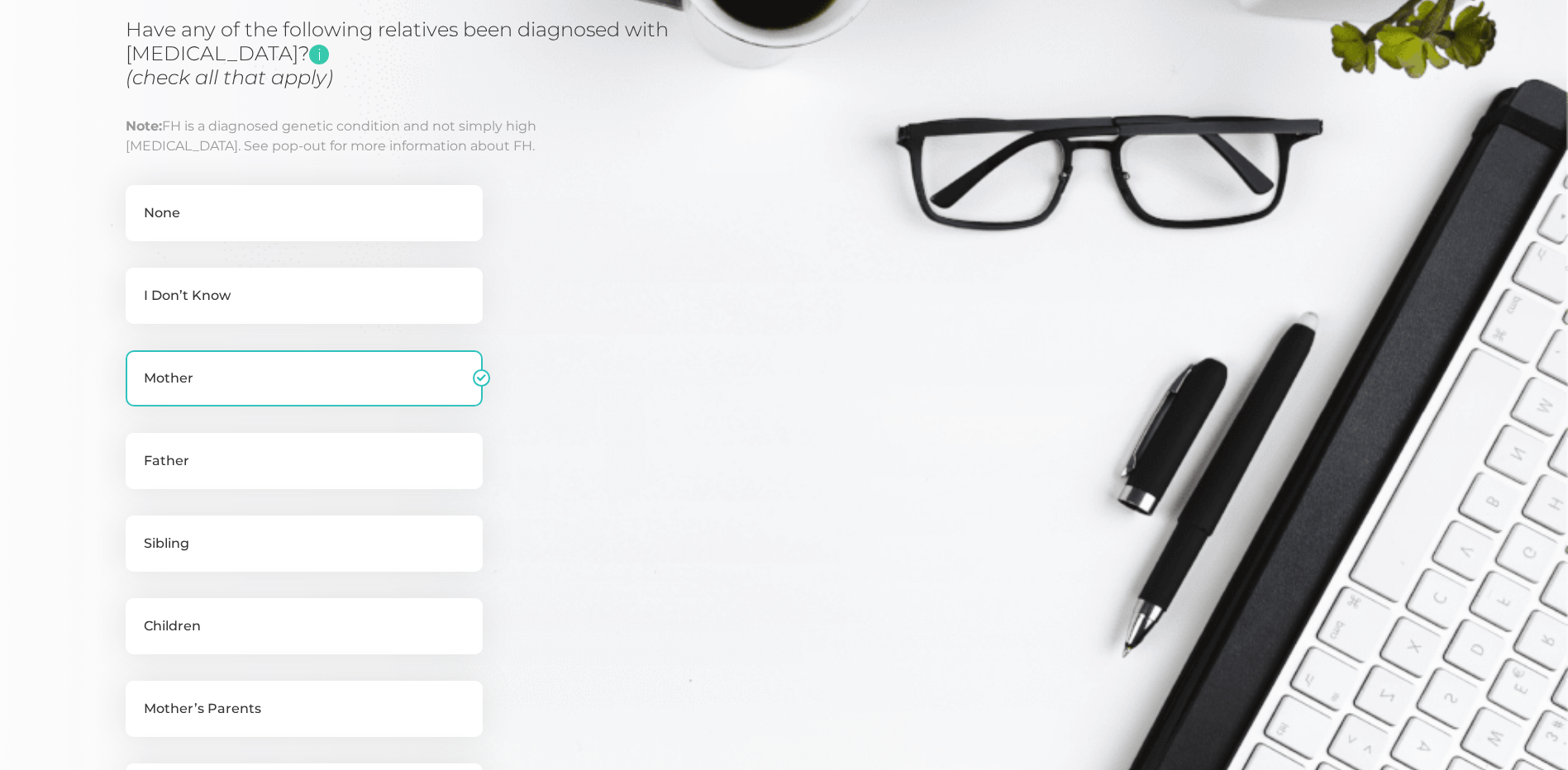
scroll to position [542, 0]
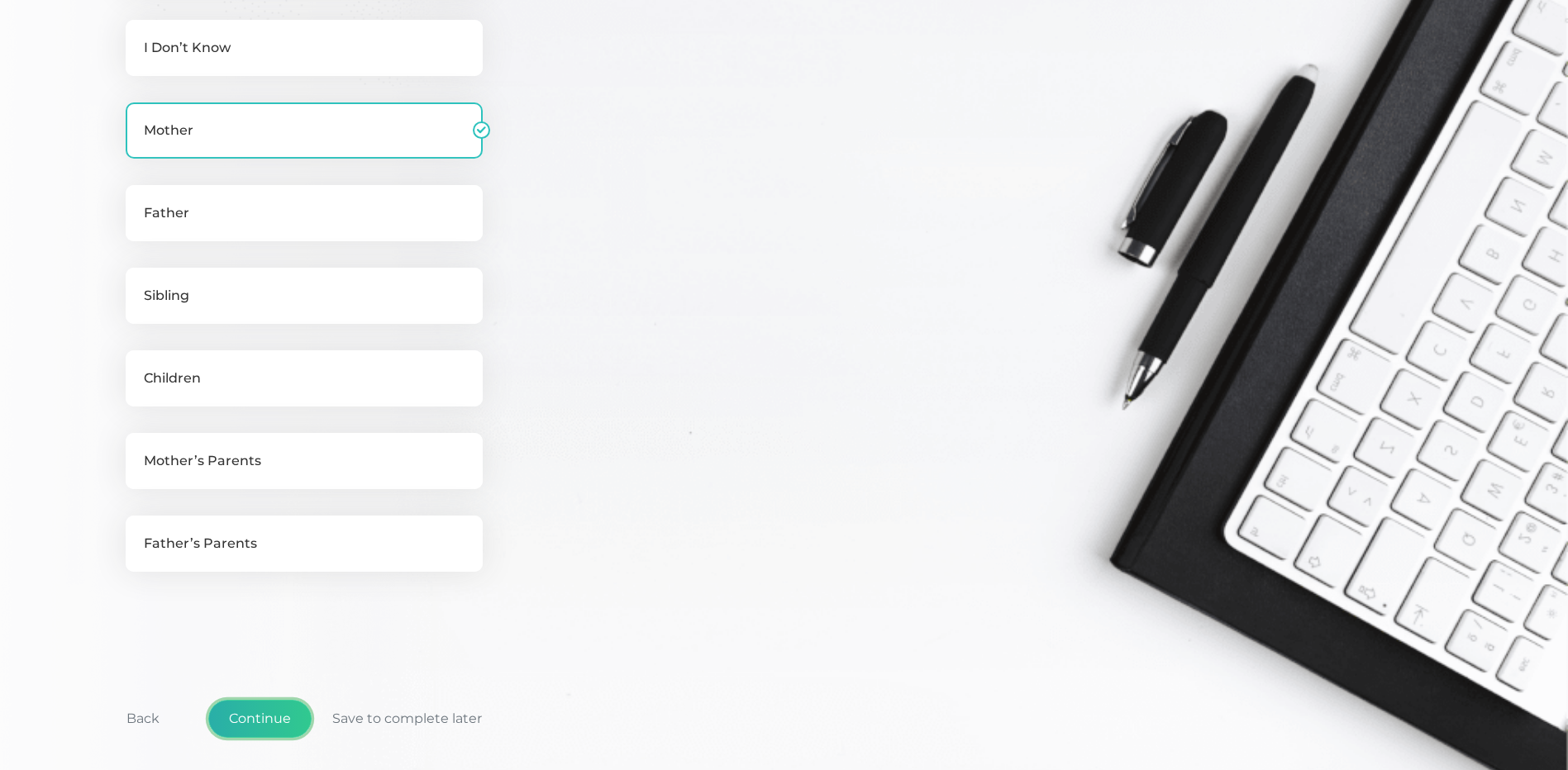
click at [249, 715] on button "Continue" at bounding box center [259, 719] width 103 height 38
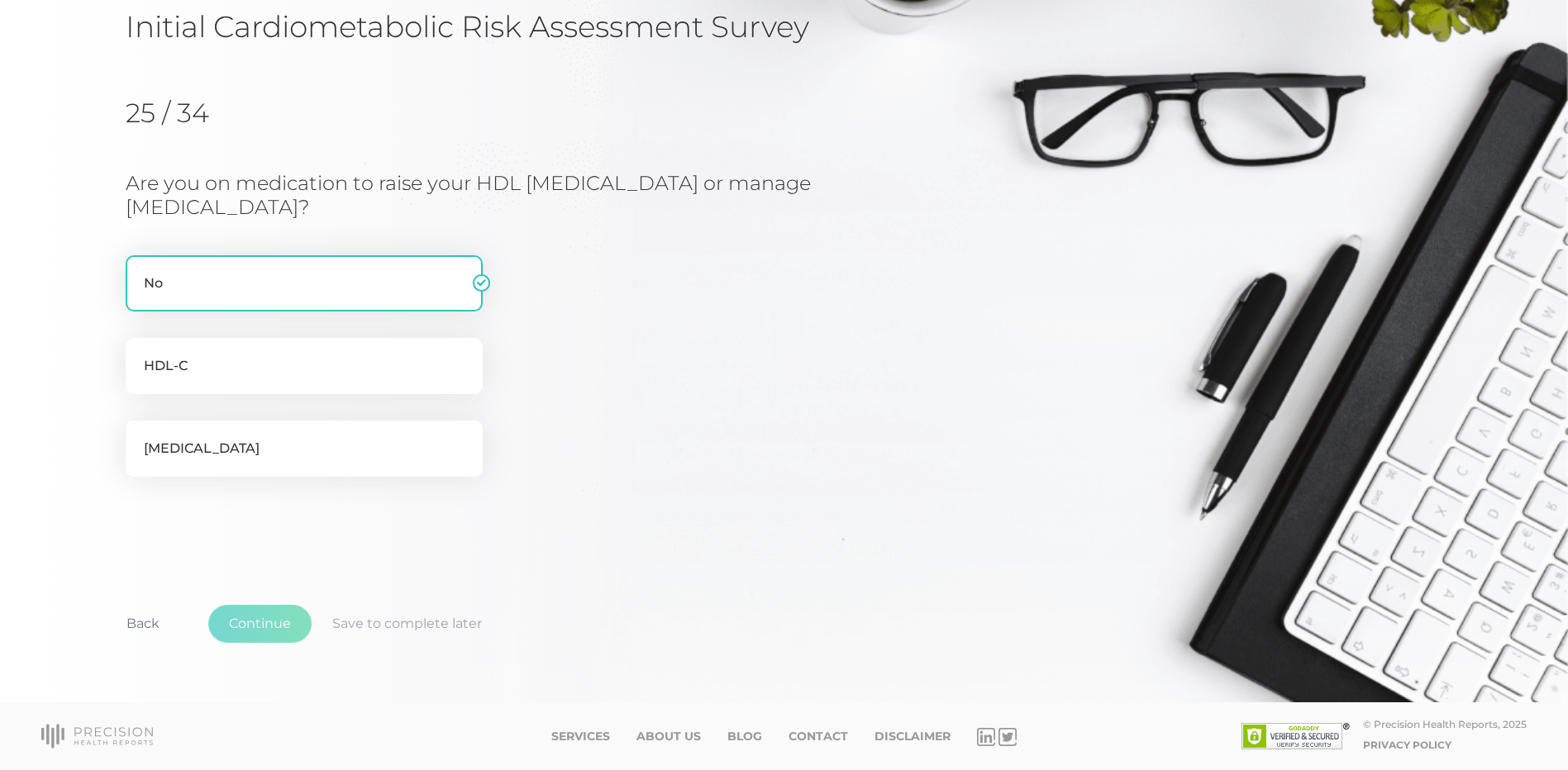
scroll to position [140, 0]
click at [244, 374] on label "HDL-C" at bounding box center [304, 366] width 357 height 57
click at [139, 354] on input "HDL-C" at bounding box center [132, 346] width 13 height 16
checkbox input "true"
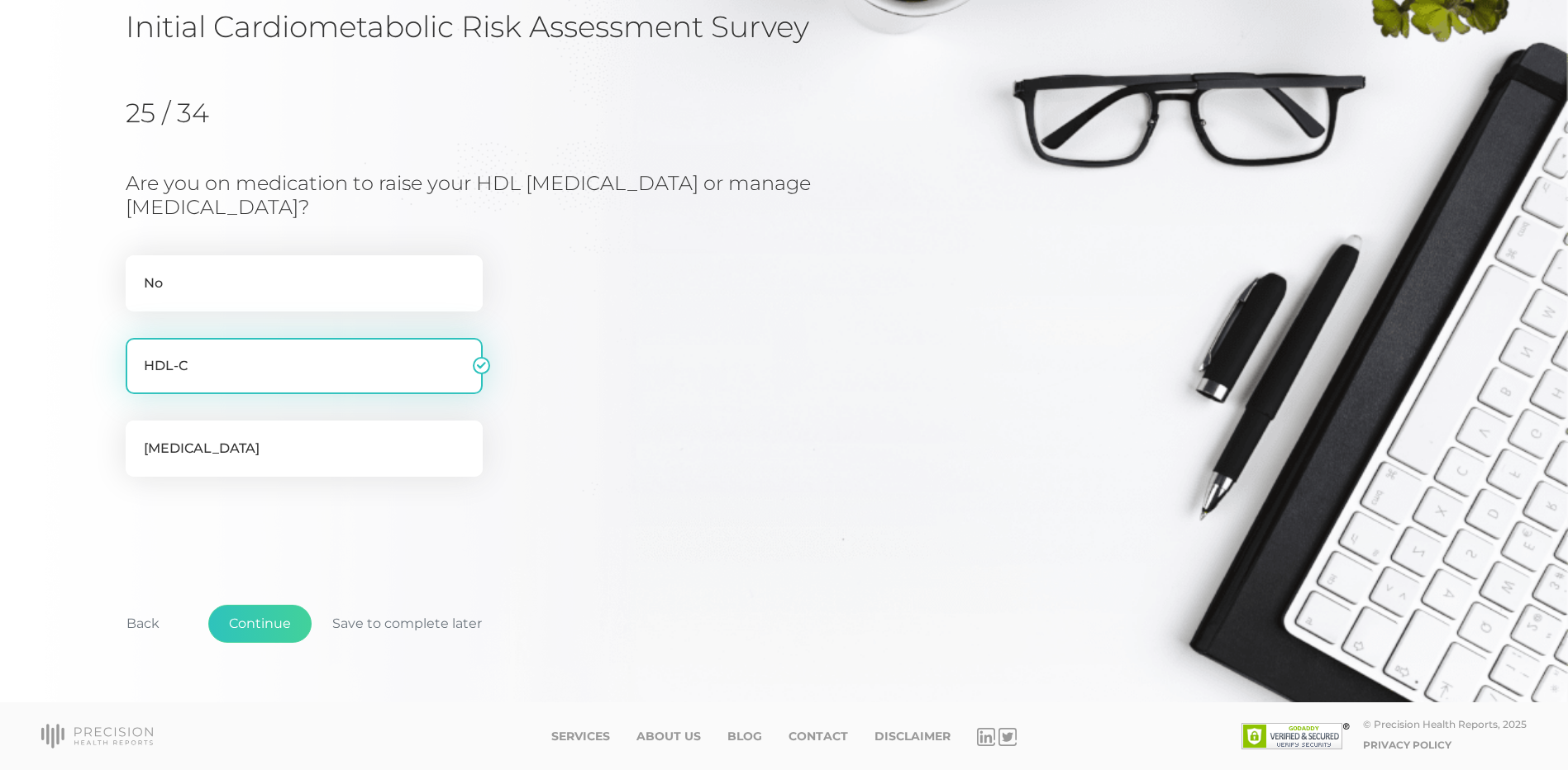
checkbox input "false"
click at [225, 448] on label "[MEDICAL_DATA]" at bounding box center [304, 449] width 357 height 57
click at [139, 438] on input "[MEDICAL_DATA]" at bounding box center [132, 429] width 13 height 16
checkbox input "true"
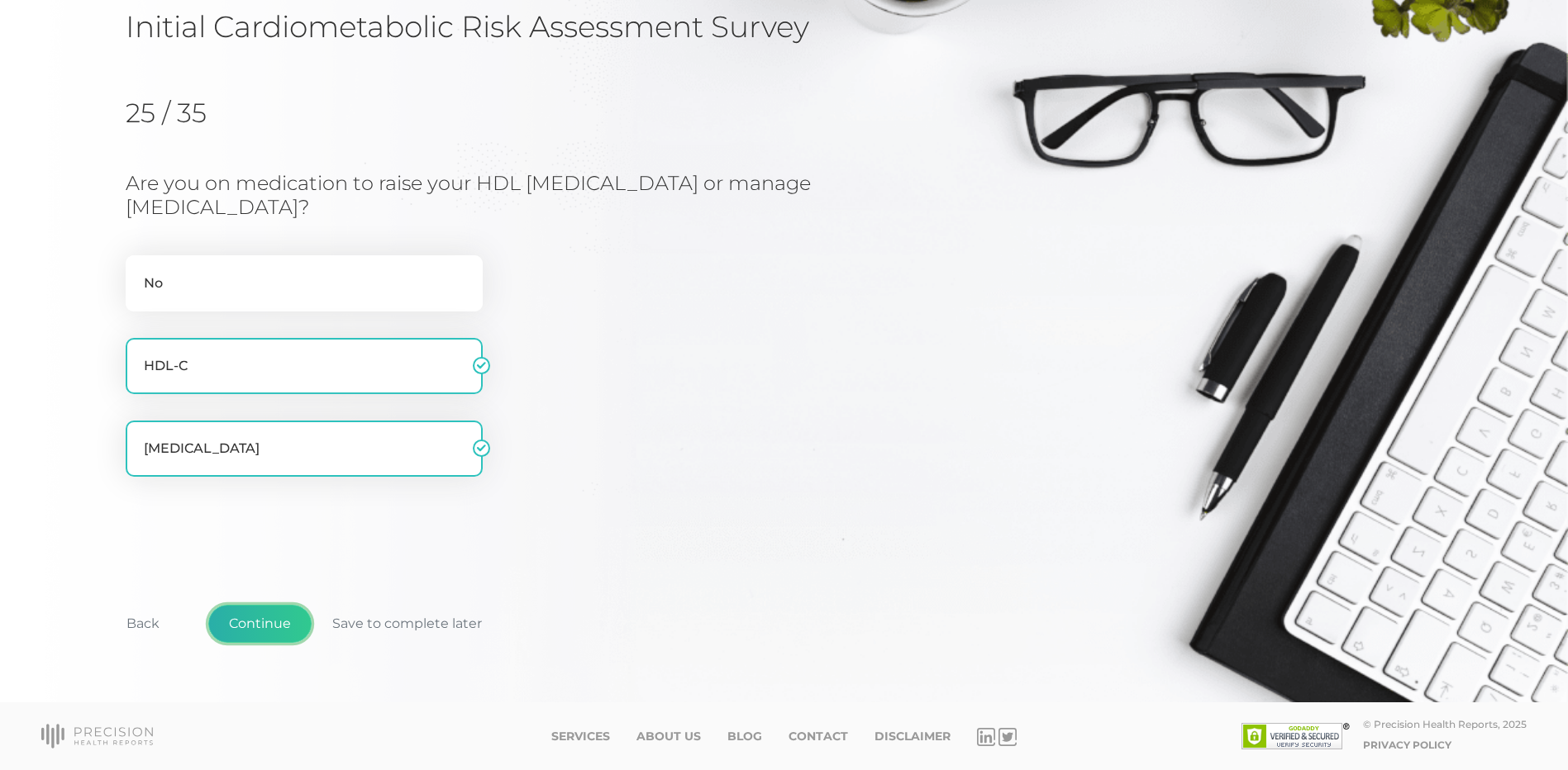
click at [254, 621] on button "Continue" at bounding box center [259, 624] width 103 height 38
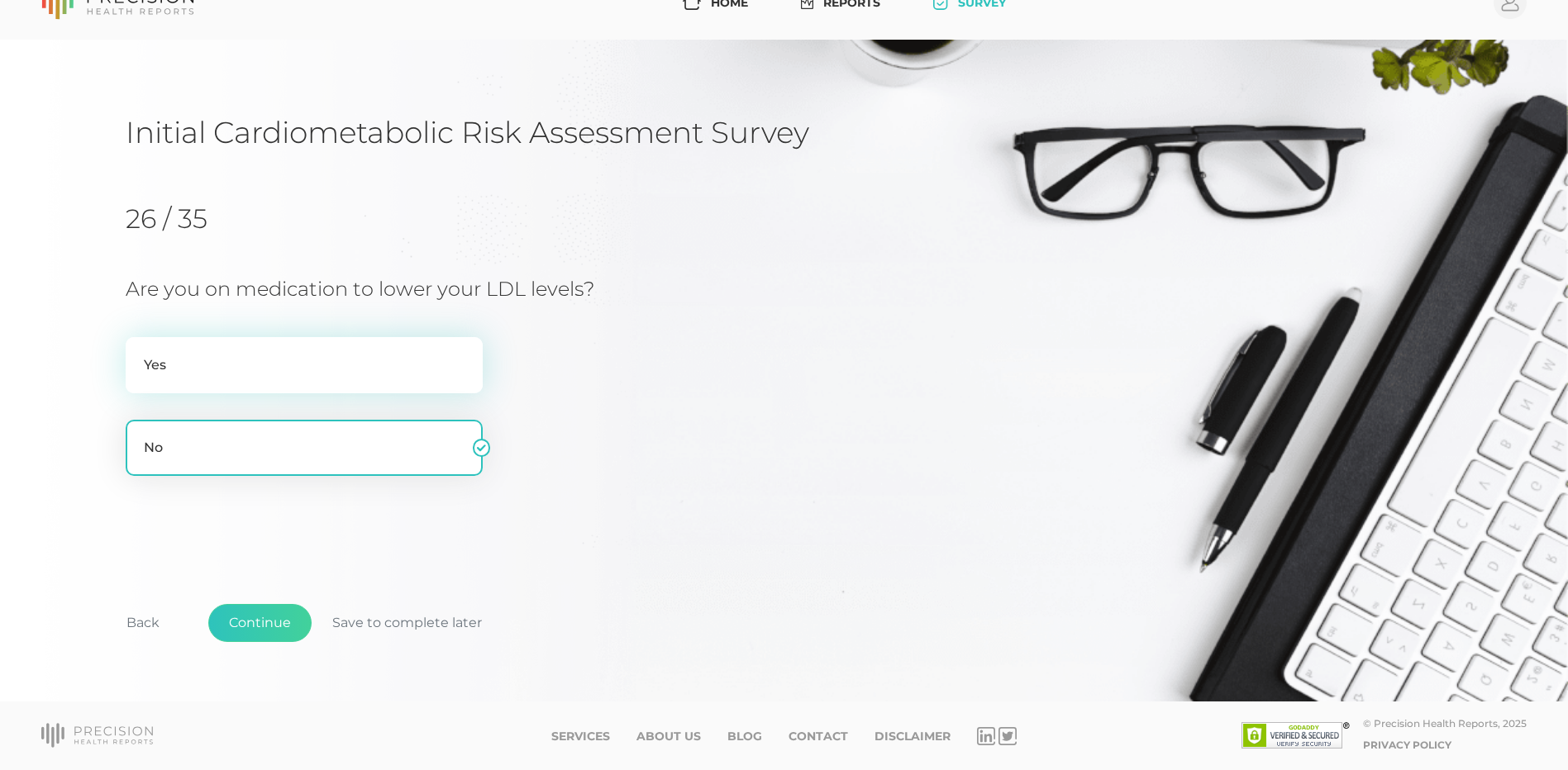
click at [257, 374] on label "Yes" at bounding box center [304, 365] width 357 height 57
click at [139, 353] on input "Yes" at bounding box center [132, 345] width 13 height 16
radio input "true"
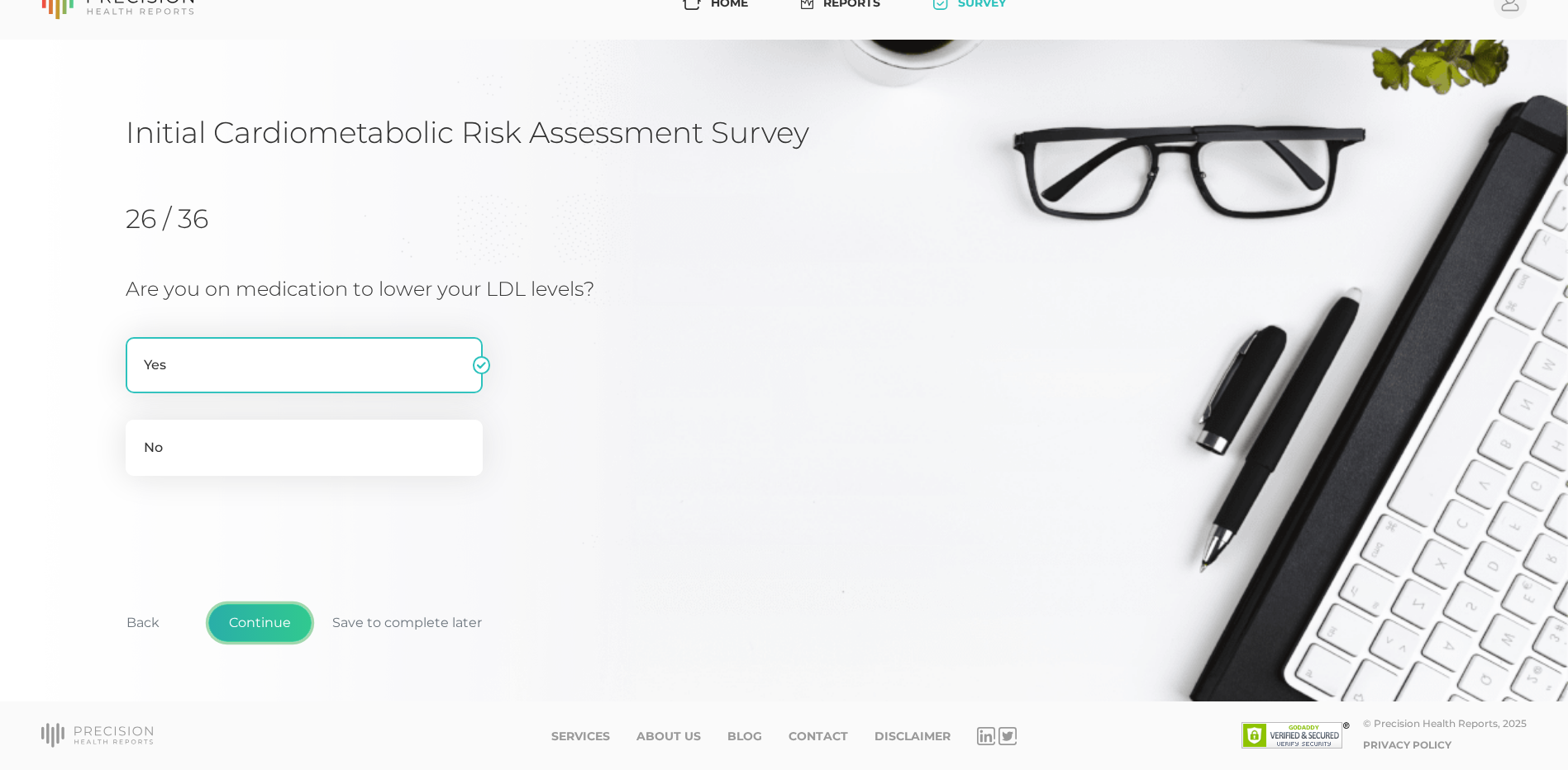
click at [250, 629] on button "Continue" at bounding box center [259, 623] width 103 height 38
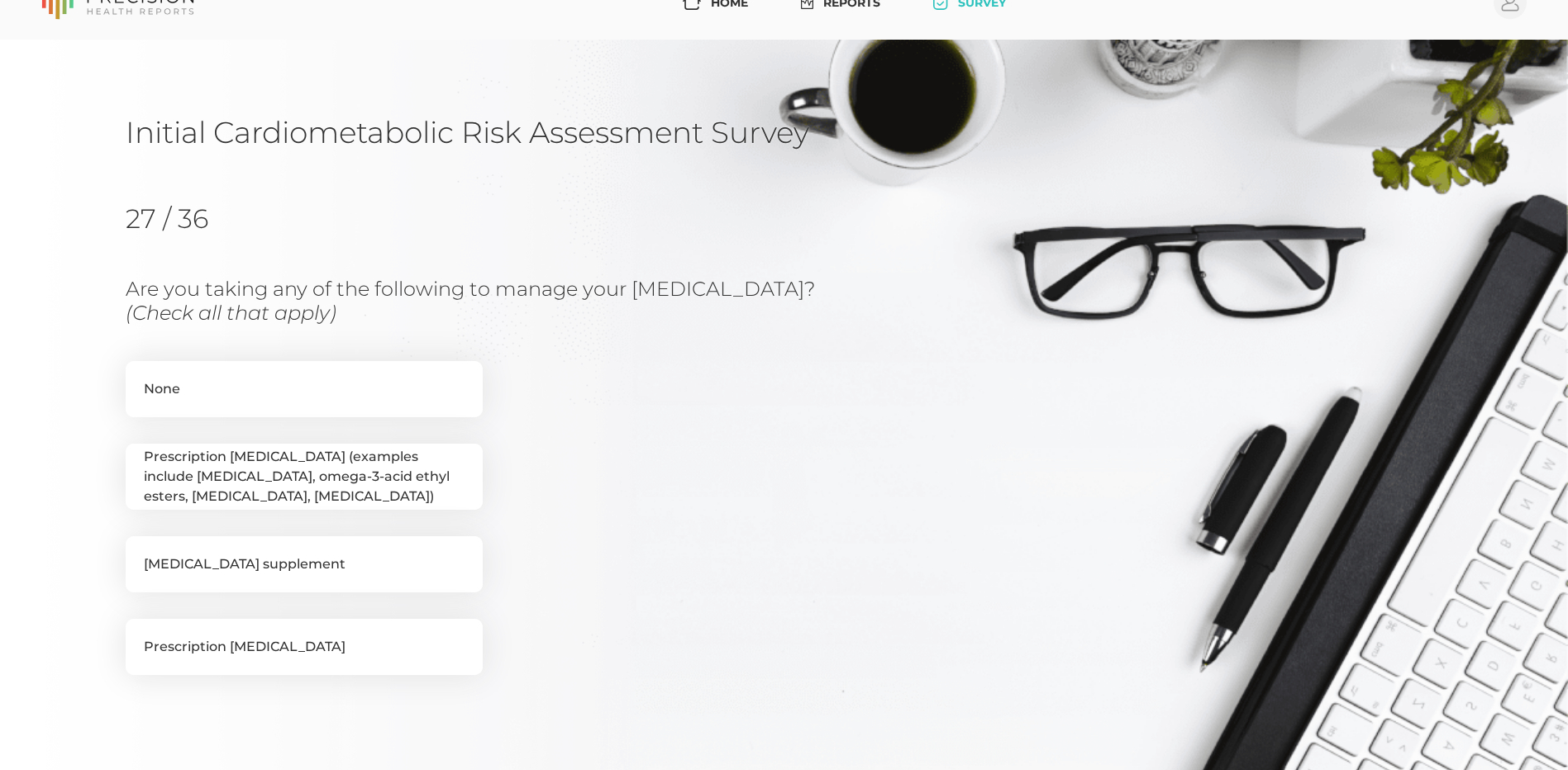
scroll to position [211, 0]
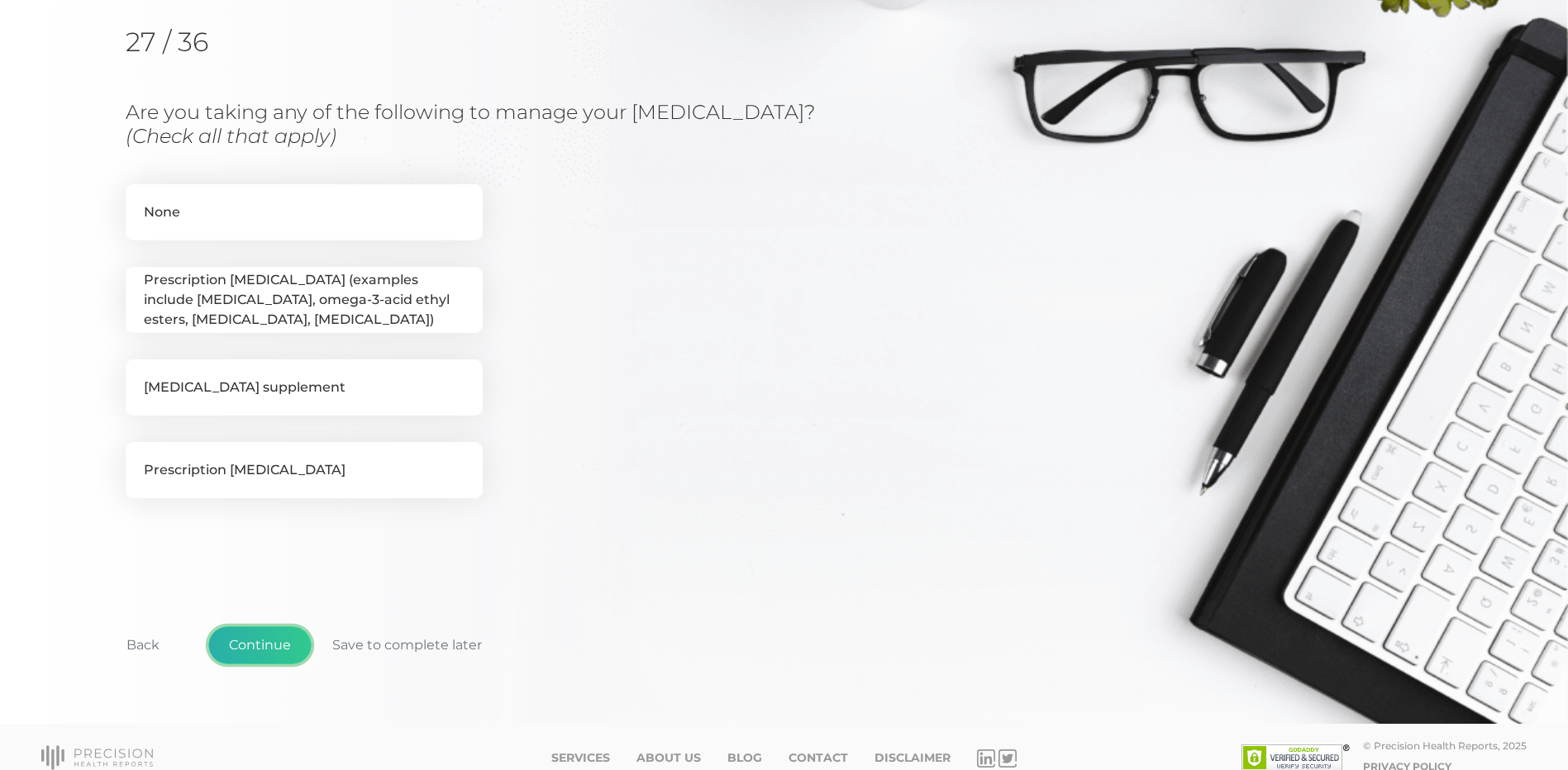
click at [258, 647] on button "Continue" at bounding box center [259, 646] width 103 height 38
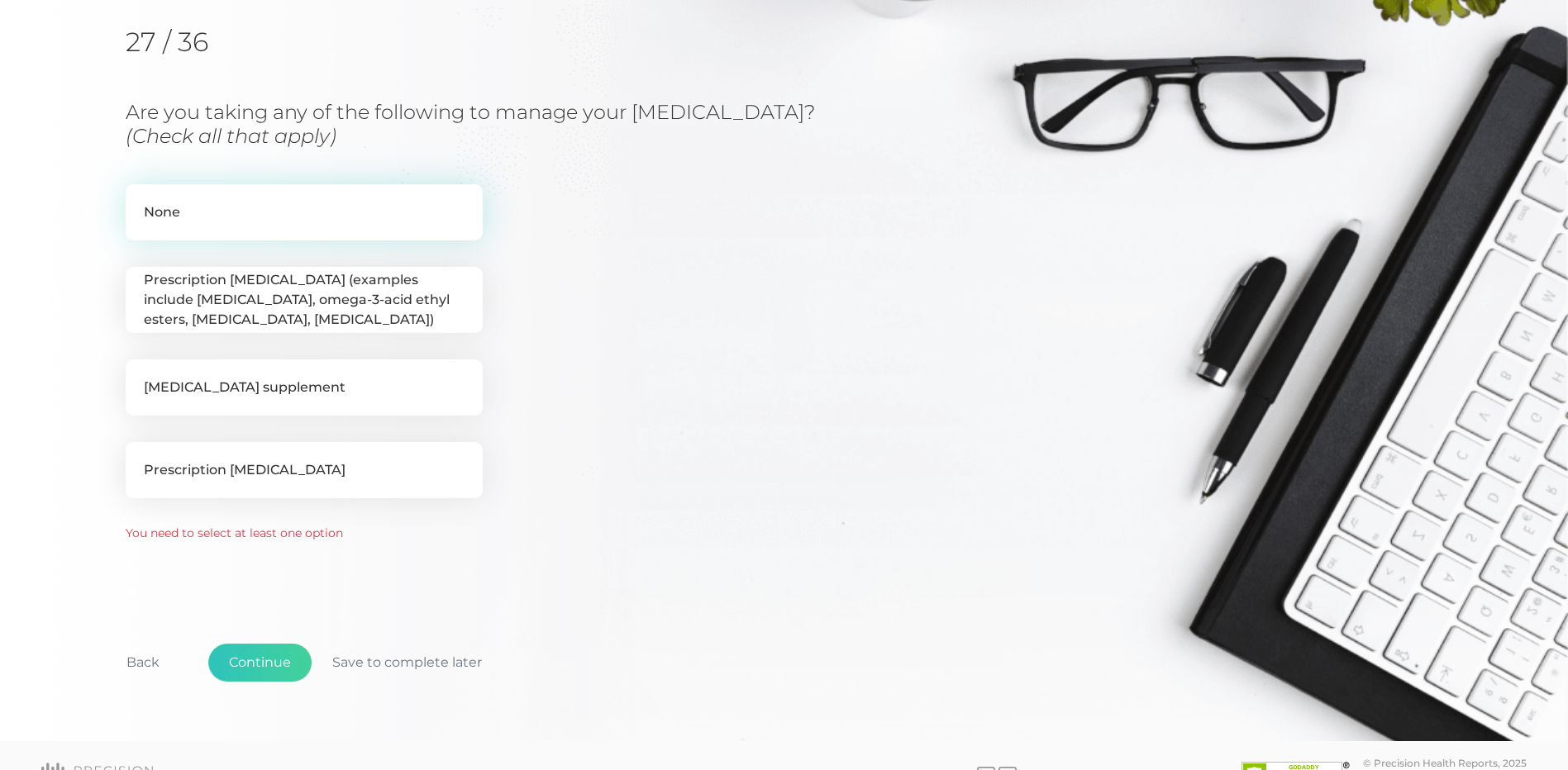
click at [241, 199] on label "None" at bounding box center [304, 213] width 357 height 57
click at [139, 199] on input "None" at bounding box center [132, 193] width 13 height 16
checkbox input "true"
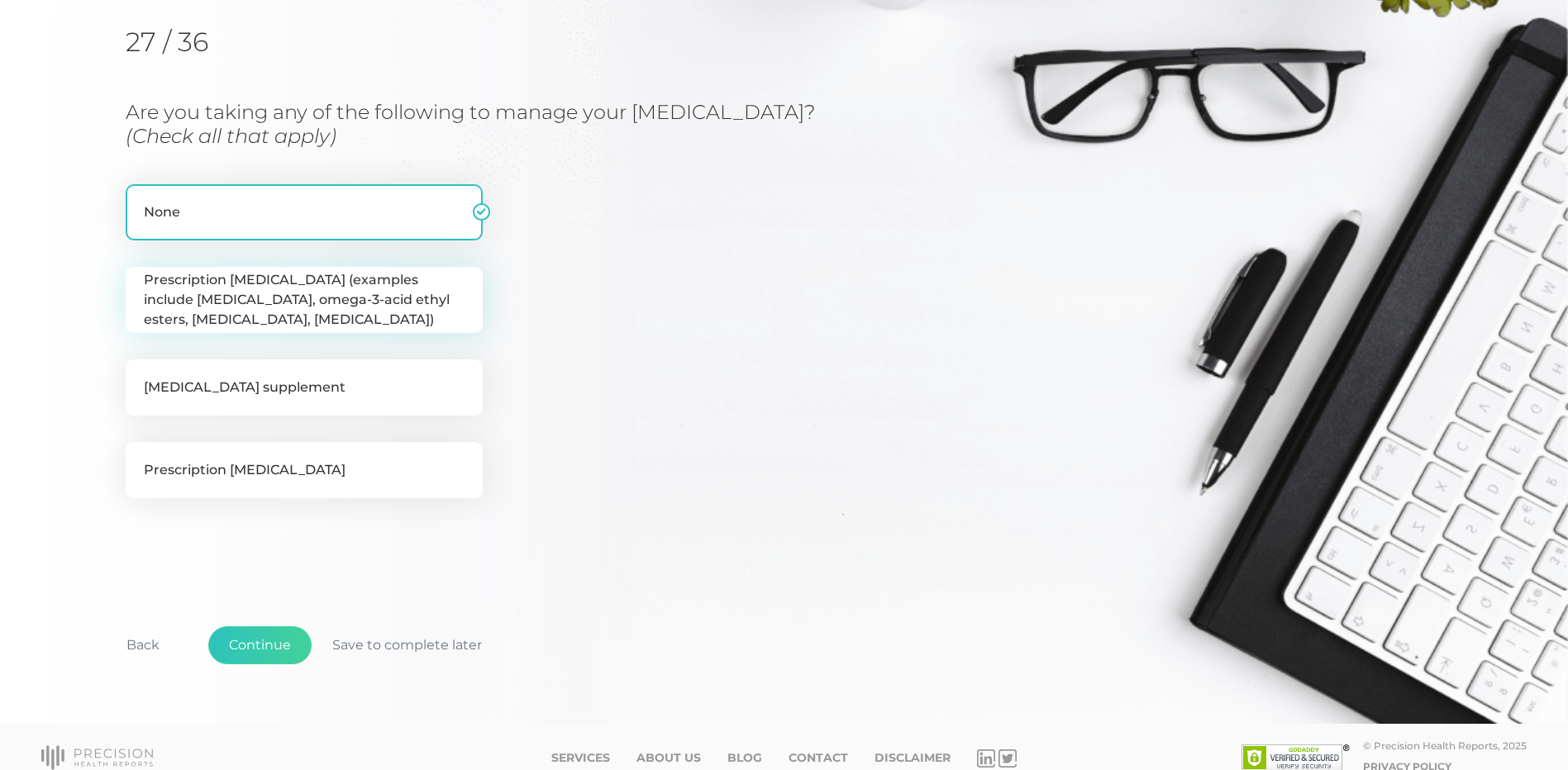
click at [228, 312] on label "Prescription [MEDICAL_DATA] (examples include [MEDICAL_DATA], omega-3-acid ethy…" at bounding box center [304, 300] width 357 height 66
click at [139, 283] on input "Prescription [MEDICAL_DATA] (examples include [MEDICAL_DATA], omega-3-acid ethy…" at bounding box center [132, 275] width 13 height 16
checkbox input "true"
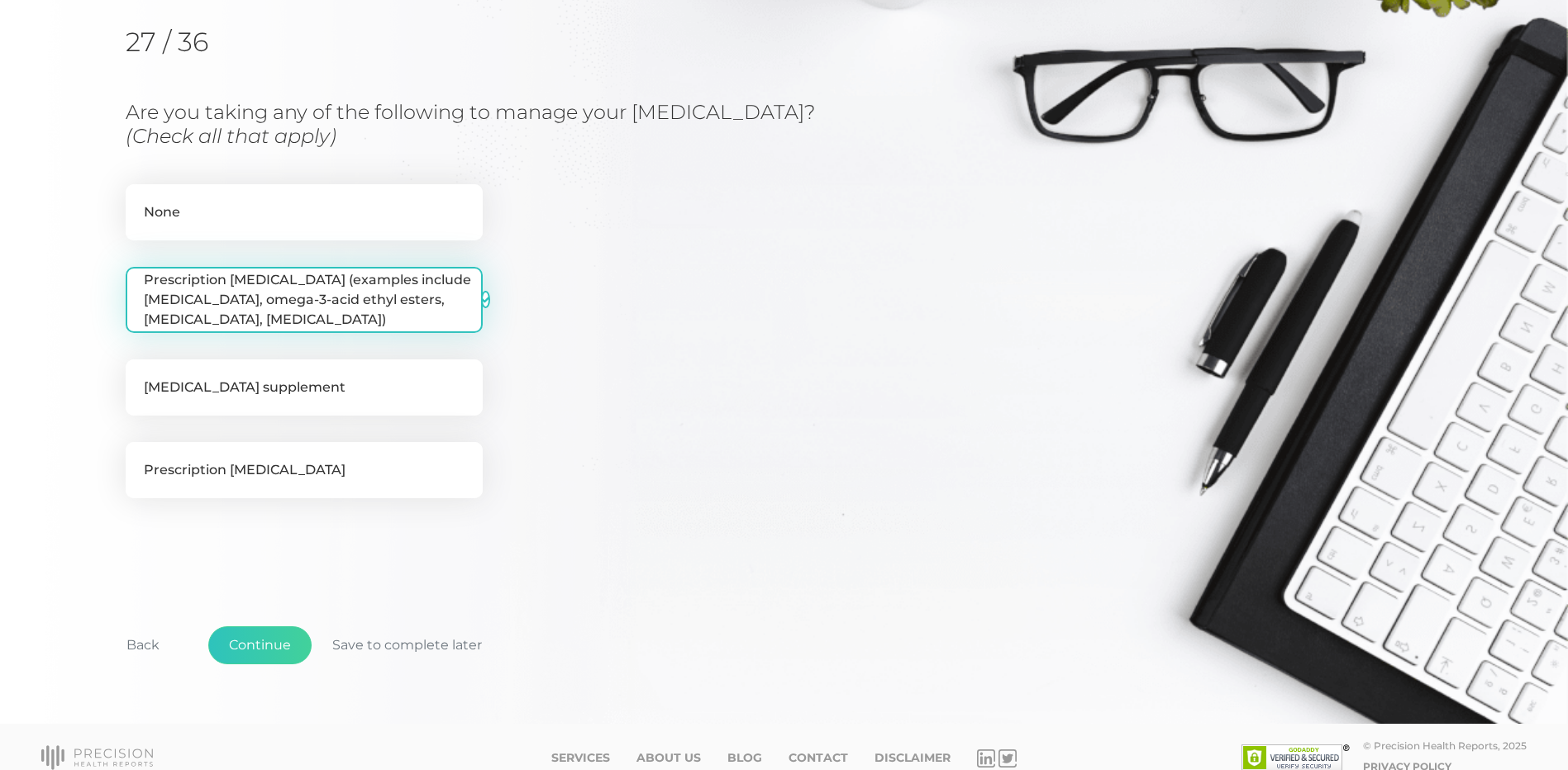
checkbox input "false"
click at [254, 641] on button "Continue" at bounding box center [259, 646] width 103 height 38
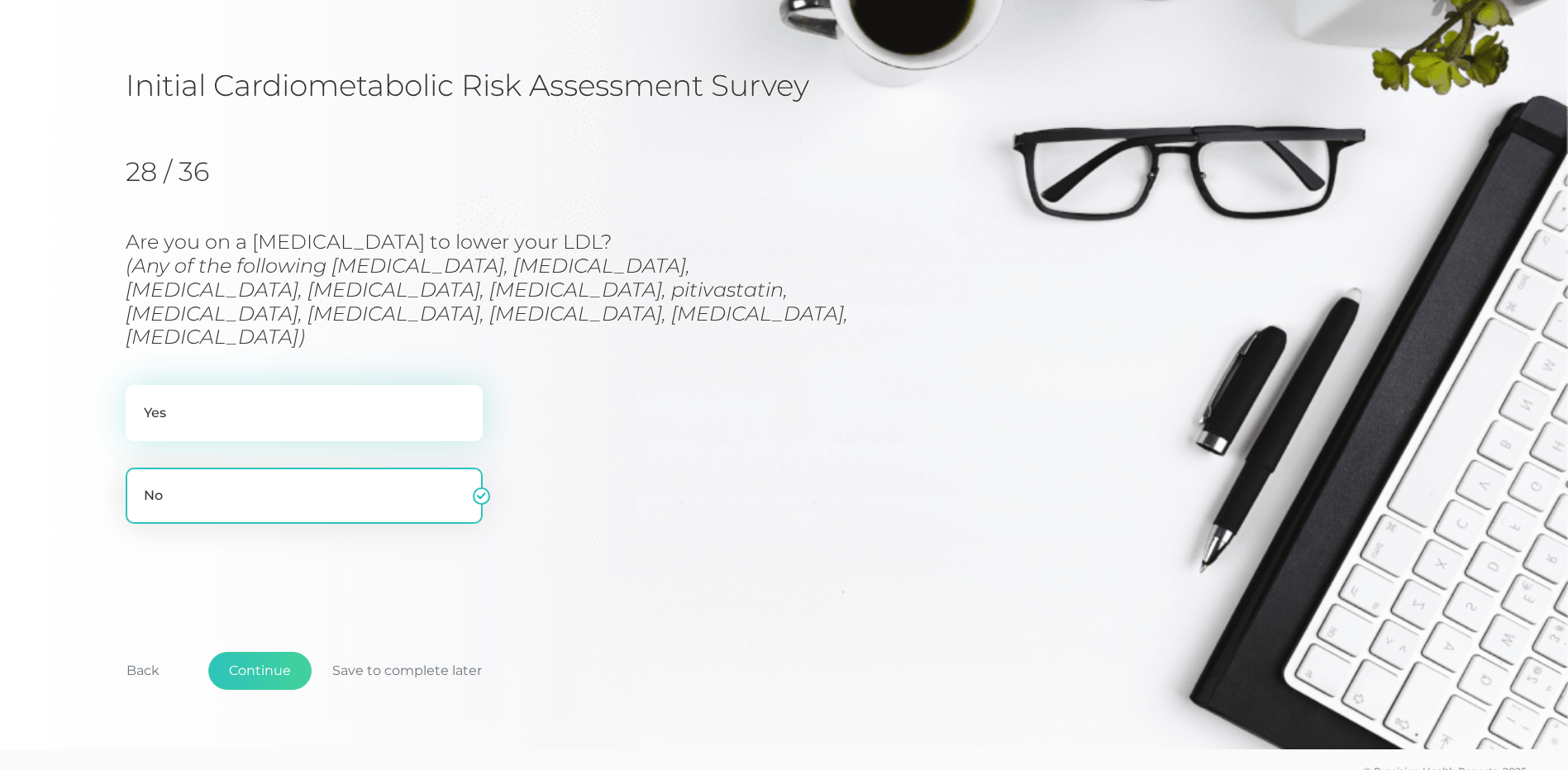
click at [198, 385] on label "Yes" at bounding box center [304, 414] width 357 height 57
click at [139, 385] on input "Yes" at bounding box center [132, 394] width 13 height 16
radio input "true"
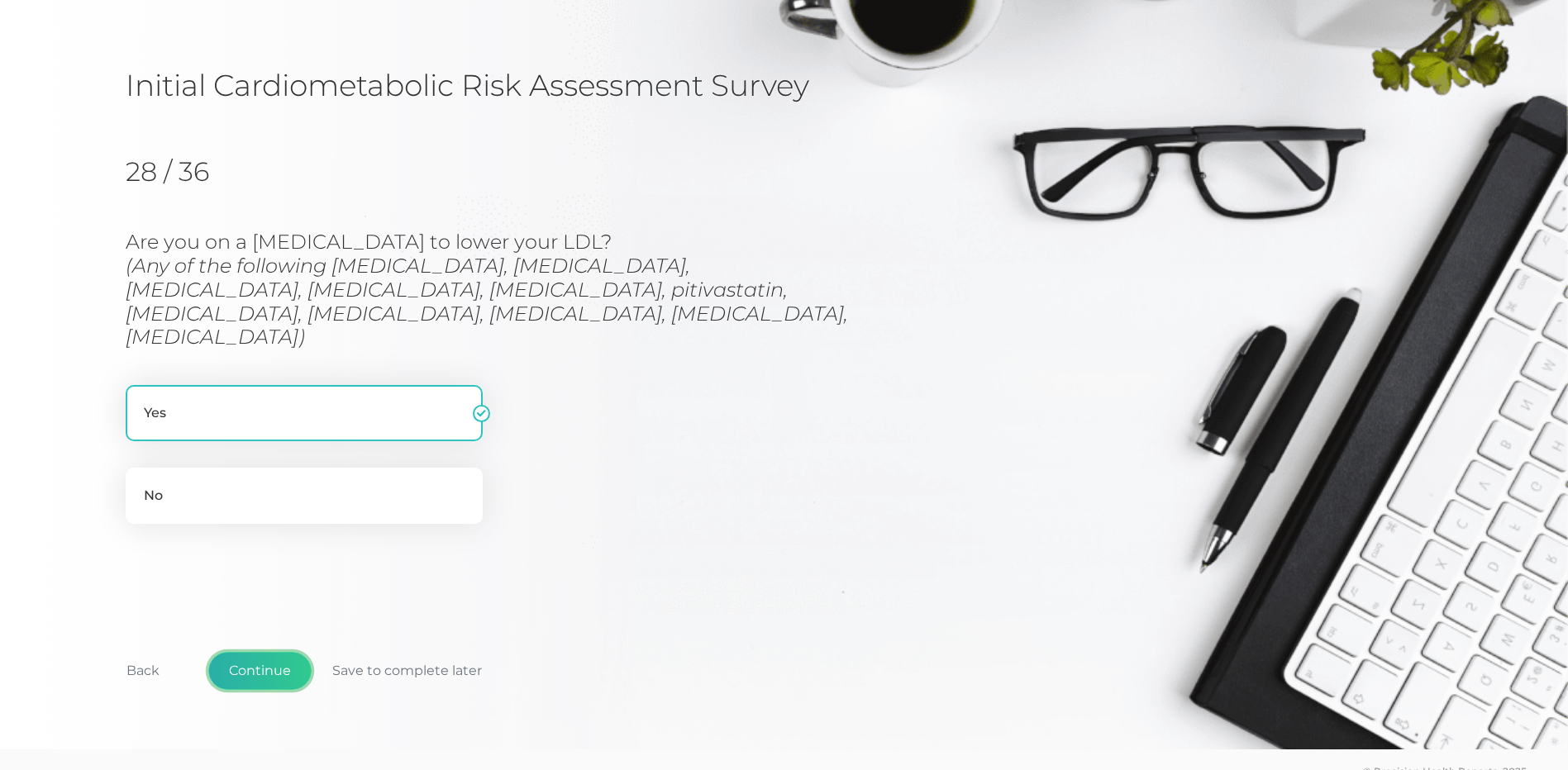
click at [254, 652] on button "Continue" at bounding box center [259, 671] width 103 height 38
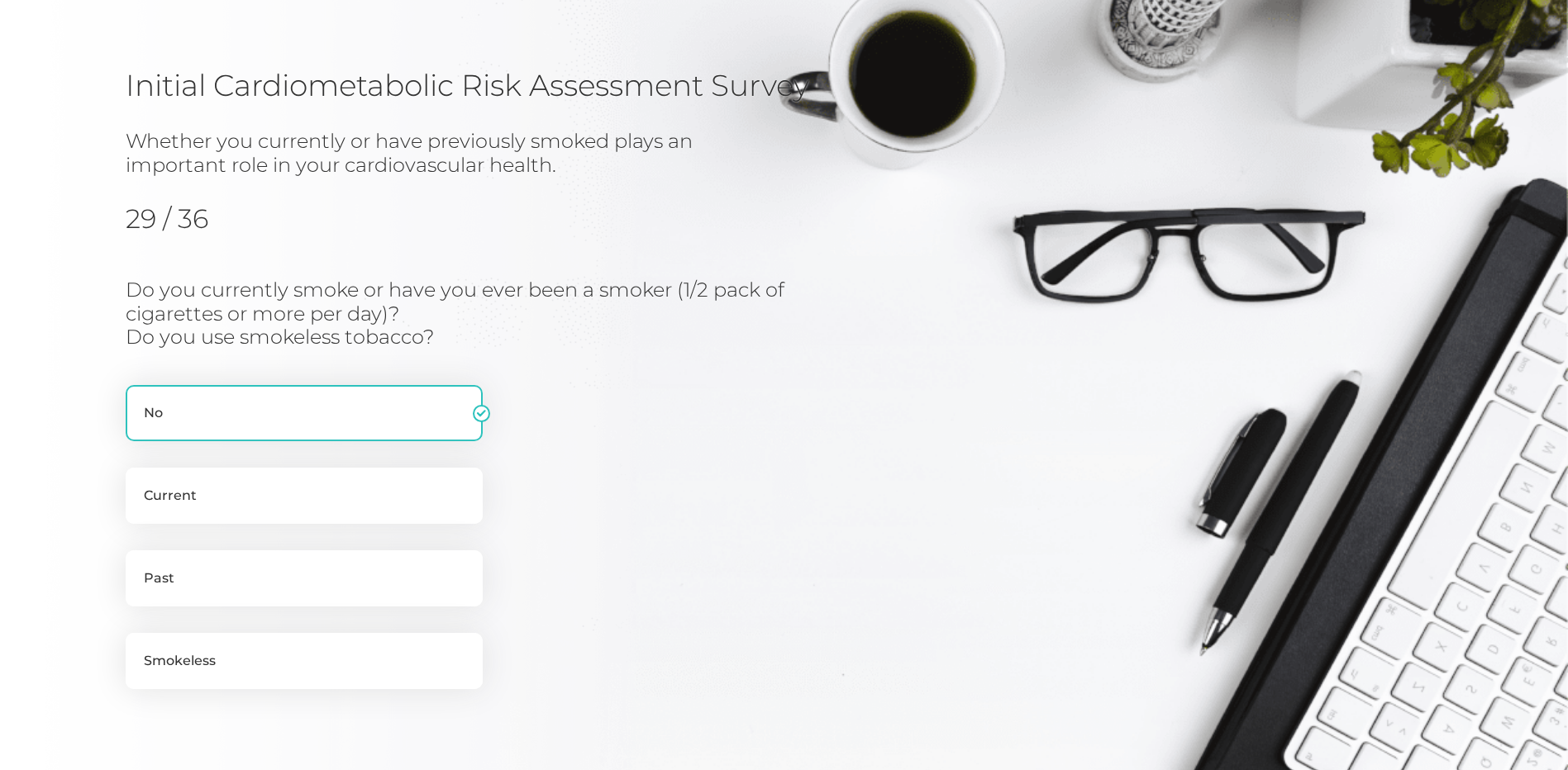
scroll to position [211, 0]
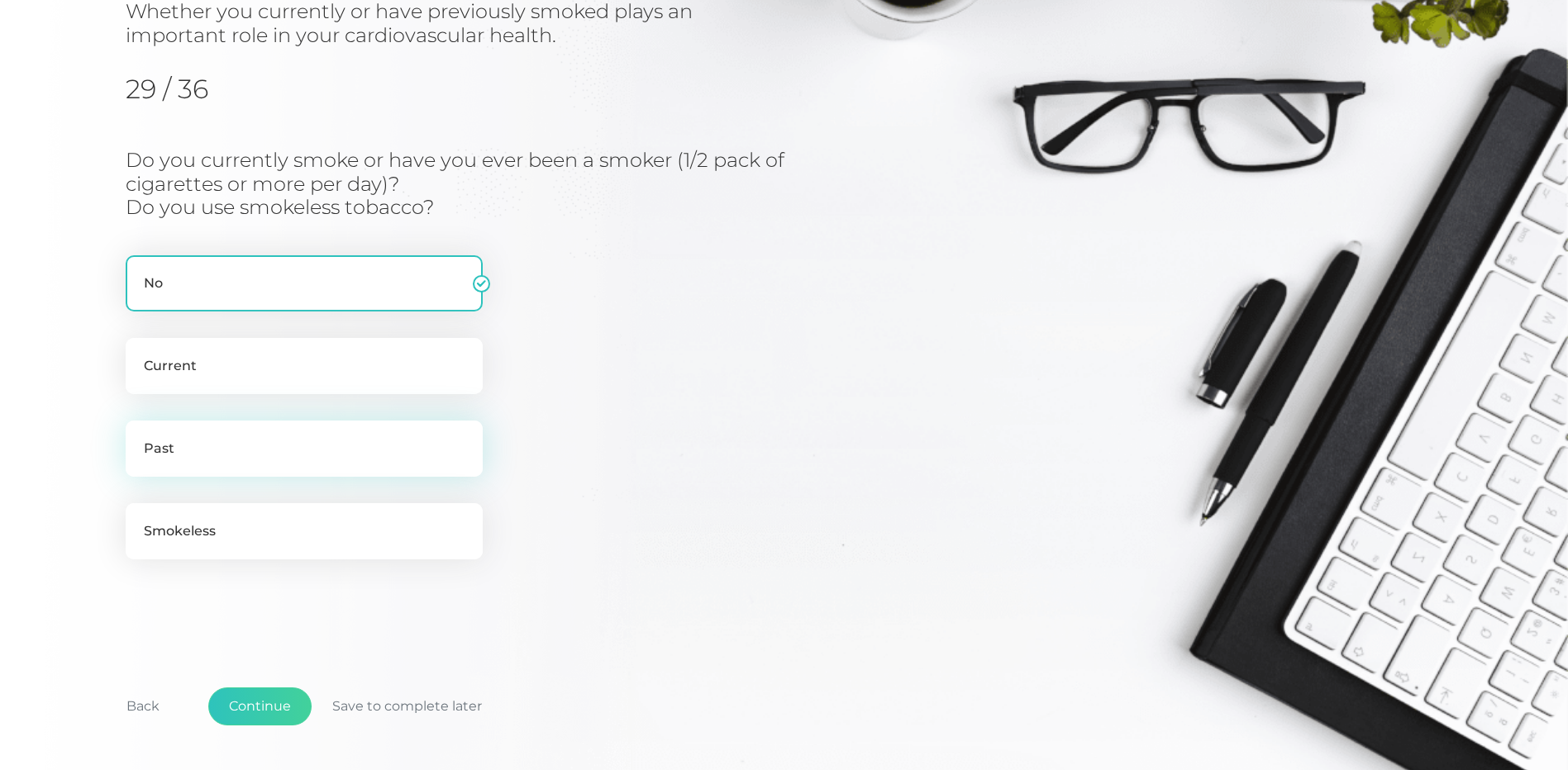
click at [223, 457] on label "Past" at bounding box center [304, 449] width 357 height 57
click at [139, 438] on input "Past" at bounding box center [132, 429] width 13 height 16
radio input "true"
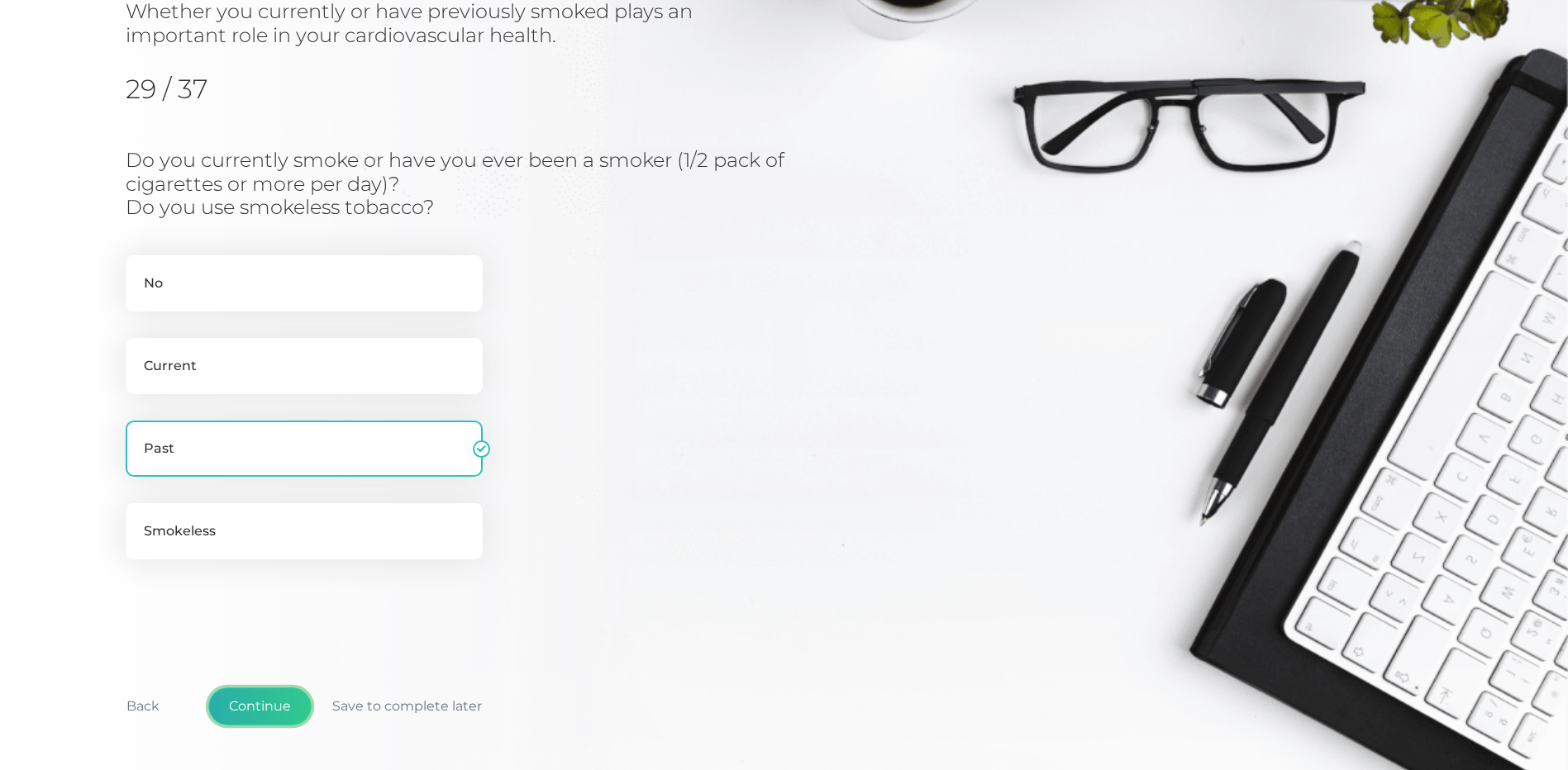
click at [263, 708] on button "Continue" at bounding box center [259, 707] width 103 height 38
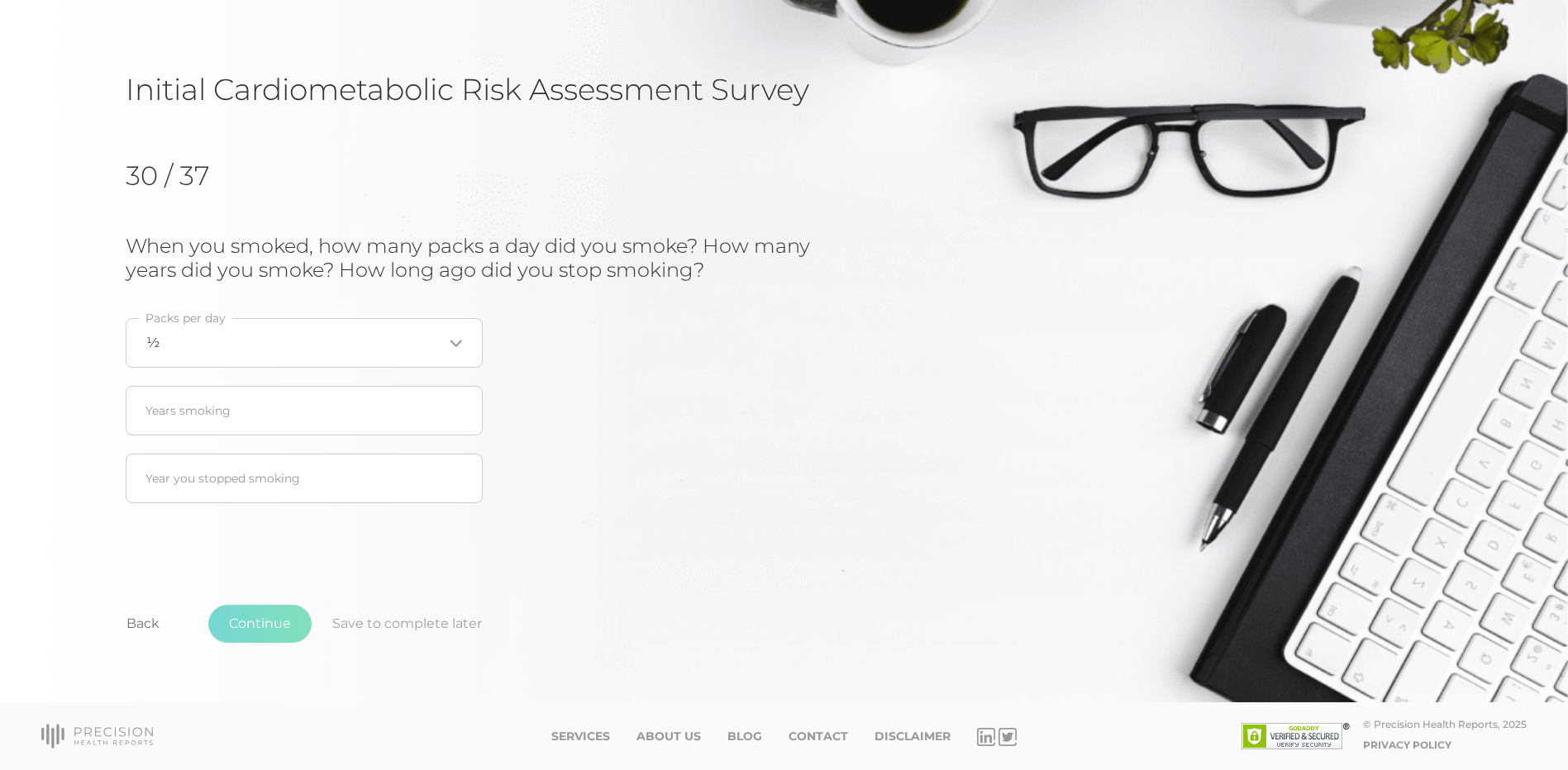
scroll to position [77, 0]
click at [456, 343] on icon "Search for option" at bounding box center [456, 343] width 13 height 13
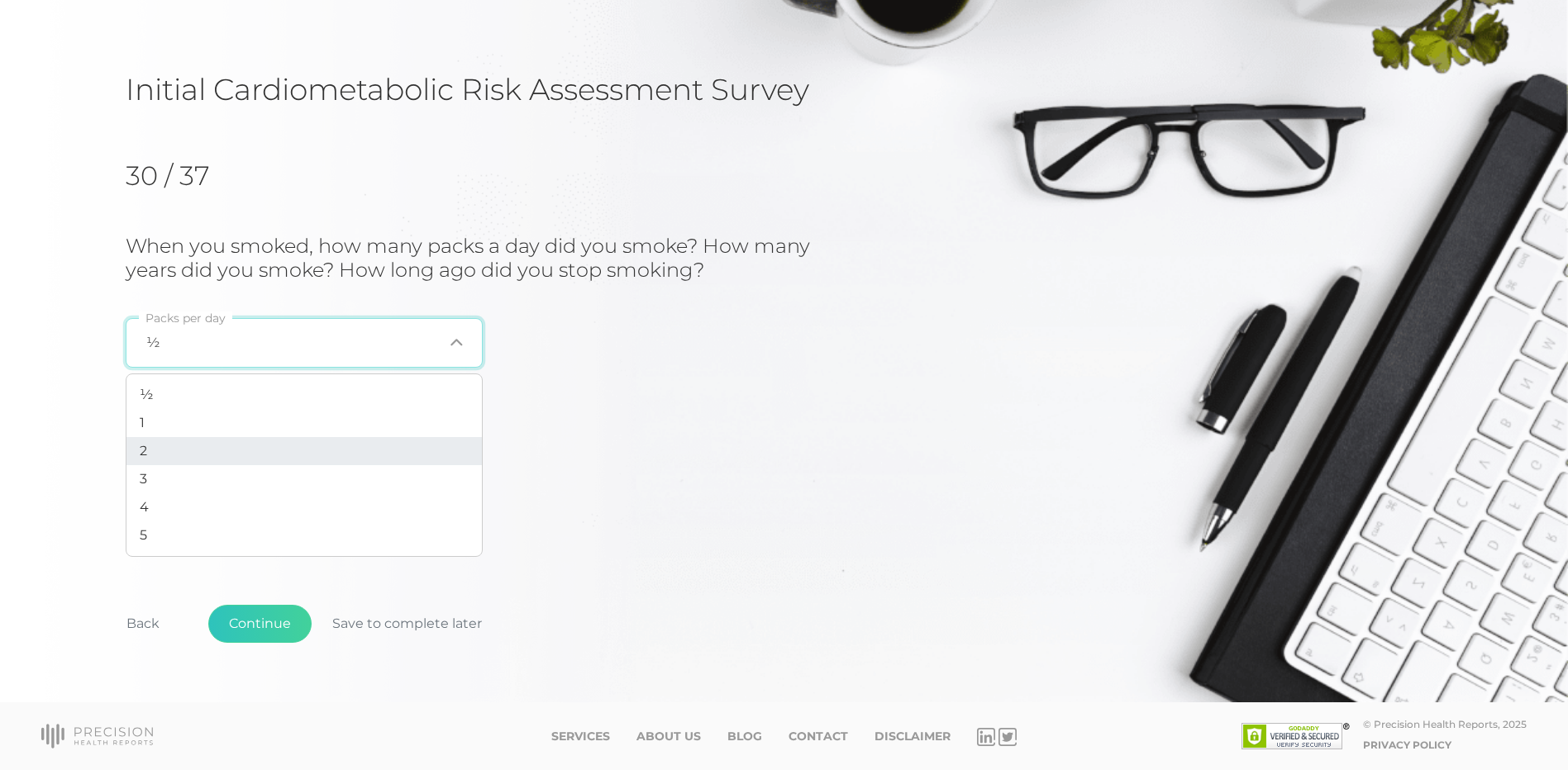
click at [218, 450] on li "2" at bounding box center [303, 451] width 355 height 28
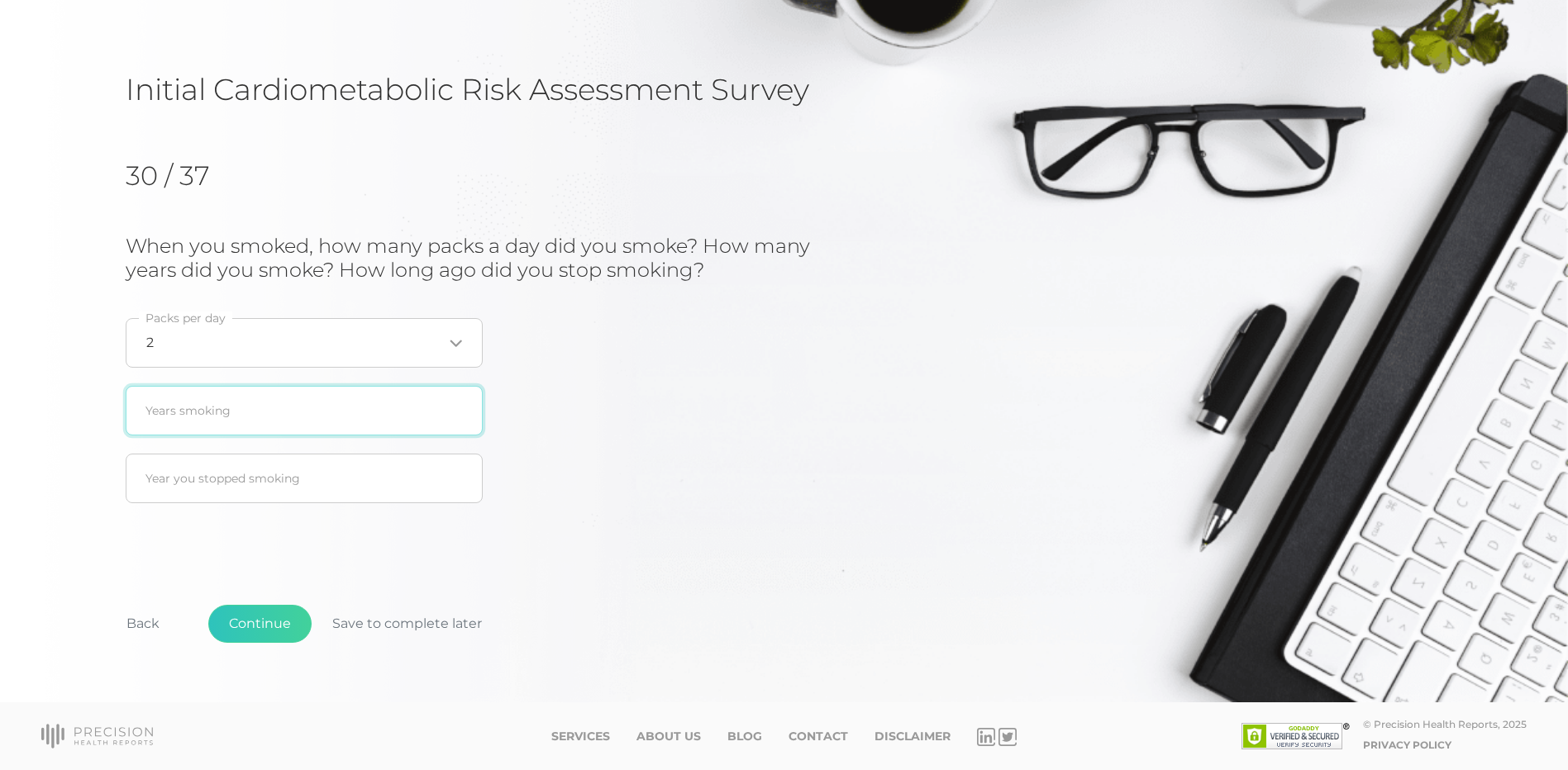
click at [211, 405] on input "text" at bounding box center [304, 411] width 357 height 49
type input "20"
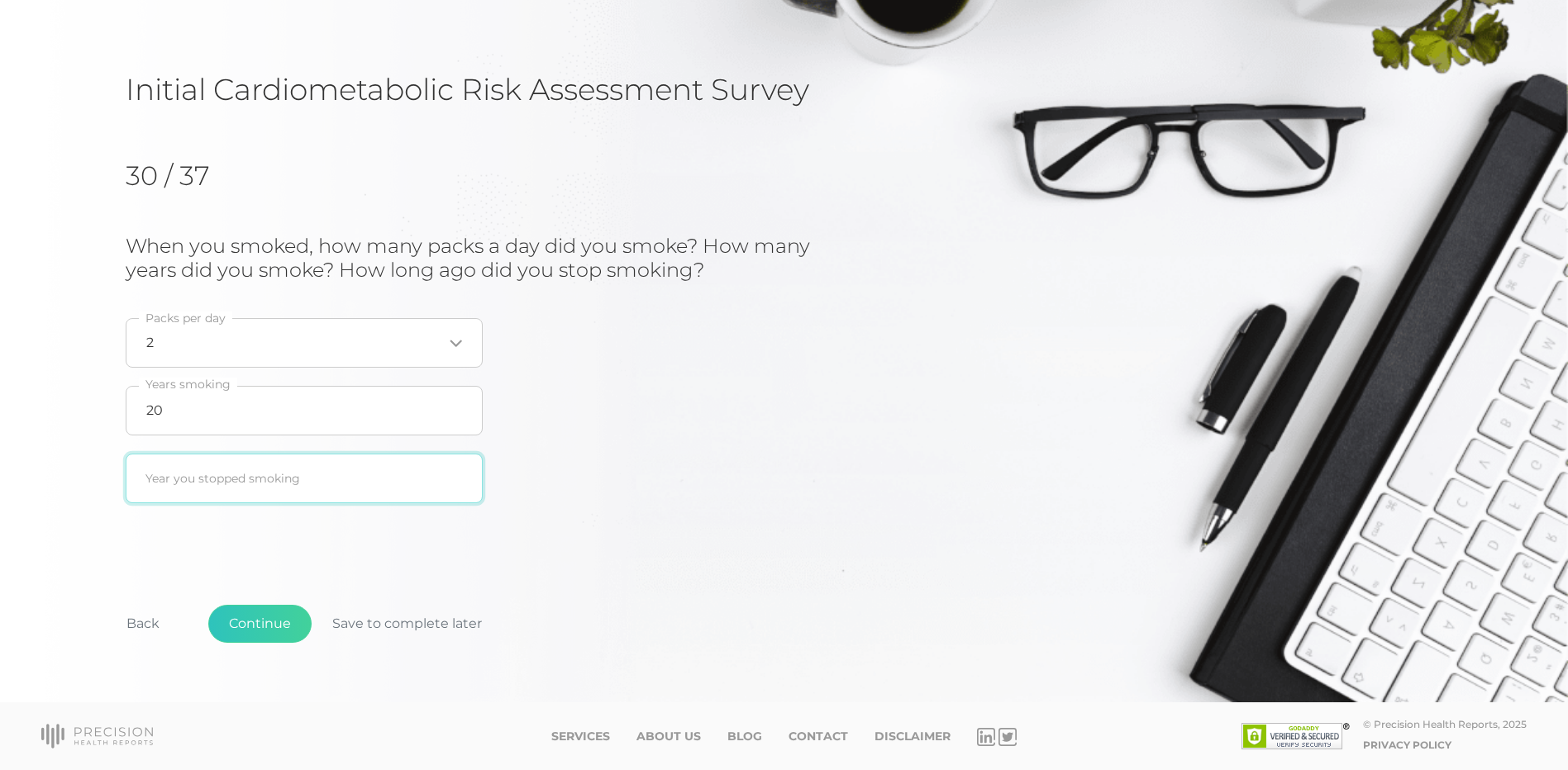
click at [222, 489] on input "text" at bounding box center [304, 479] width 357 height 49
click at [216, 490] on input "1995" at bounding box center [304, 479] width 357 height 49
type input "1995"
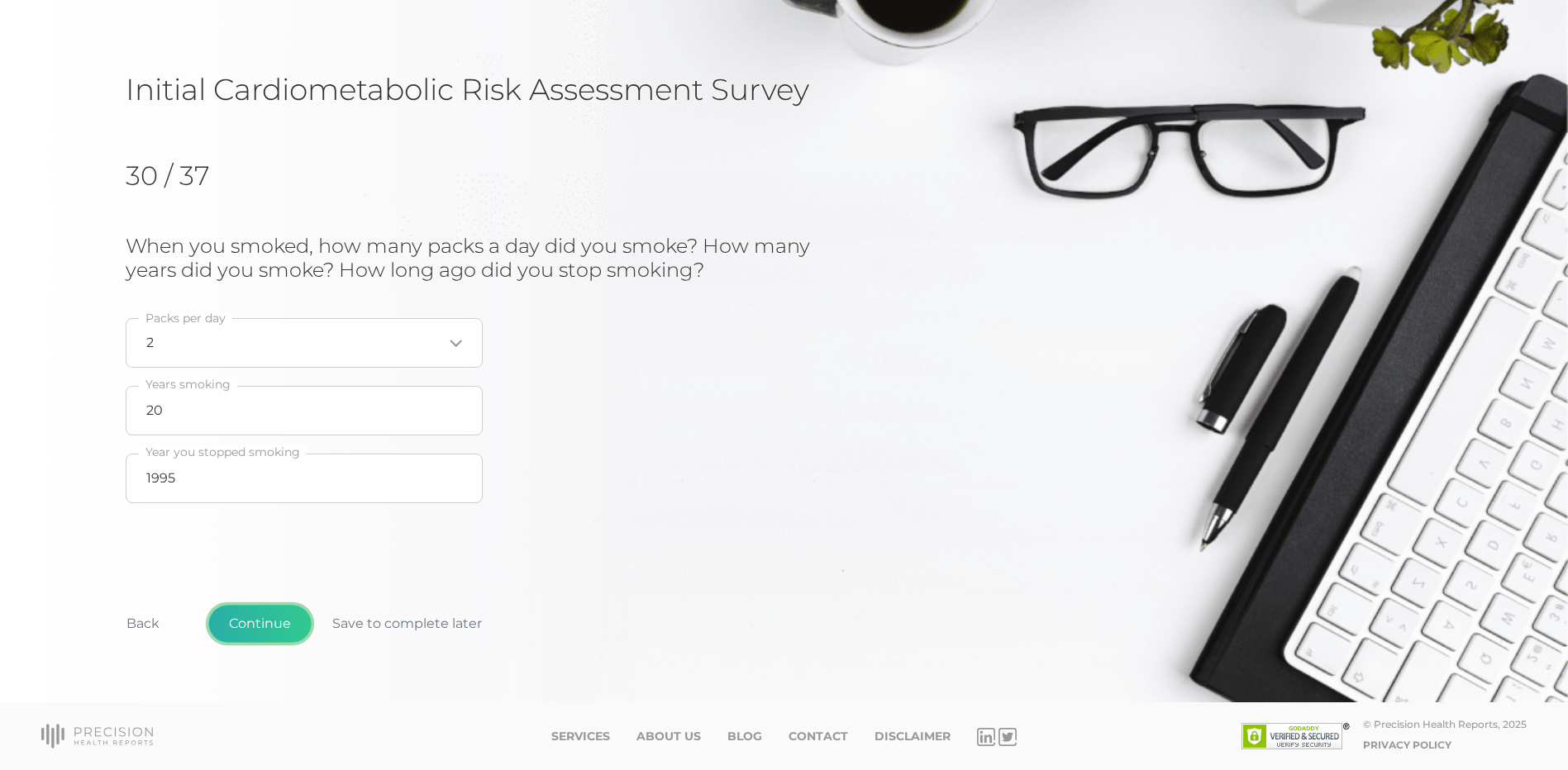
click at [274, 621] on button "Continue" at bounding box center [259, 624] width 103 height 38
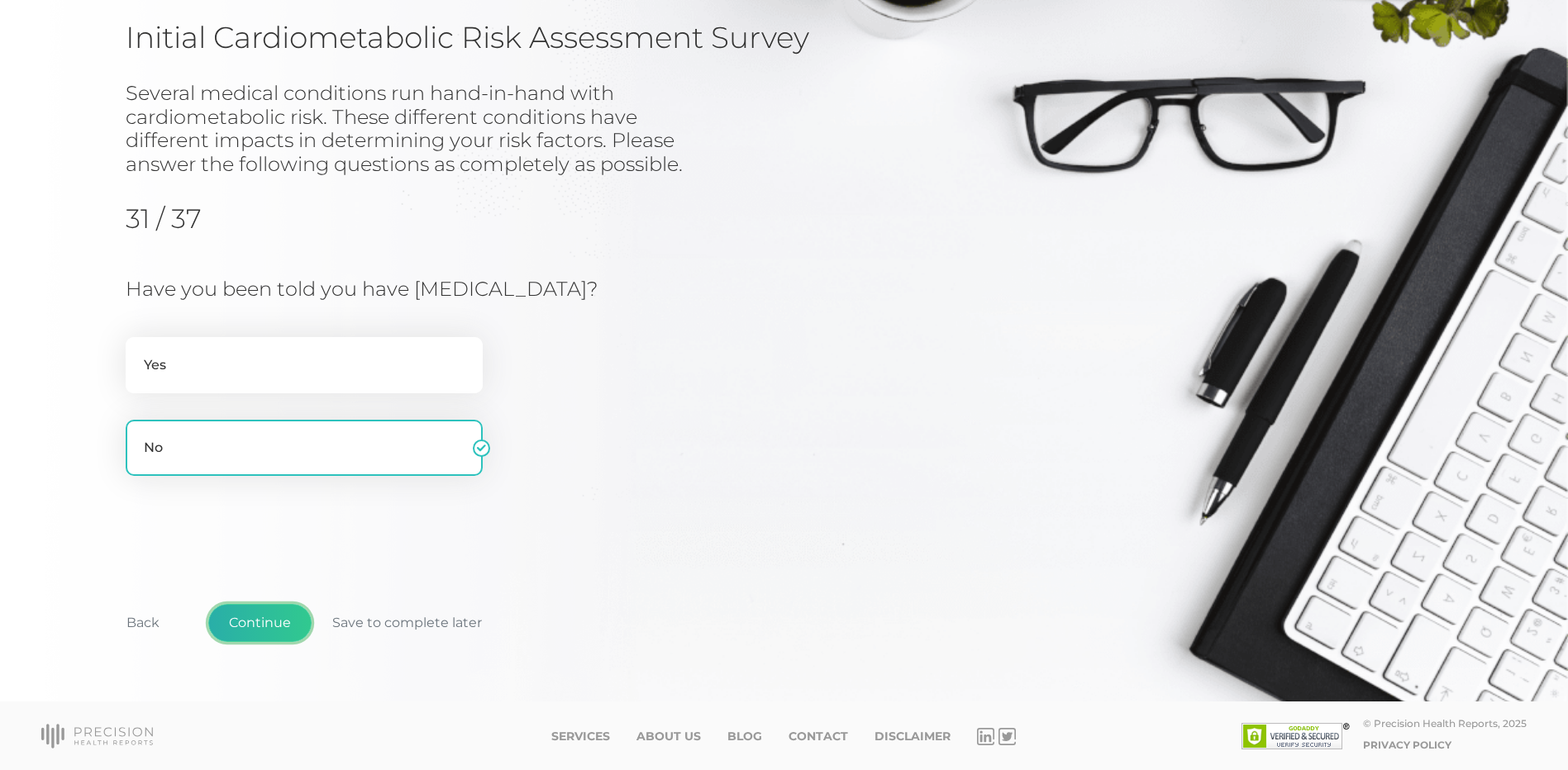
click at [254, 623] on button "Continue" at bounding box center [259, 623] width 103 height 38
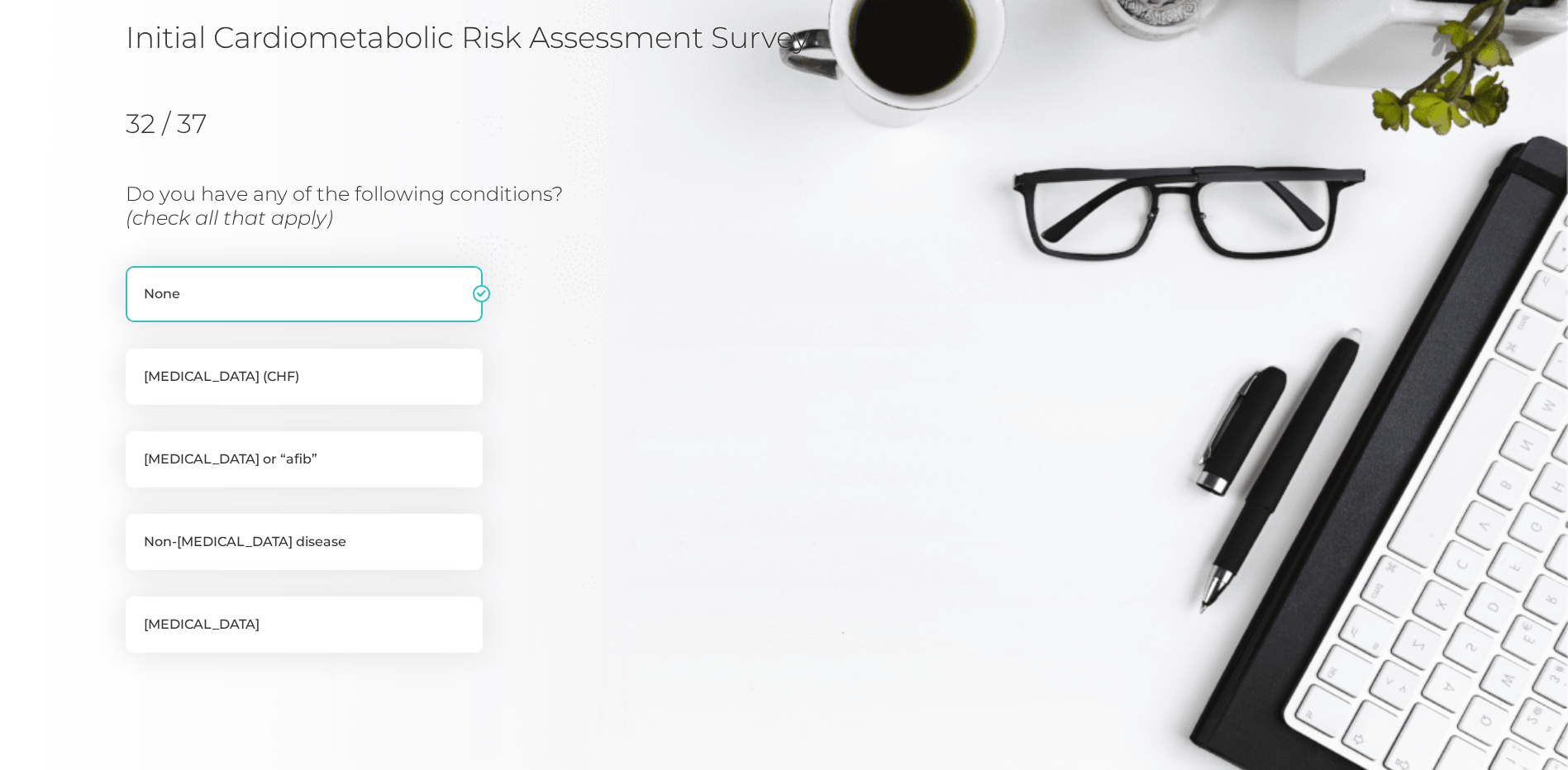
scroll to position [211, 0]
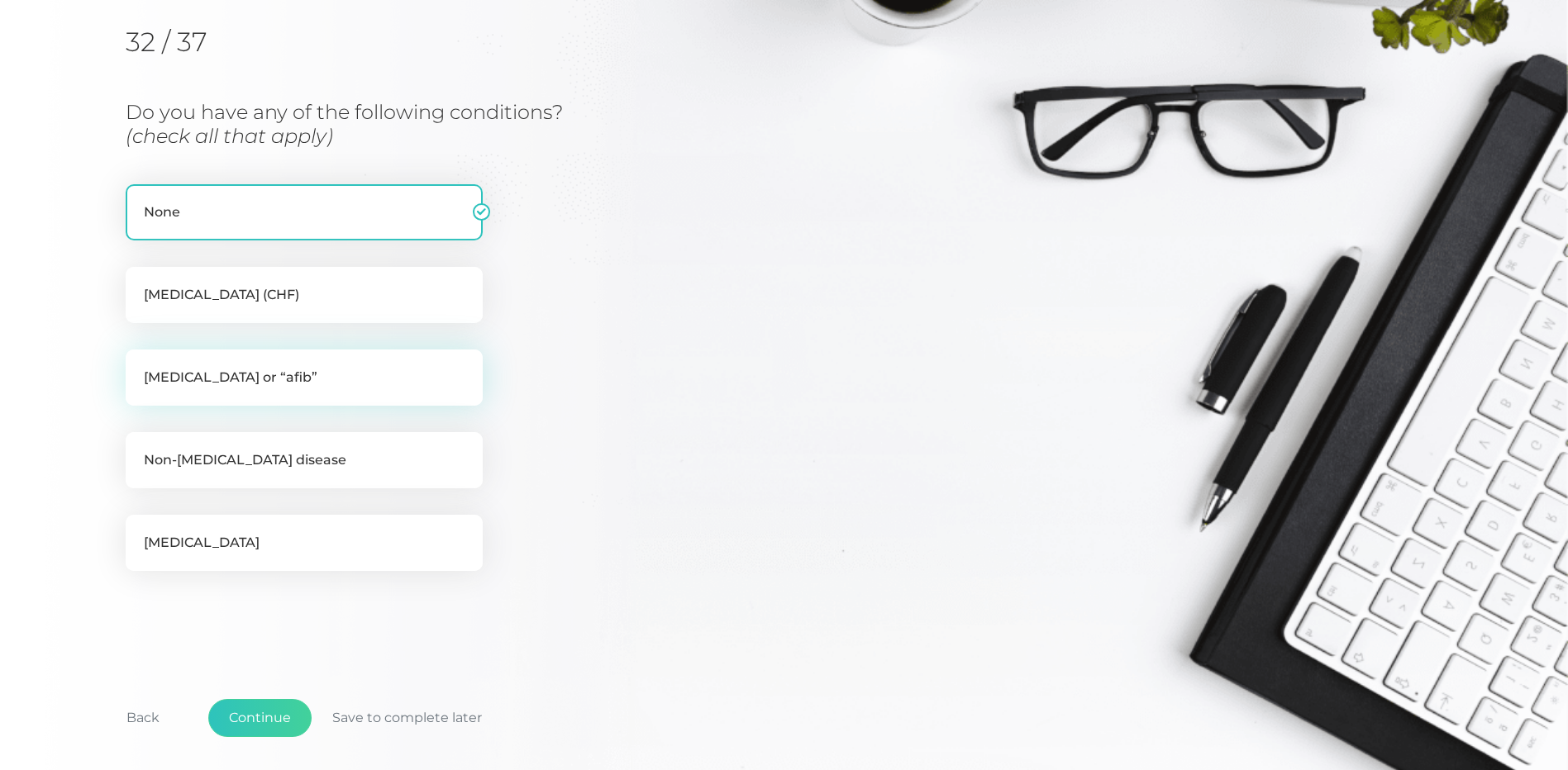
click at [230, 368] on label "[MEDICAL_DATA] or “afib”" at bounding box center [304, 378] width 357 height 57
click at [139, 366] on input "[MEDICAL_DATA] or “afib”" at bounding box center [132, 358] width 13 height 16
checkbox input "true"
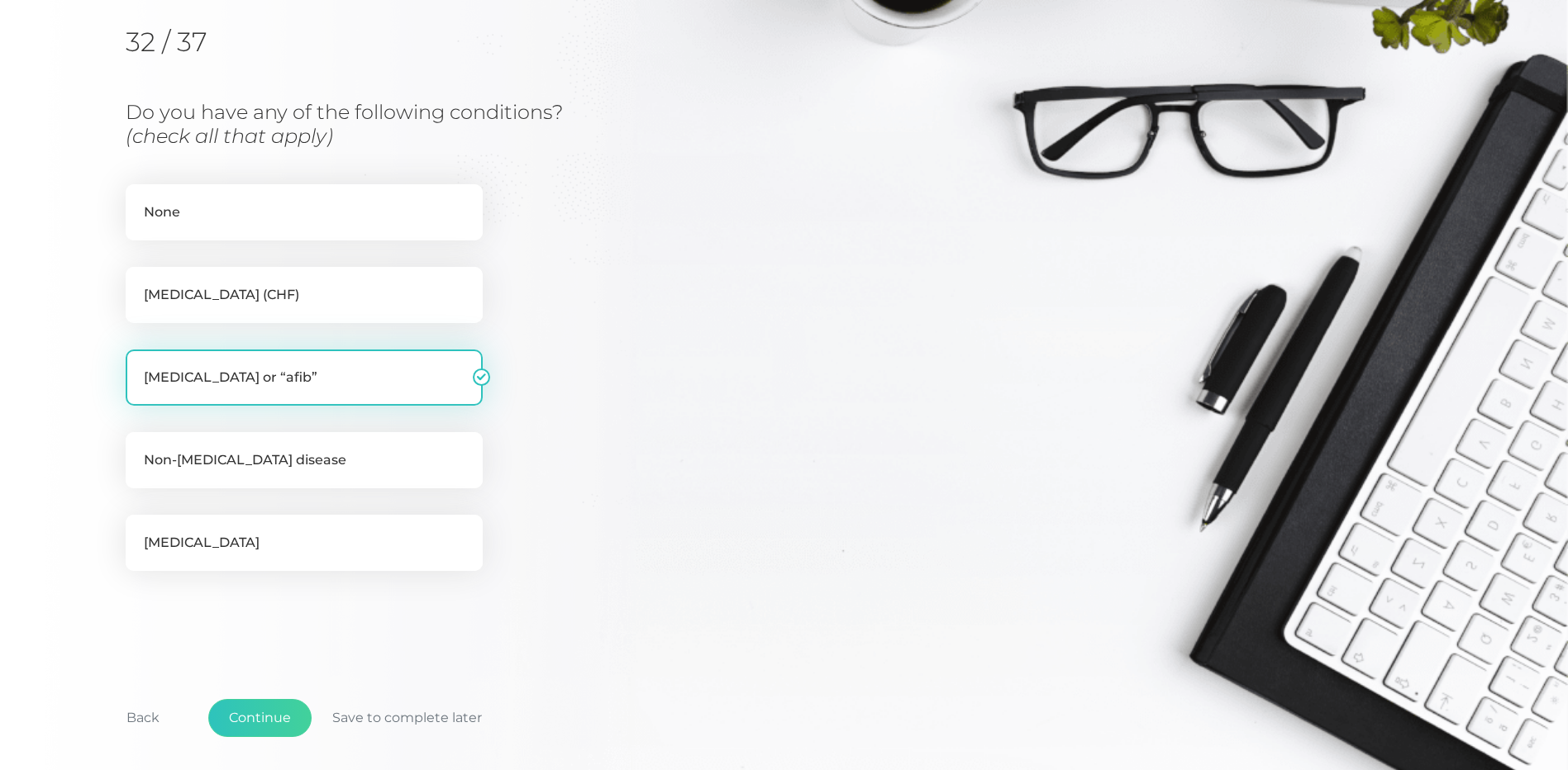
checkbox input "false"
click at [258, 716] on button "Continue" at bounding box center [259, 719] width 103 height 38
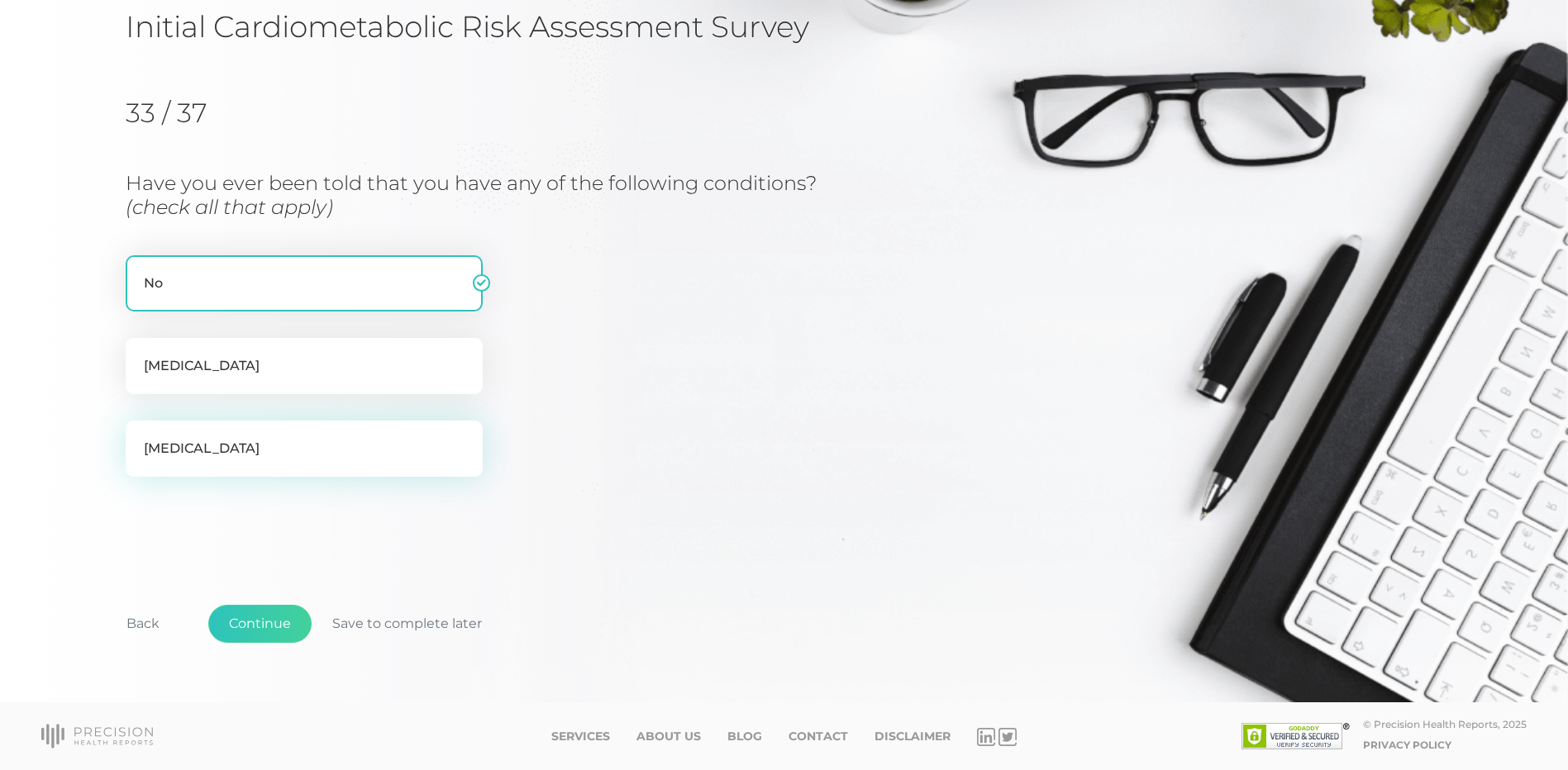
click at [233, 462] on label "[MEDICAL_DATA]" at bounding box center [304, 449] width 357 height 57
click at [139, 438] on input "[MEDICAL_DATA]" at bounding box center [132, 429] width 13 height 16
checkbox input "true"
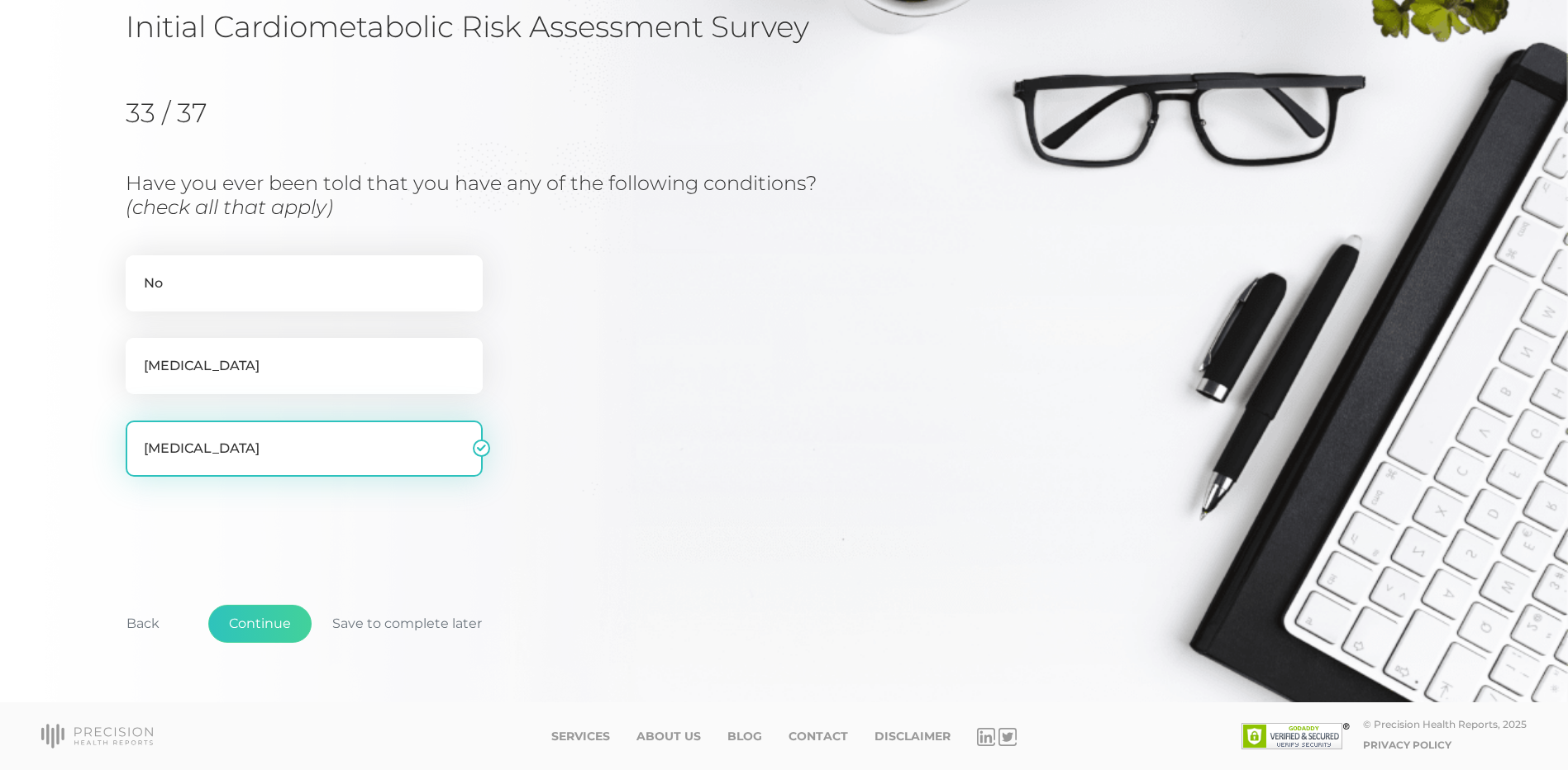
checkbox input "false"
click at [258, 621] on button "Continue" at bounding box center [259, 624] width 103 height 38
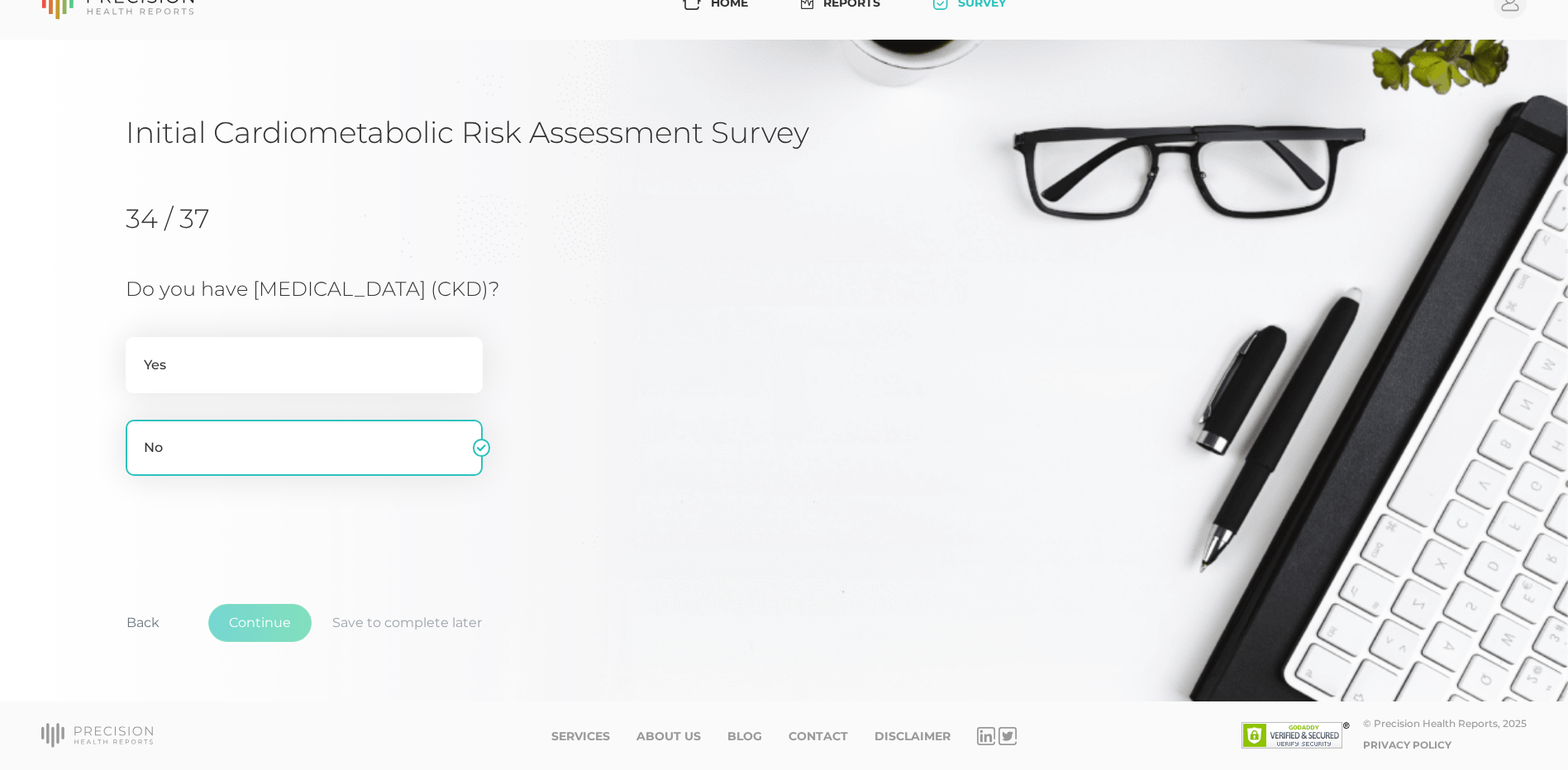
scroll to position [34, 0]
click at [252, 613] on button "Continue" at bounding box center [259, 623] width 103 height 38
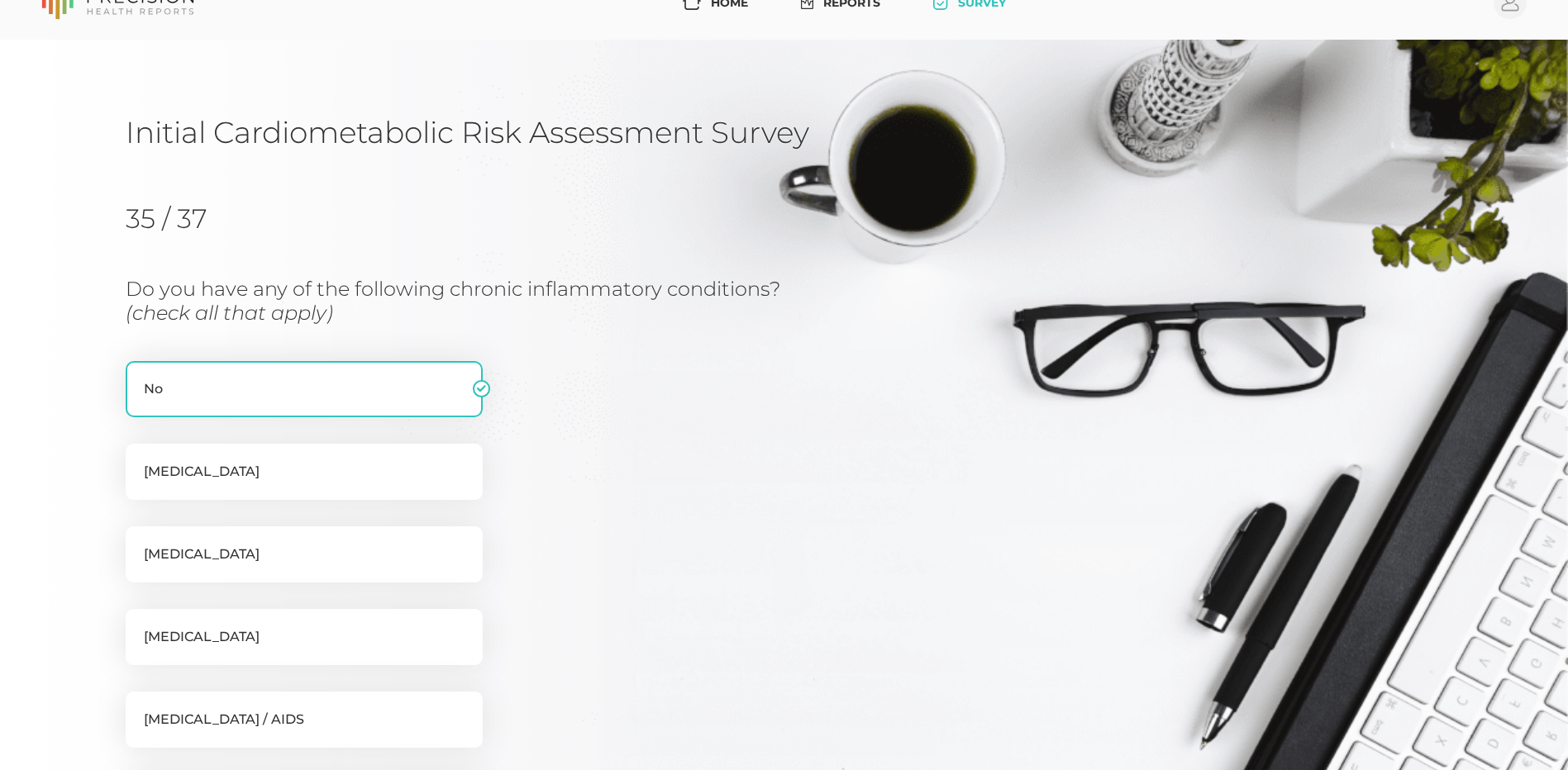
scroll to position [211, 0]
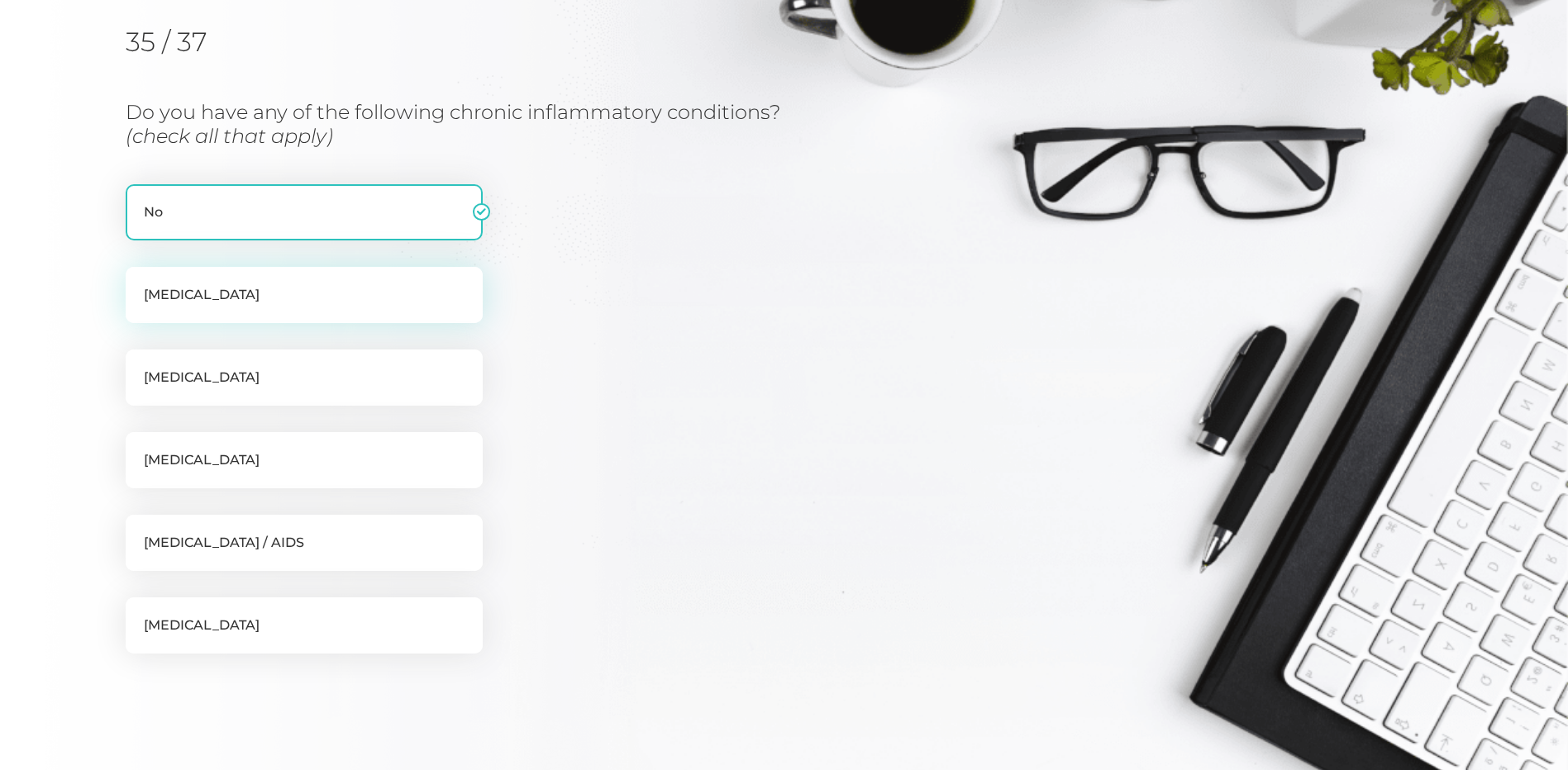
click at [236, 287] on label "[MEDICAL_DATA]" at bounding box center [304, 295] width 357 height 57
click at [139, 283] on input "[MEDICAL_DATA]" at bounding box center [132, 275] width 13 height 16
checkbox input "true"
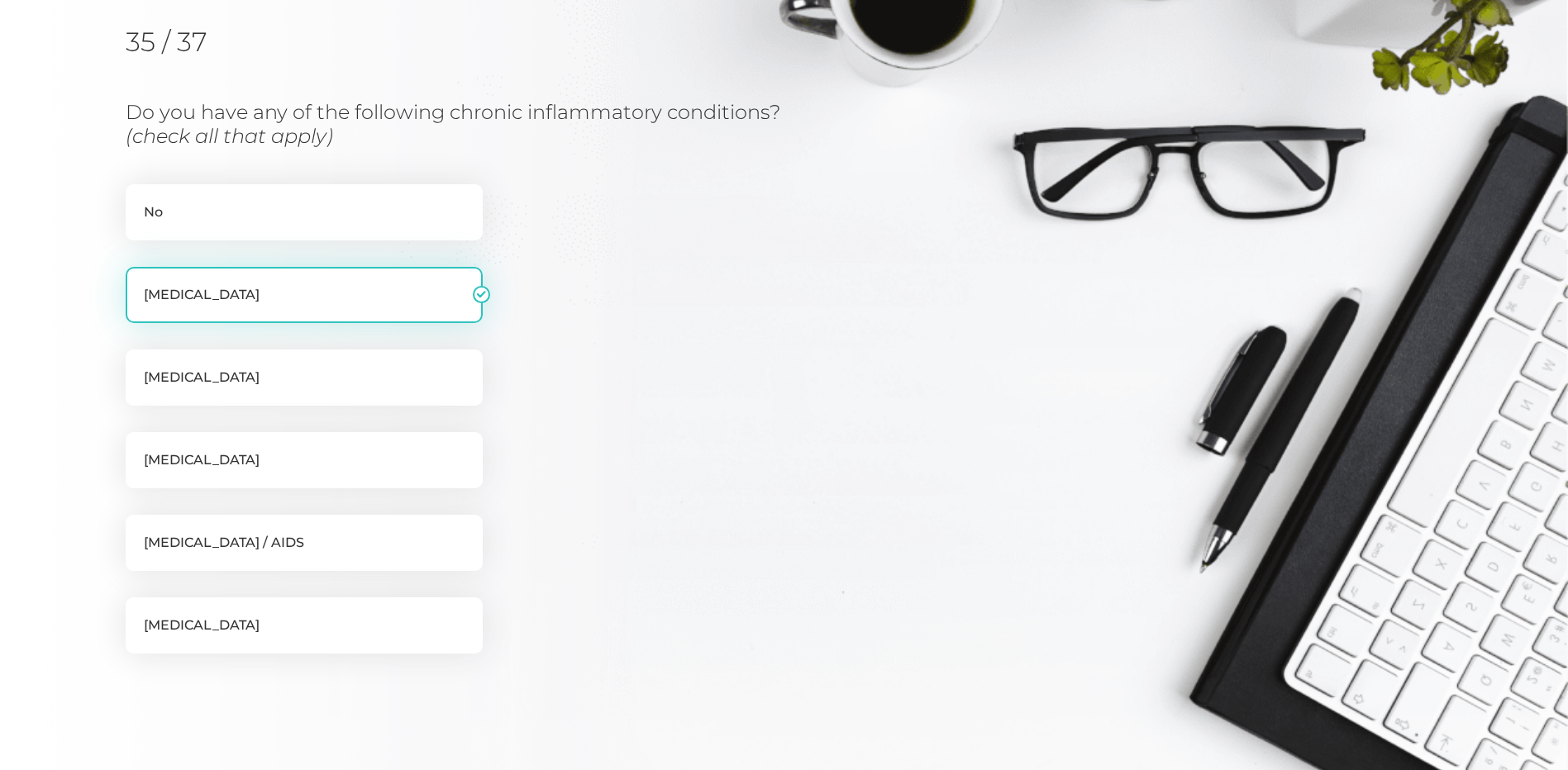
checkbox input "false"
click at [220, 384] on label "[MEDICAL_DATA]" at bounding box center [304, 378] width 357 height 57
click at [139, 366] on input "[MEDICAL_DATA]" at bounding box center [132, 358] width 13 height 16
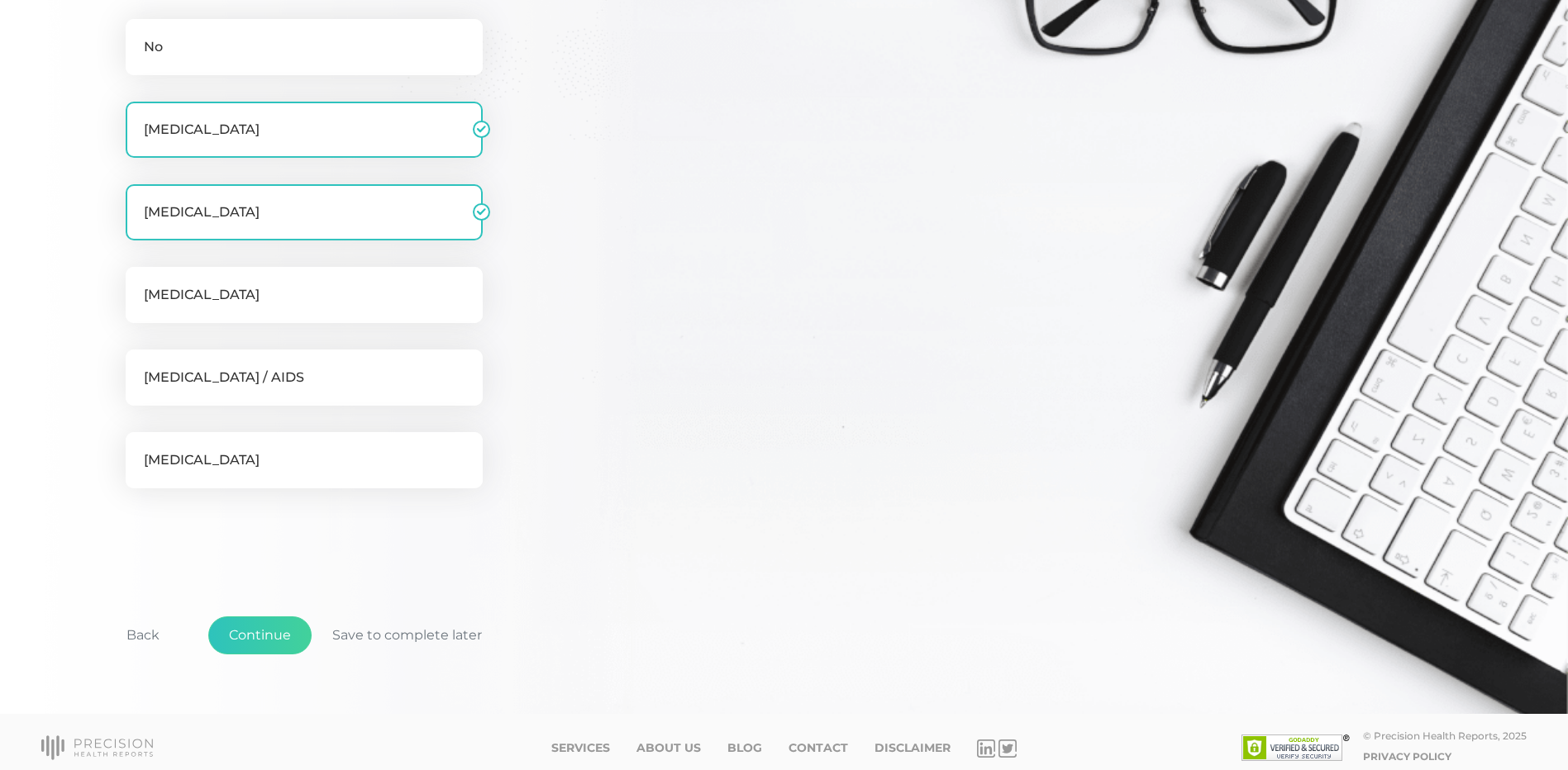
scroll to position [387, 0]
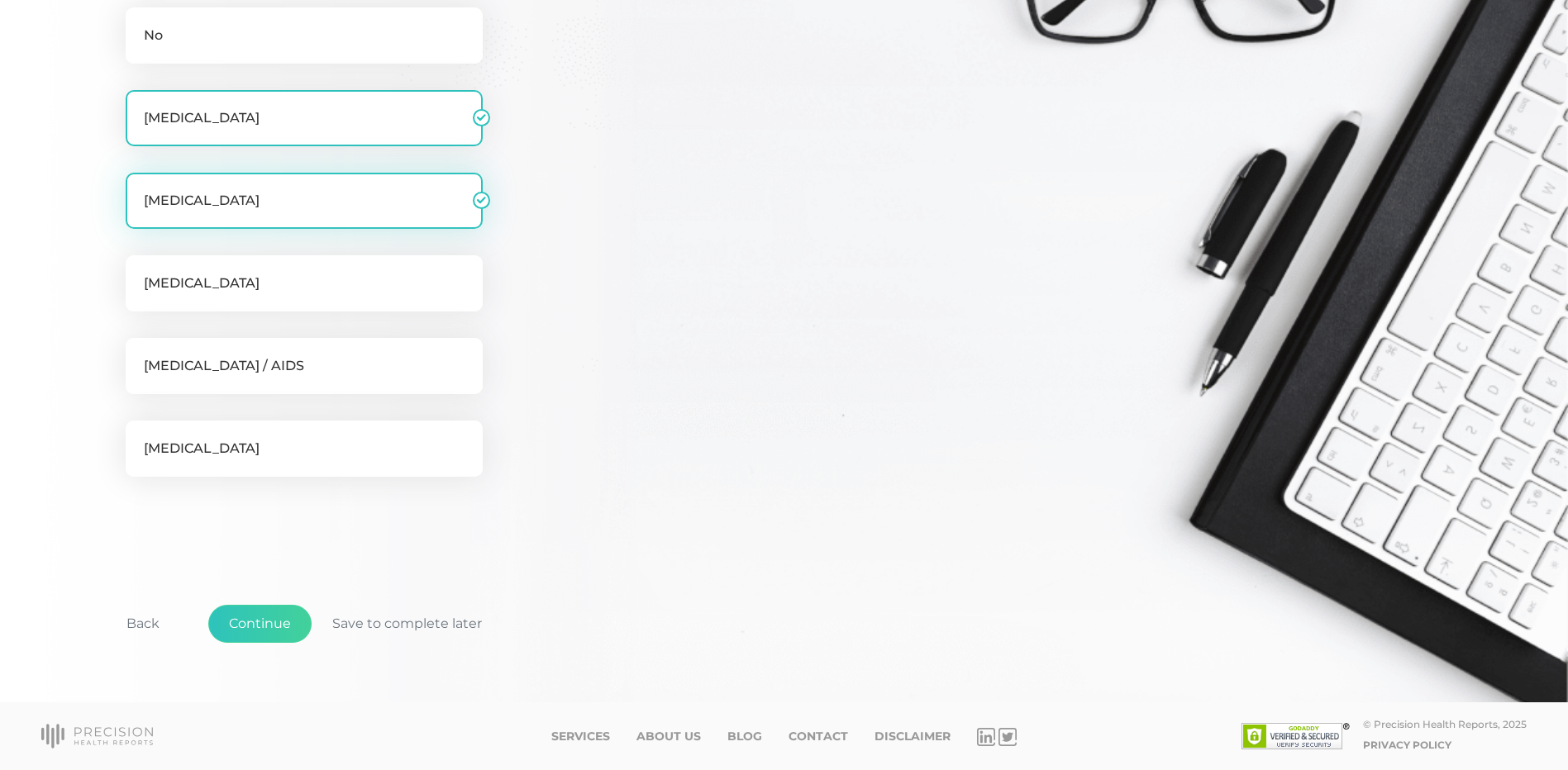
click at [456, 207] on label "[MEDICAL_DATA]" at bounding box center [304, 201] width 357 height 57
click at [139, 189] on input "[MEDICAL_DATA]" at bounding box center [132, 181] width 13 height 16
checkbox input "false"
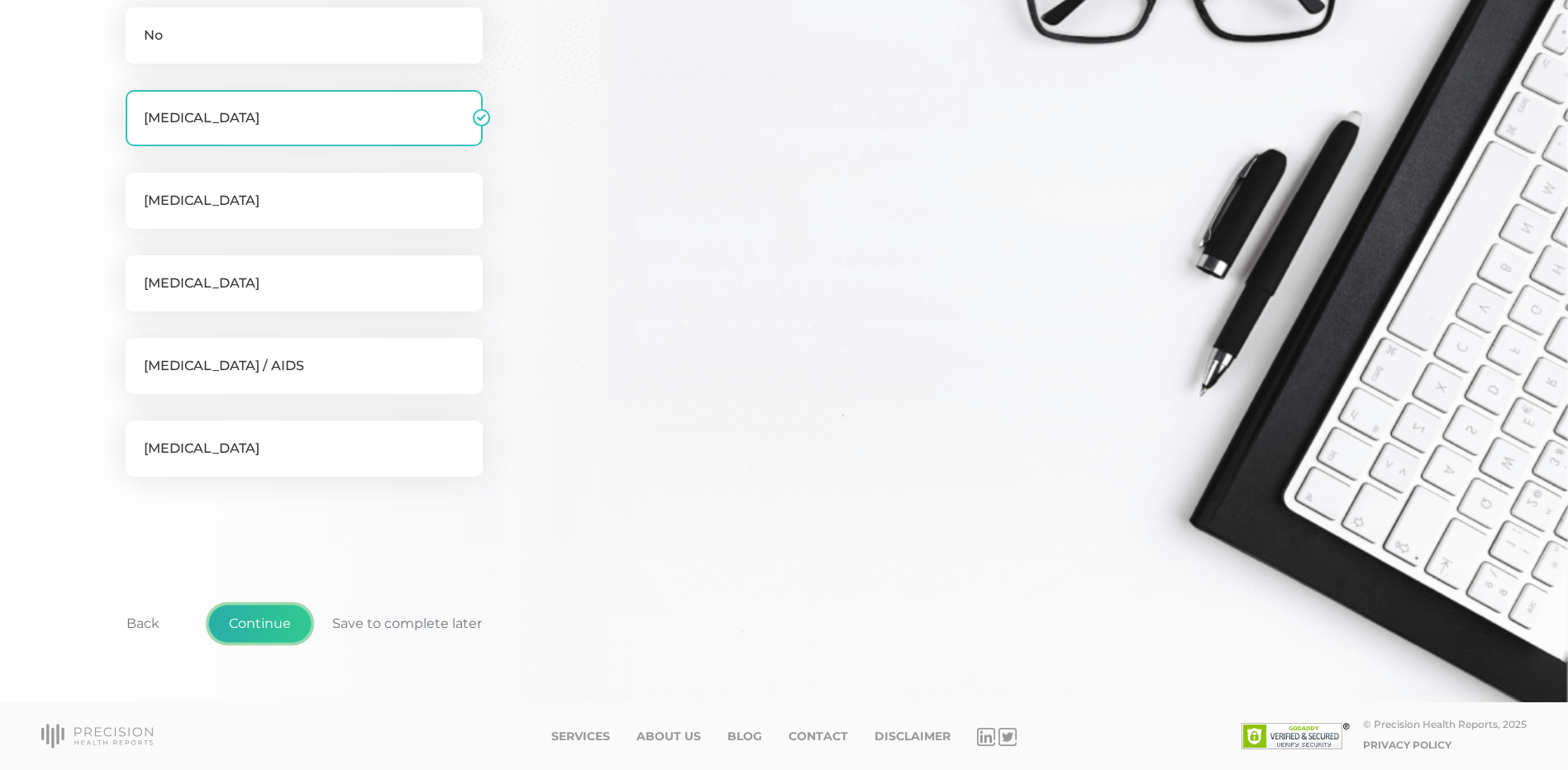
click at [259, 617] on button "Continue" at bounding box center [259, 624] width 103 height 38
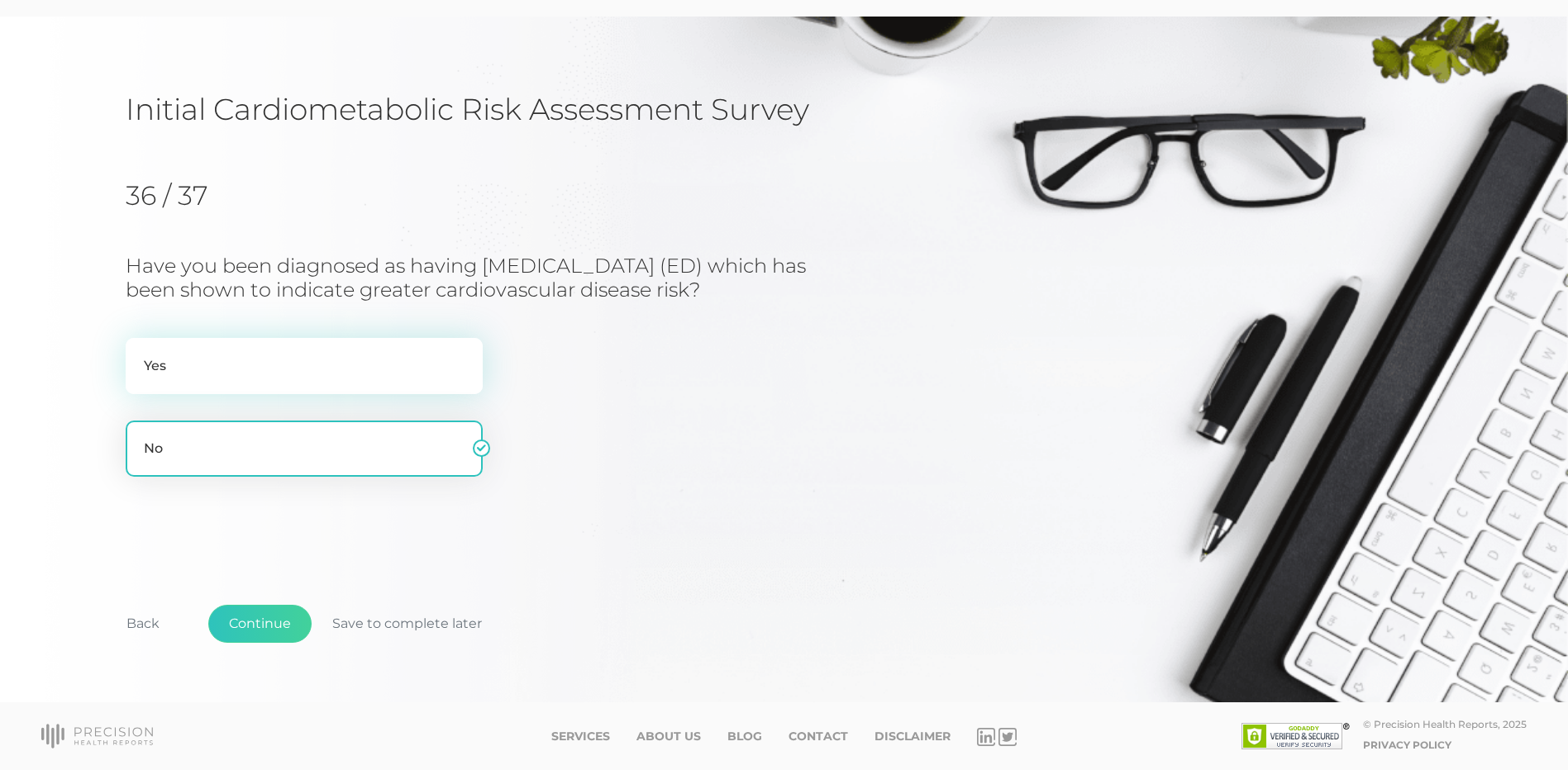
click at [238, 376] on label "Yes" at bounding box center [304, 366] width 357 height 57
click at [139, 354] on input "Yes" at bounding box center [132, 346] width 13 height 16
radio input "true"
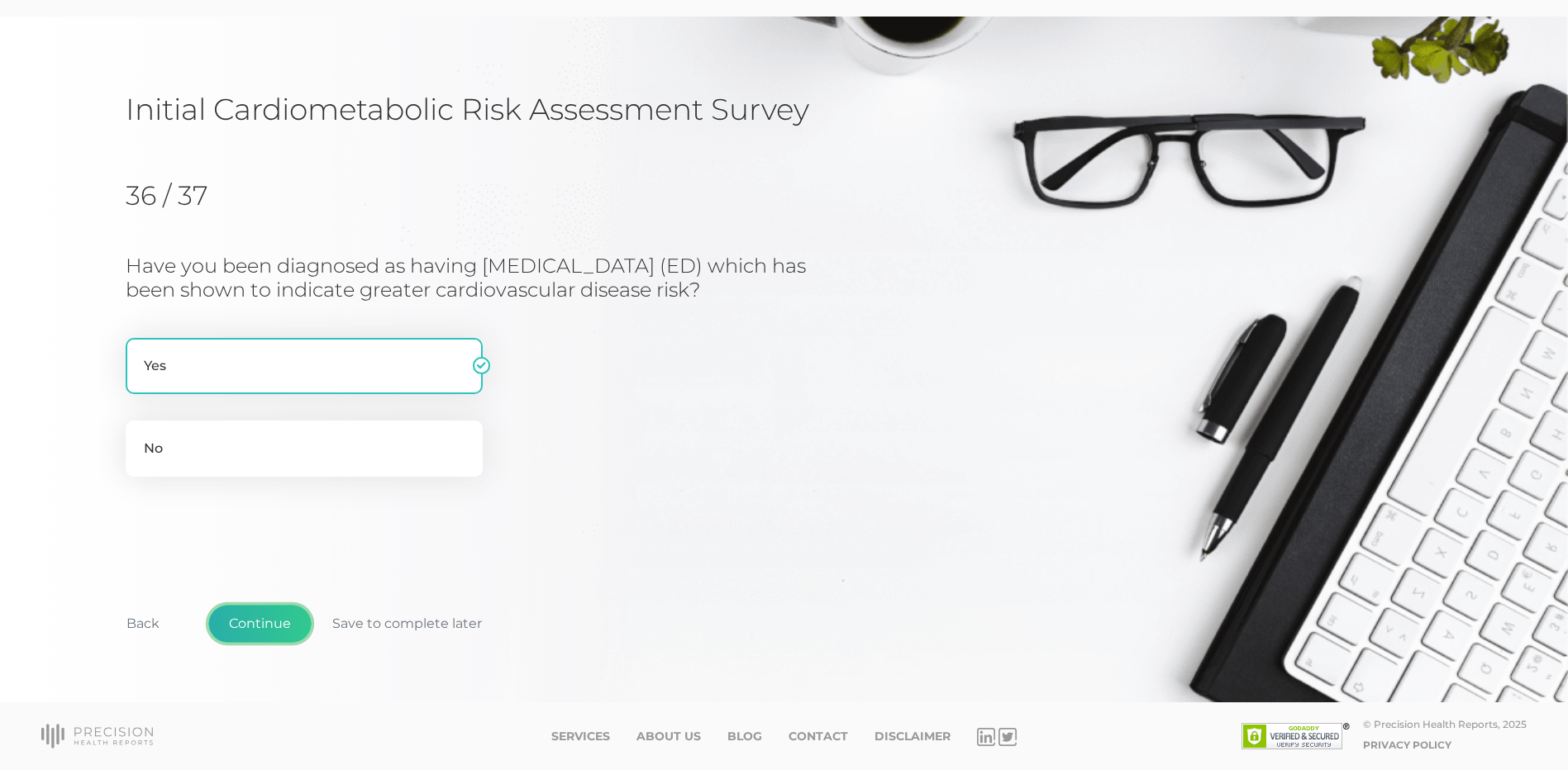
click at [259, 617] on button "Continue" at bounding box center [259, 624] width 103 height 38
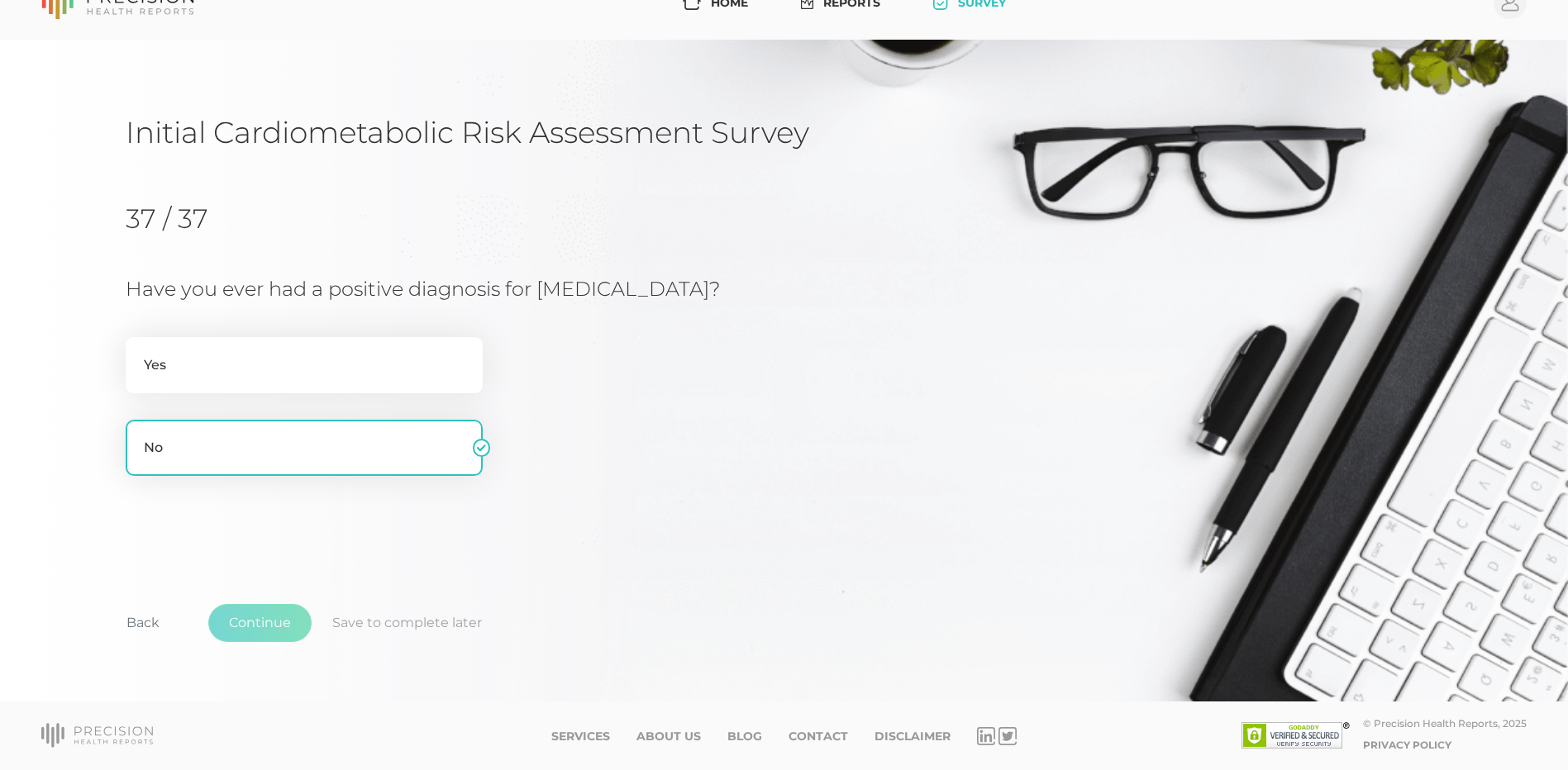
scroll to position [34, 0]
click at [205, 383] on label "Yes" at bounding box center [304, 365] width 357 height 57
click at [139, 353] on input "Yes" at bounding box center [132, 345] width 13 height 16
radio input "true"
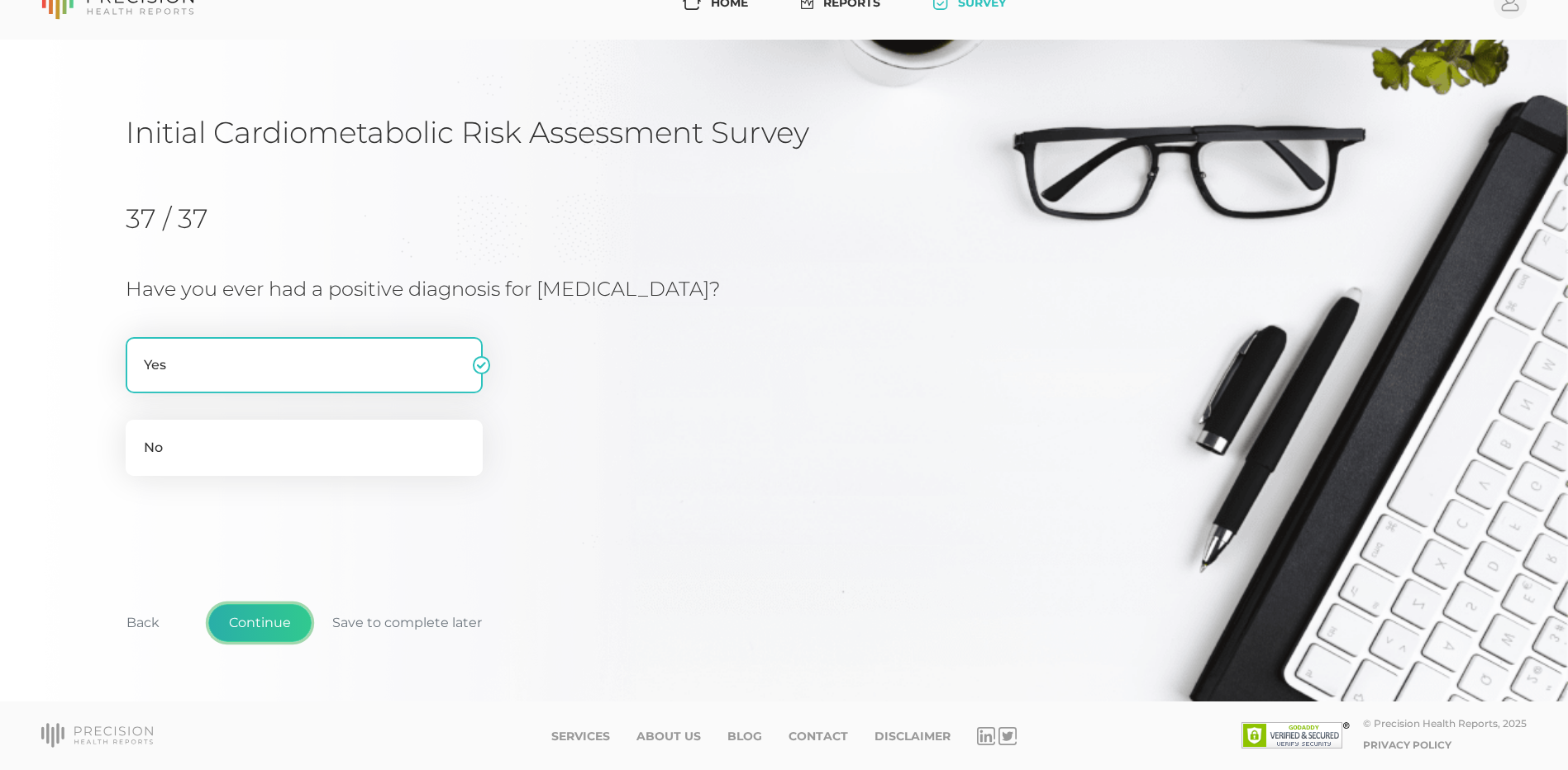
click at [268, 616] on button "Continue" at bounding box center [259, 623] width 103 height 38
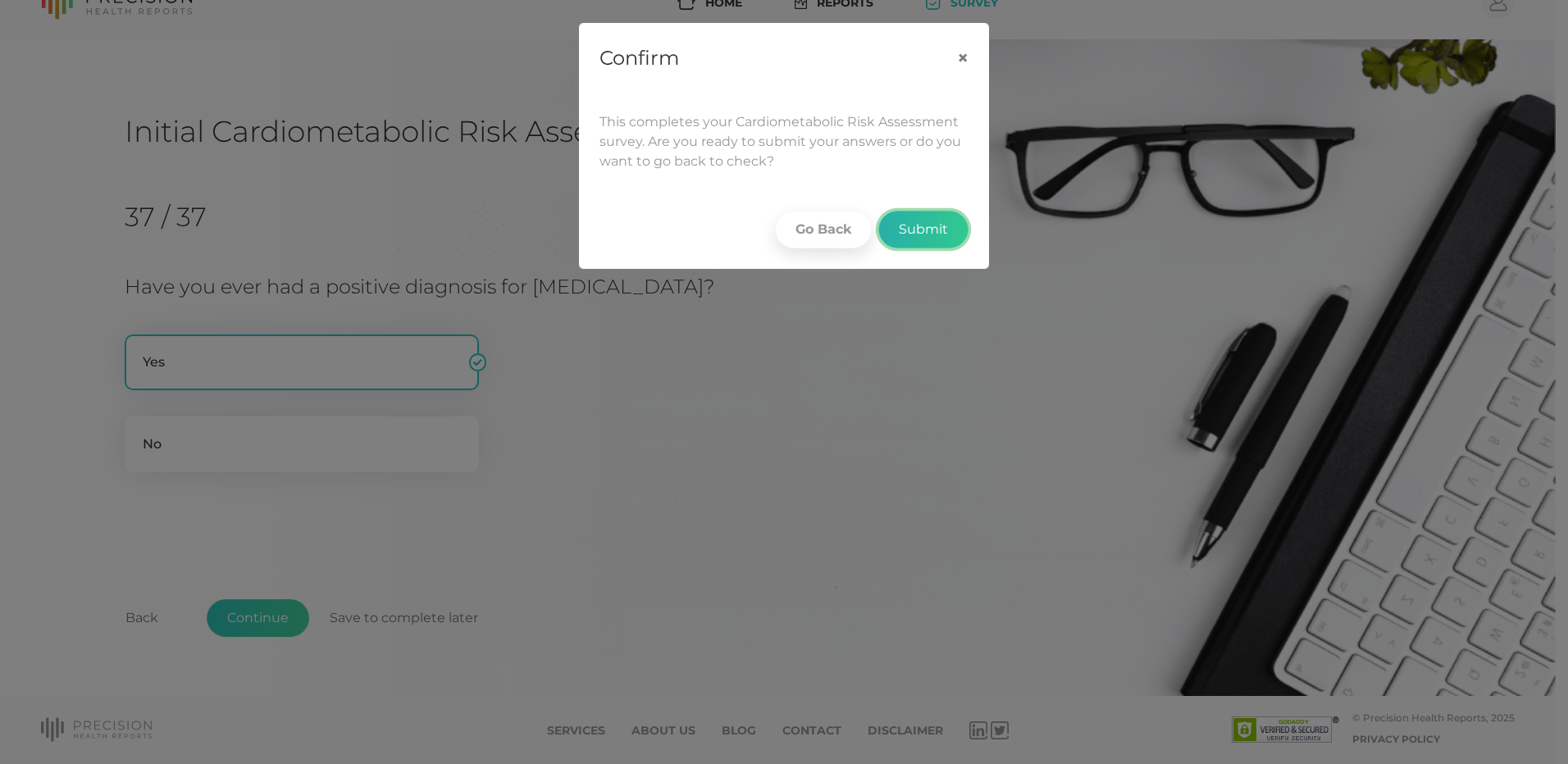
click at [915, 233] on button "Submit" at bounding box center [924, 230] width 91 height 38
